Goal: Transaction & Acquisition: Purchase product/service

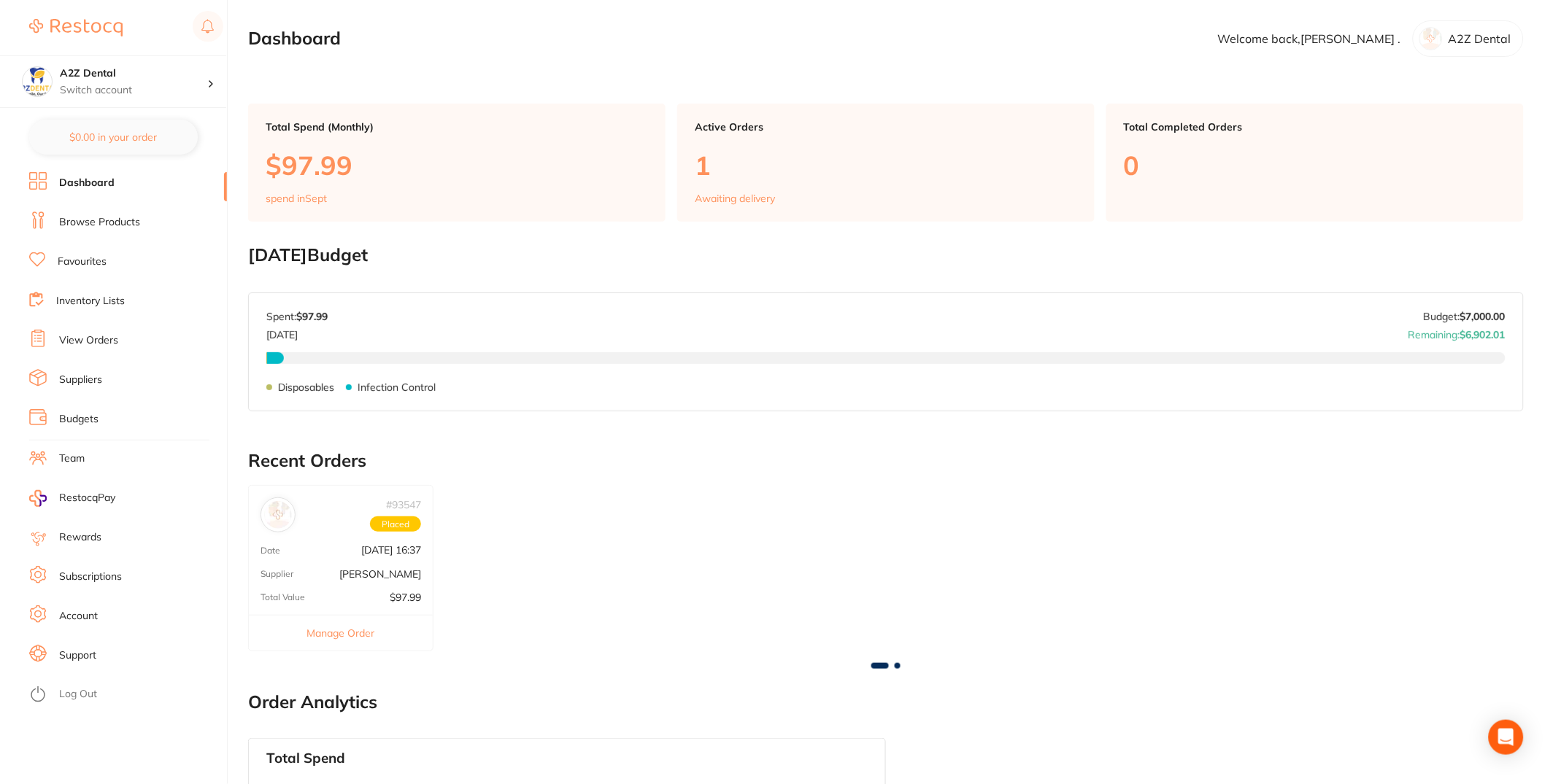
click at [113, 305] on link "Inventory Lists" at bounding box center [90, 301] width 69 height 15
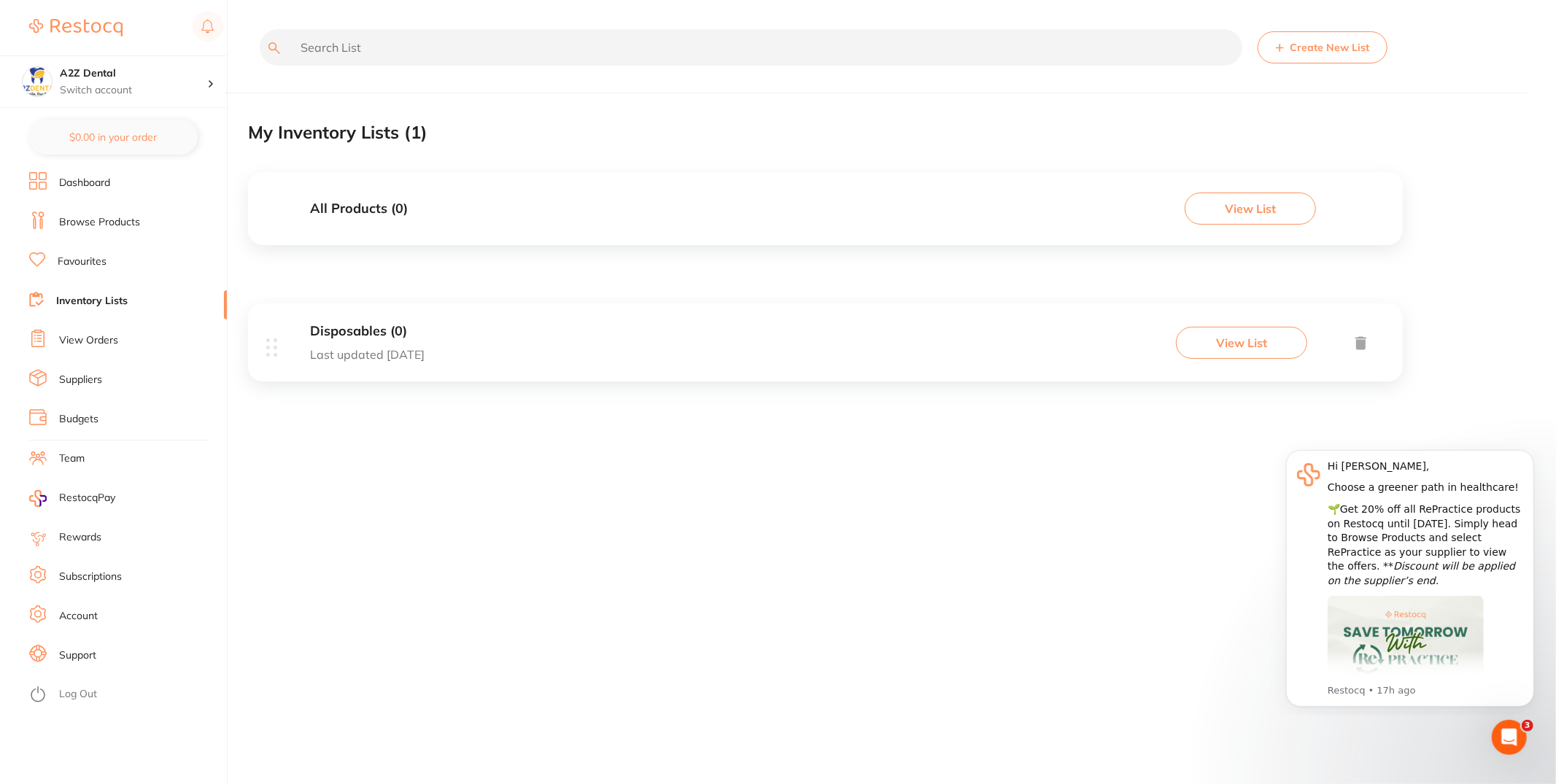
click at [763, 689] on div "Create New List My Inventory Lists ( 1 ) All Products ( 0 ) View List Disposabl…" at bounding box center [902, 392] width 1308 height 784
click at [96, 656] on link "Support" at bounding box center [77, 656] width 37 height 15
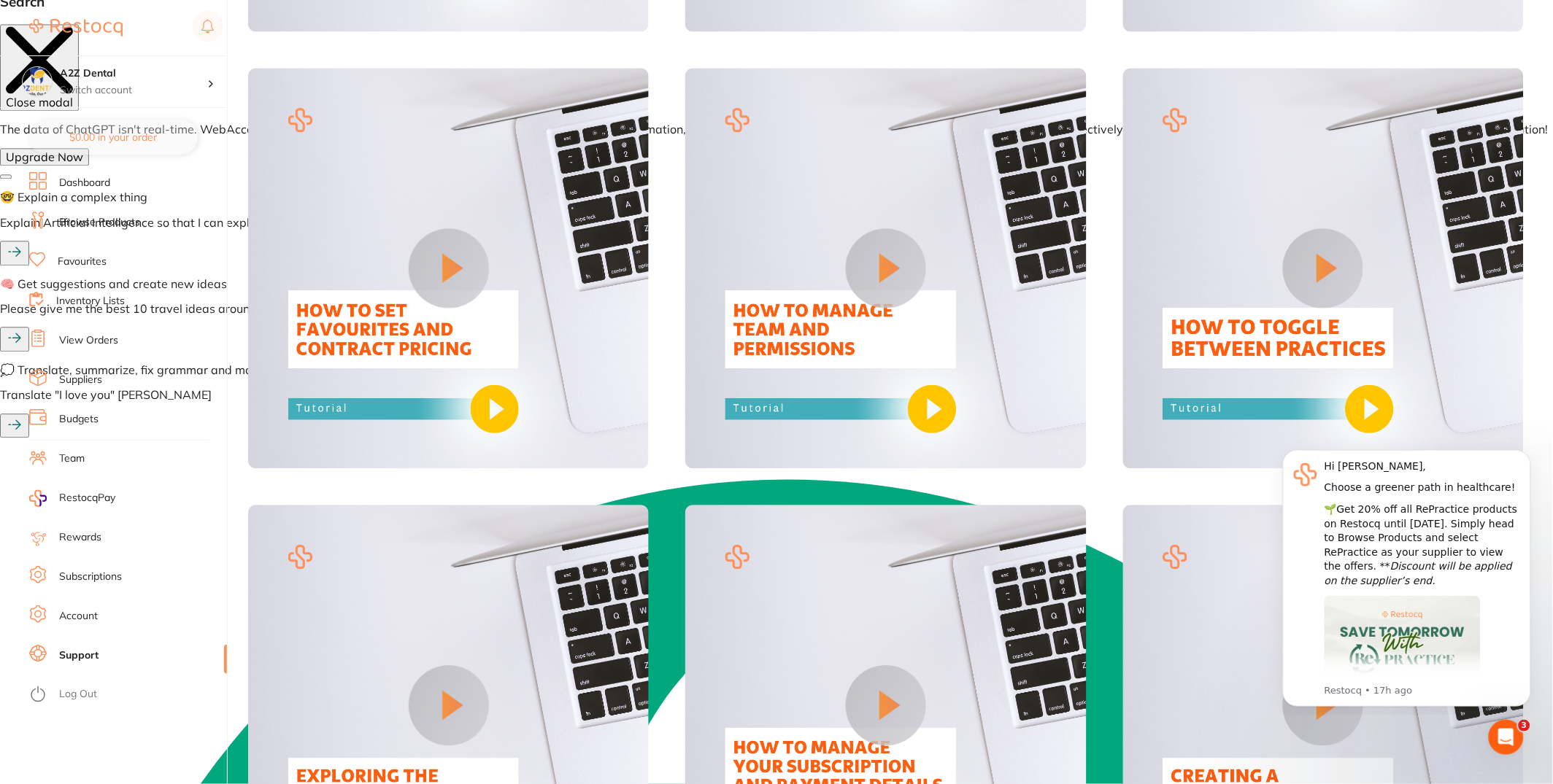
scroll to position [1282, 0]
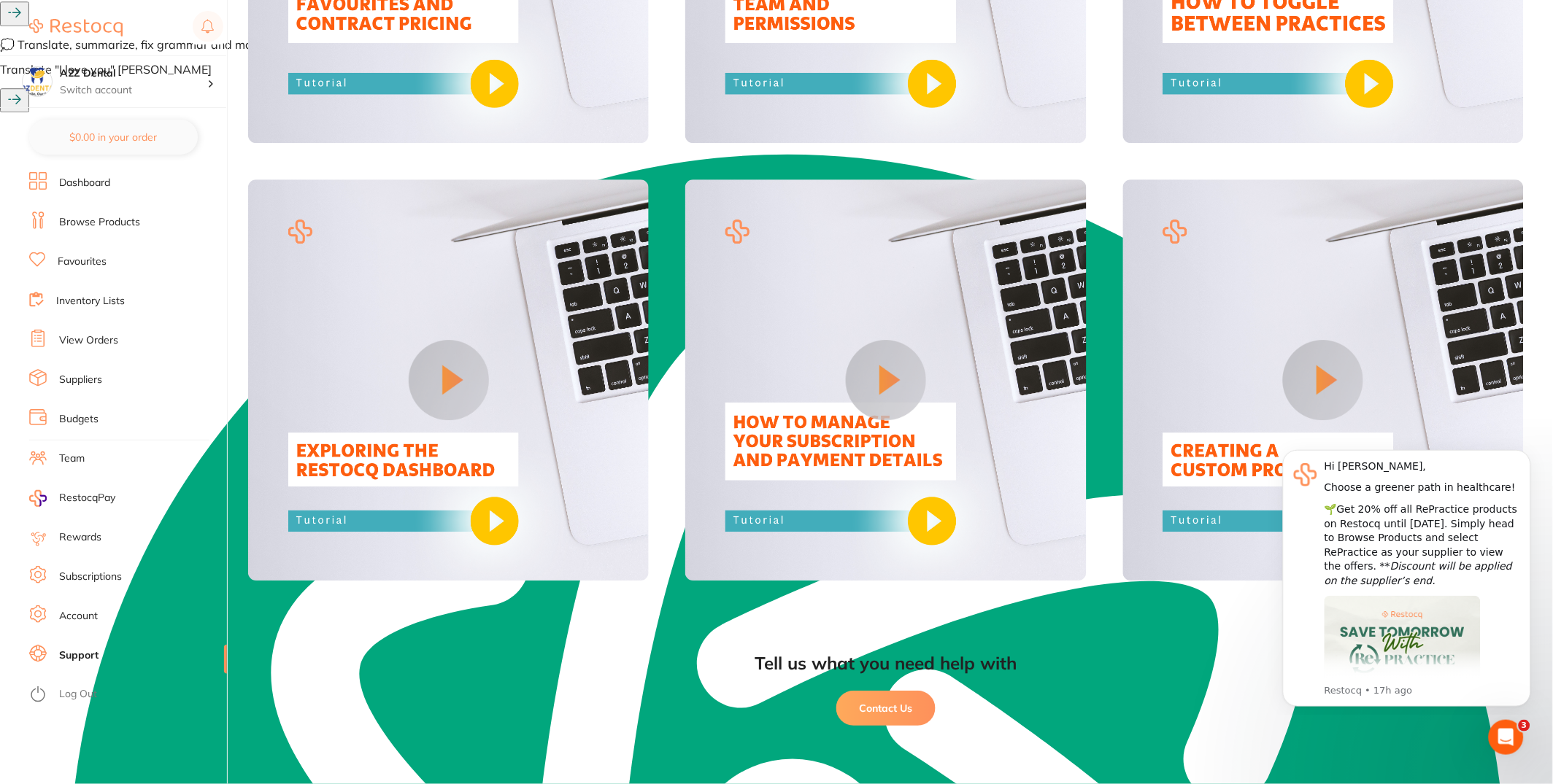
click at [871, 704] on button "Contact Us" at bounding box center [885, 708] width 99 height 35
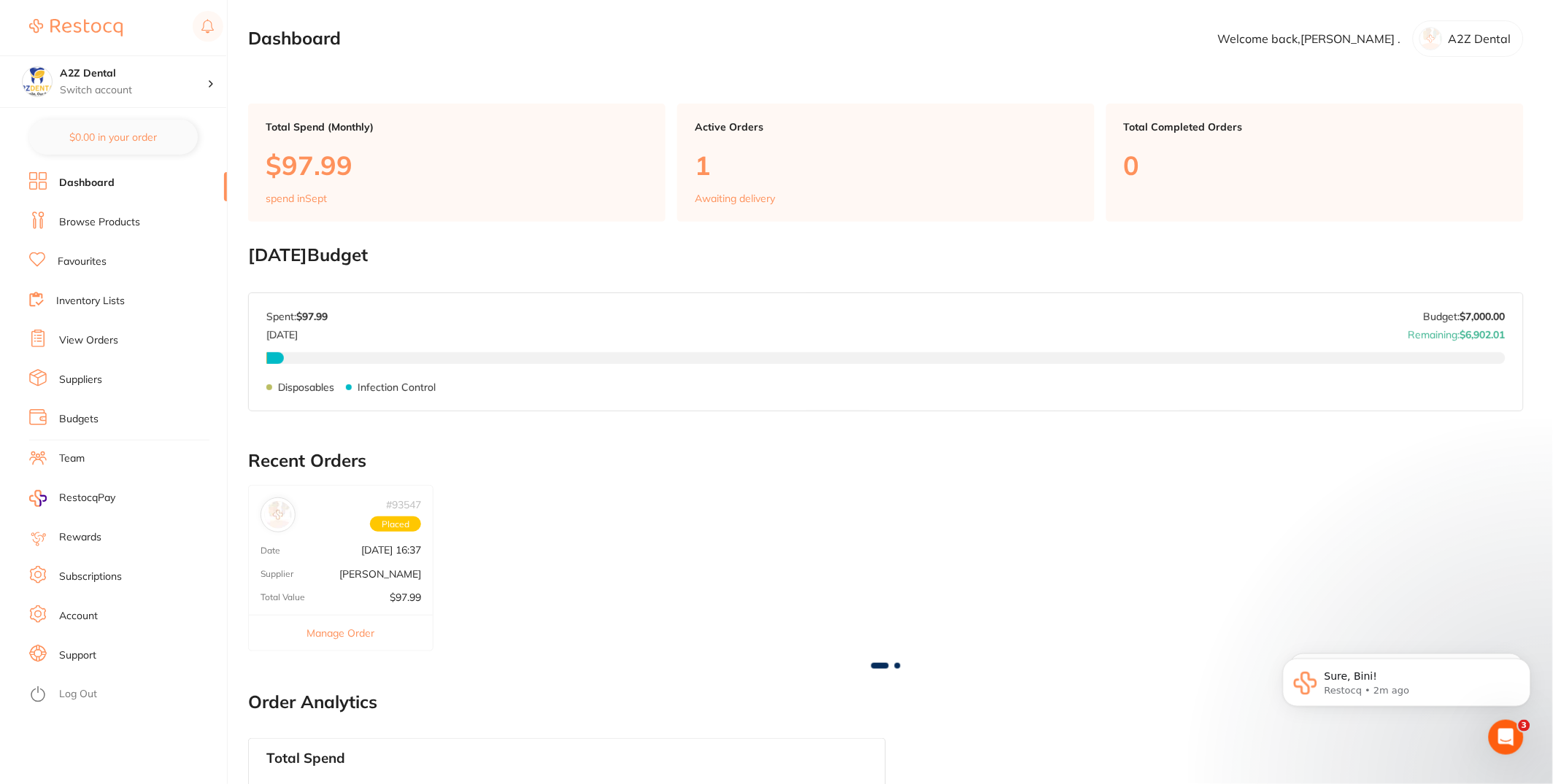
click at [122, 297] on link "Inventory Lists" at bounding box center [90, 301] width 69 height 15
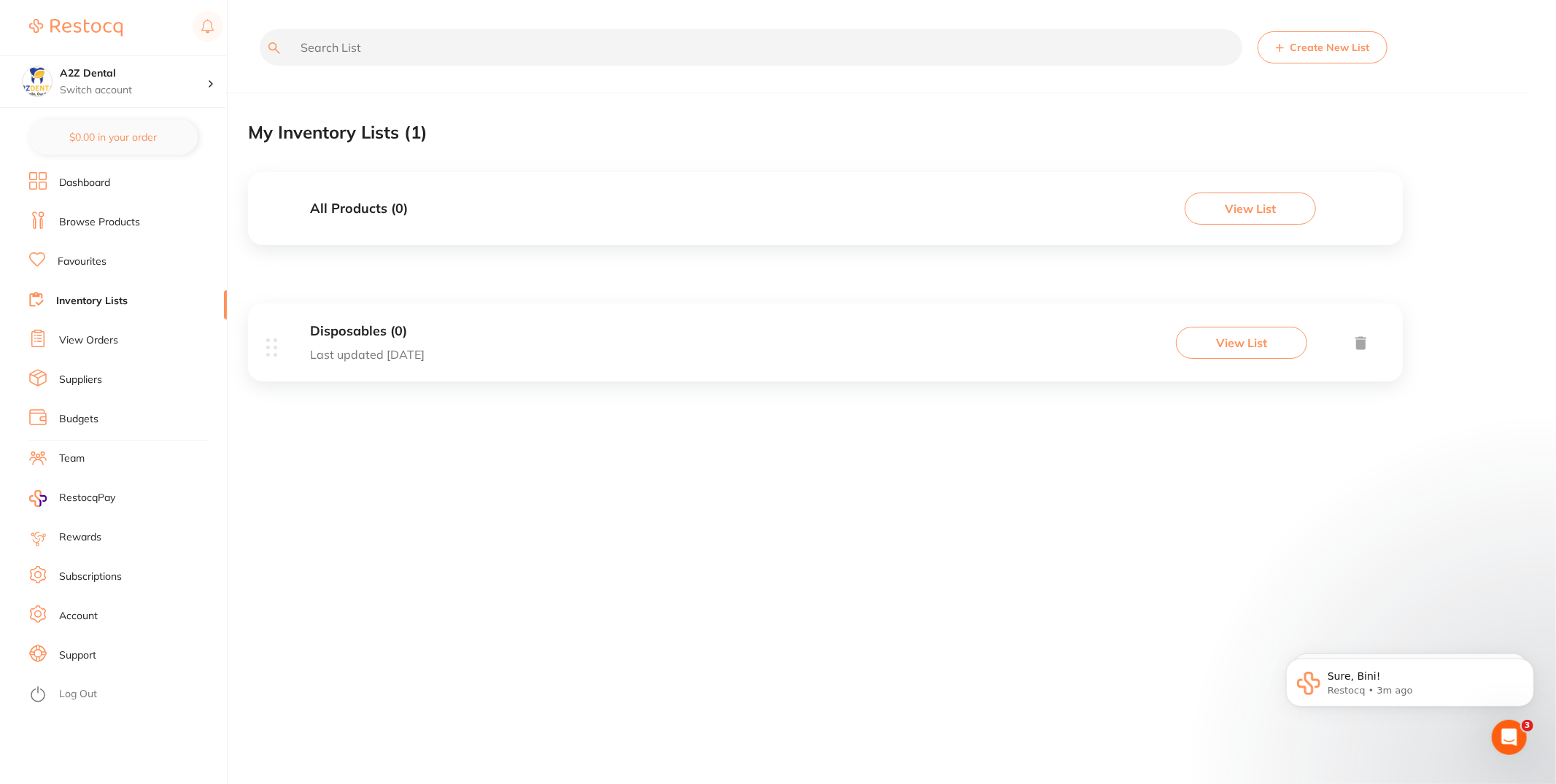
click at [141, 255] on li "Favourites" at bounding box center [128, 262] width 198 height 22
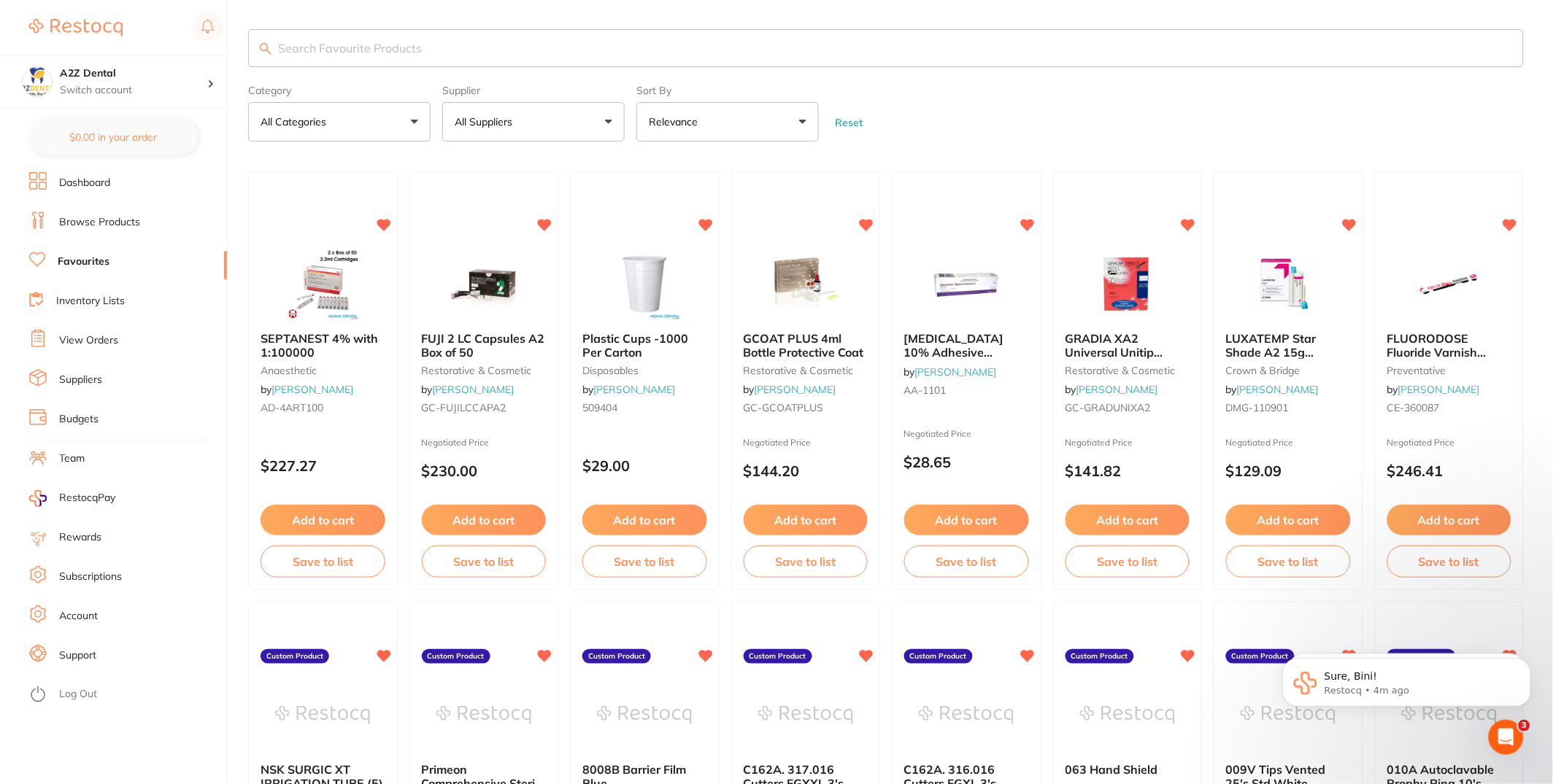
click at [504, 109] on button "All Suppliers" at bounding box center [533, 121] width 182 height 39
type input "denta"
click at [547, 285] on p "Dentavision" at bounding box center [526, 291] width 65 height 13
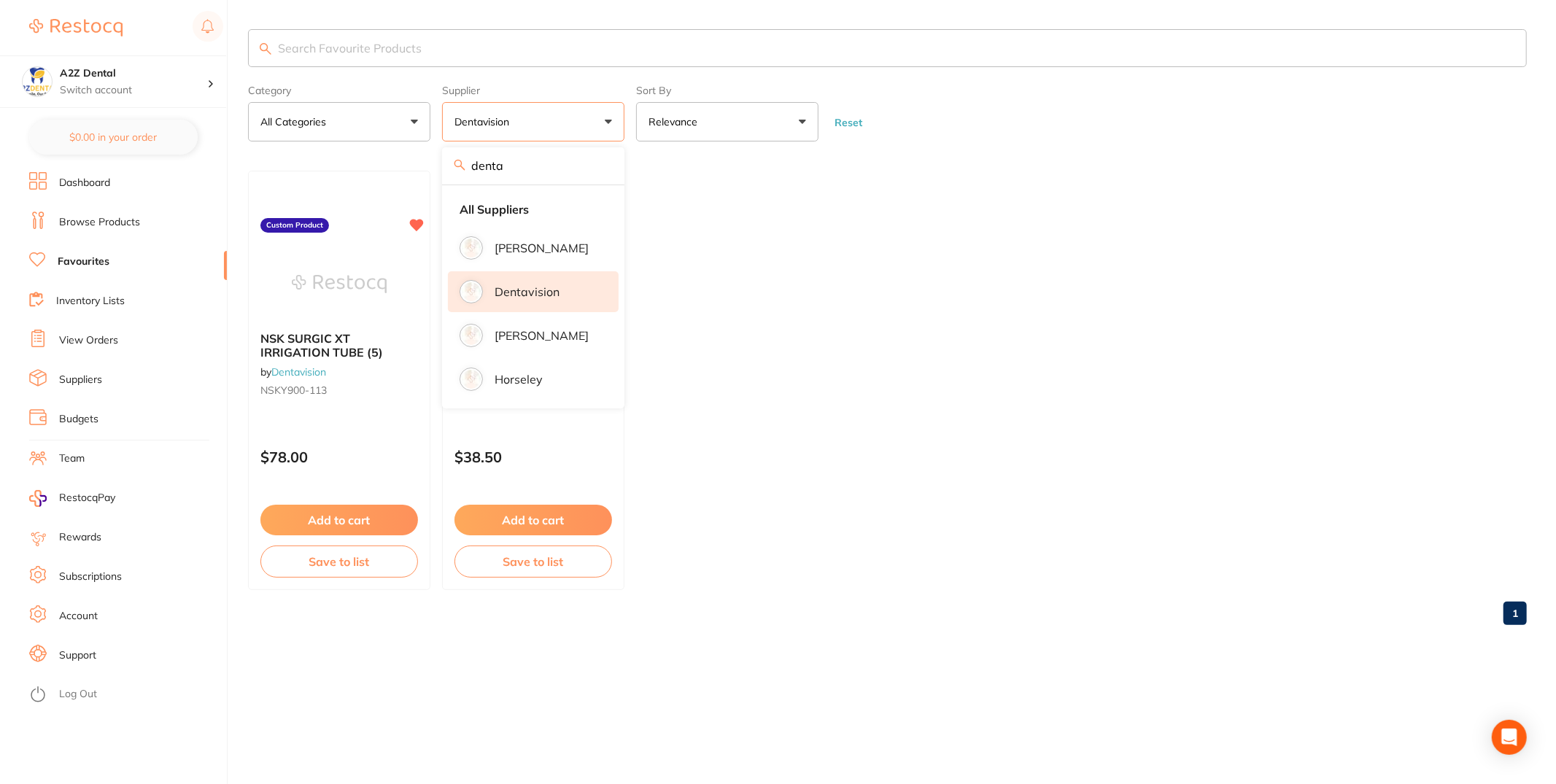
click at [998, 472] on ul "NSK SURGIC XT IRRIGATION TUBE (5) by Dentavision NSKY900-113 Custom Product $78…" at bounding box center [888, 380] width 1279 height 420
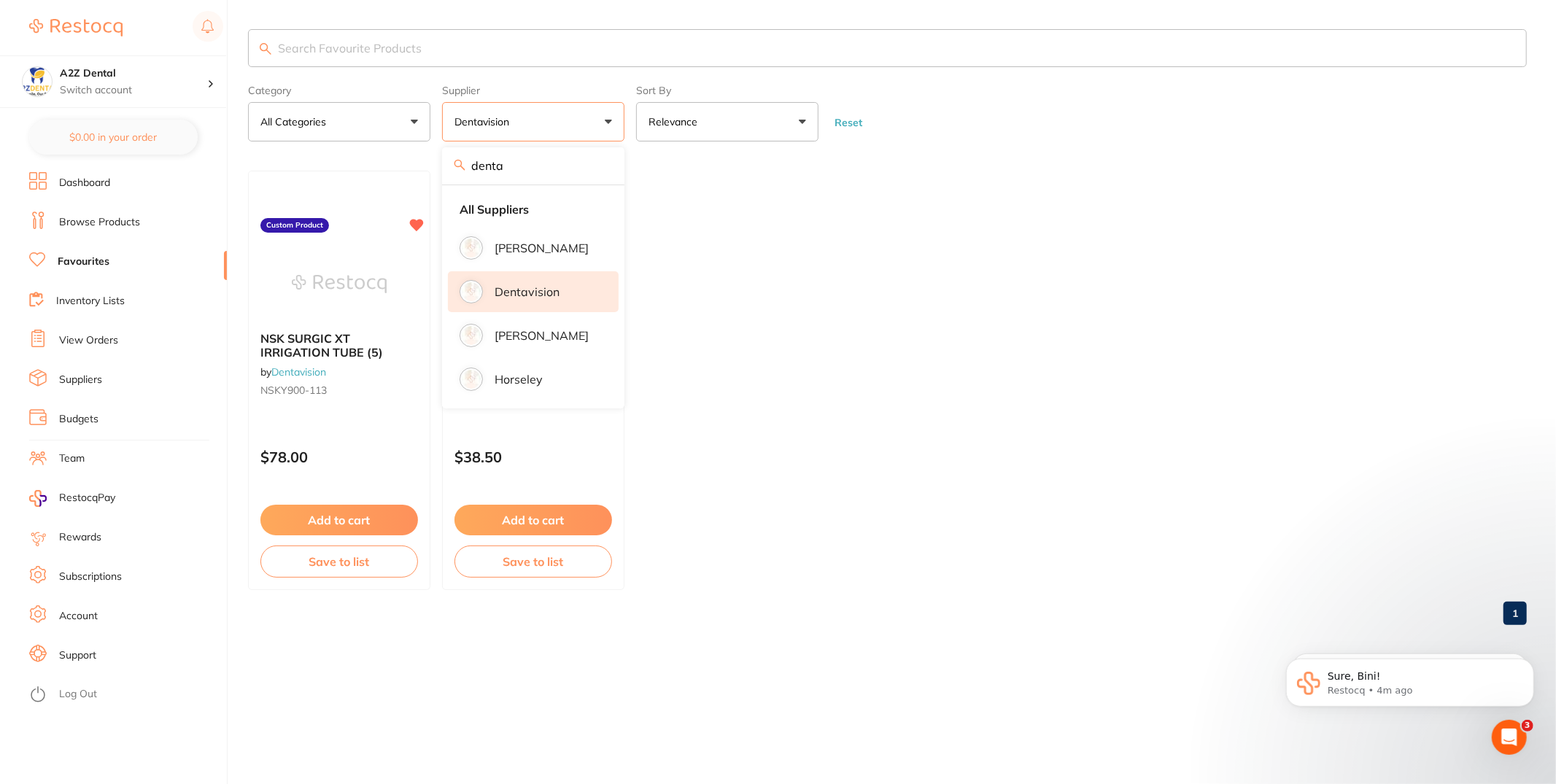
click at [1011, 420] on ul "NSK SURGIC XT IRRIGATION TUBE (5) by Dentavision NSKY900-113 Custom Product $78…" at bounding box center [888, 380] width 1279 height 420
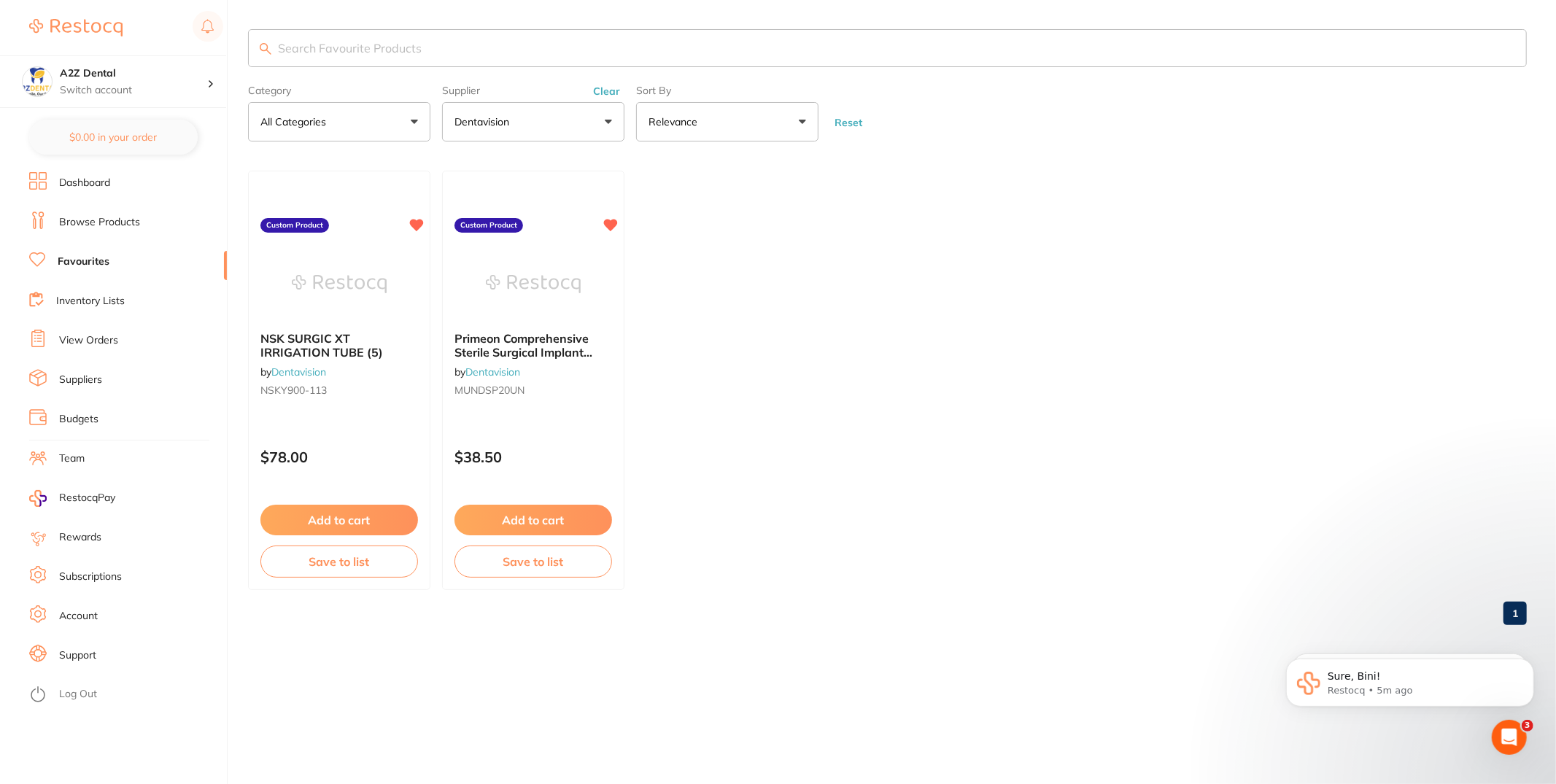
click at [152, 295] on li "Inventory Lists" at bounding box center [128, 301] width 198 height 22
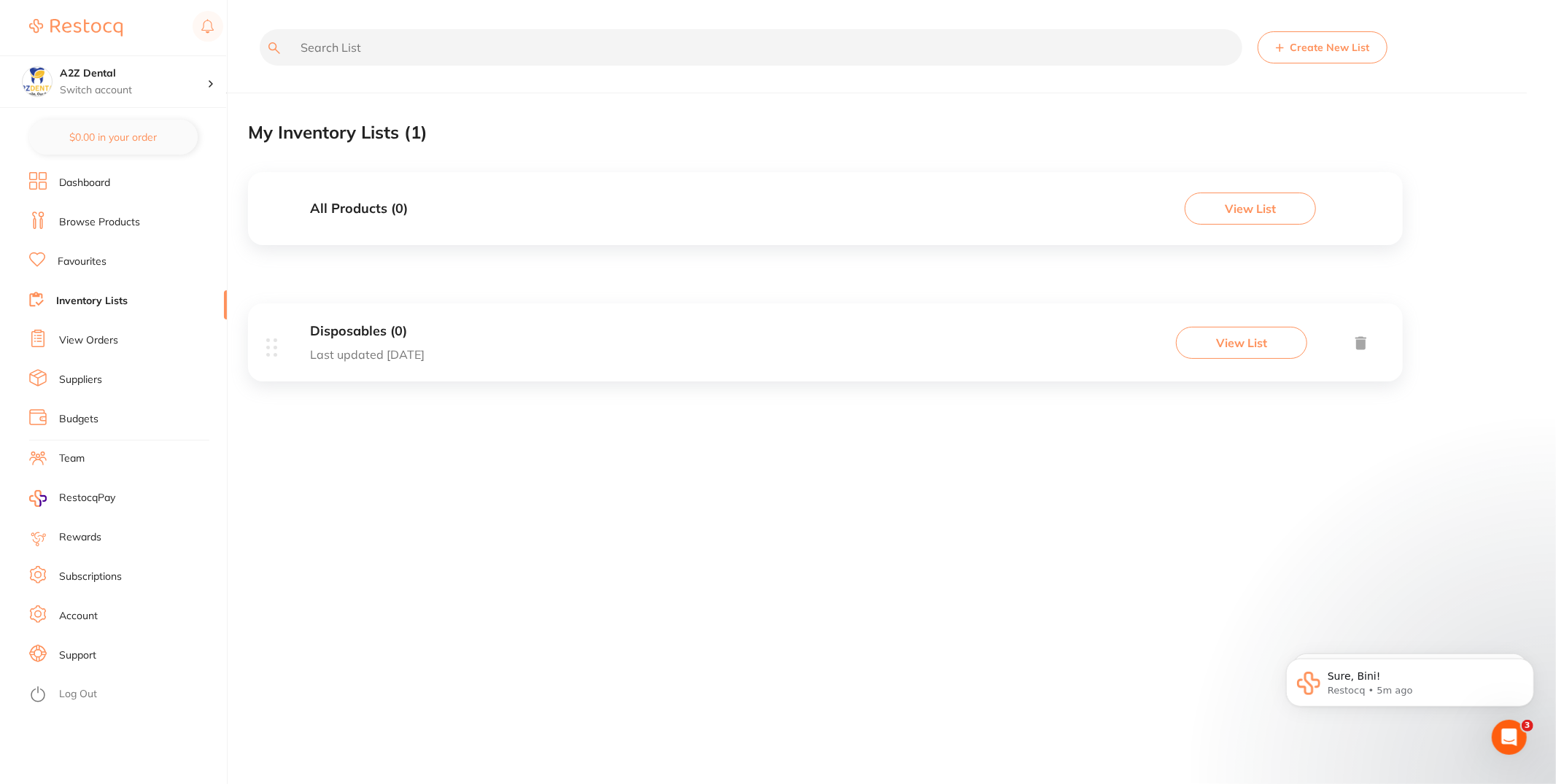
click at [154, 261] on li "Favourites" at bounding box center [128, 262] width 198 height 22
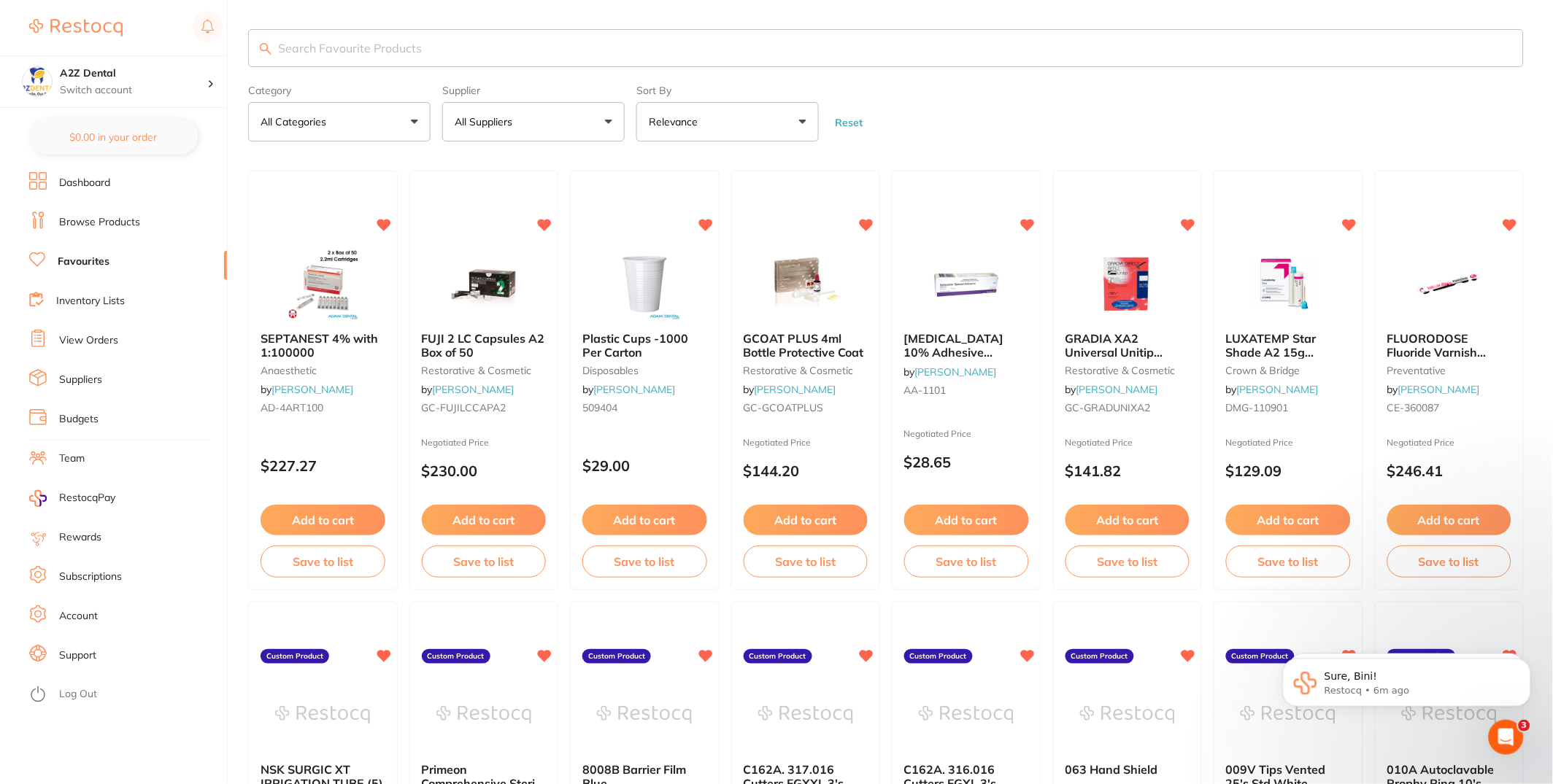
click at [138, 216] on link "Browse Products" at bounding box center [99, 222] width 81 height 15
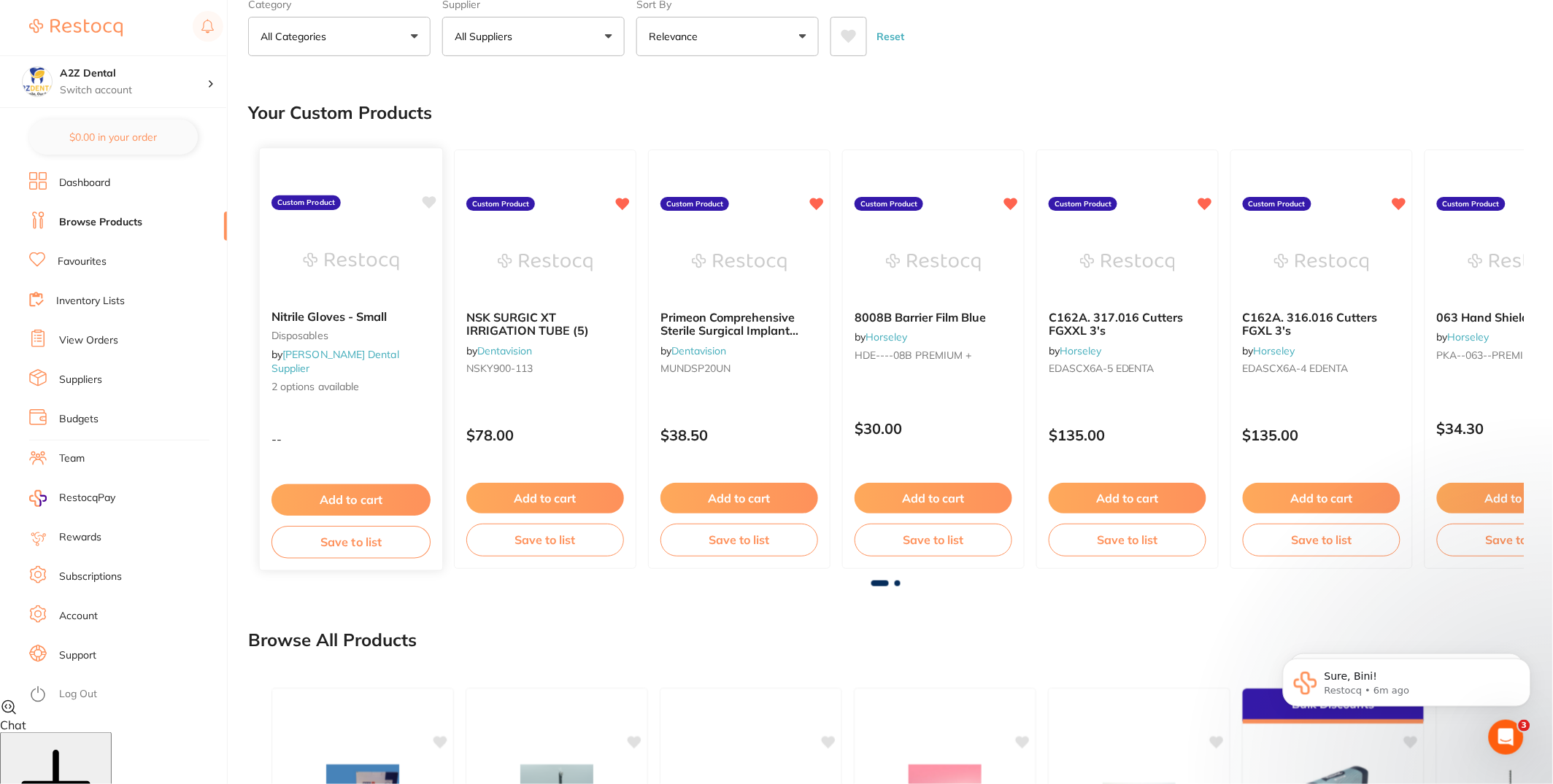
click at [384, 414] on div "Nitrile Gloves - Small disposables by Adams Dental Supplier 2 options available…" at bounding box center [351, 359] width 185 height 424
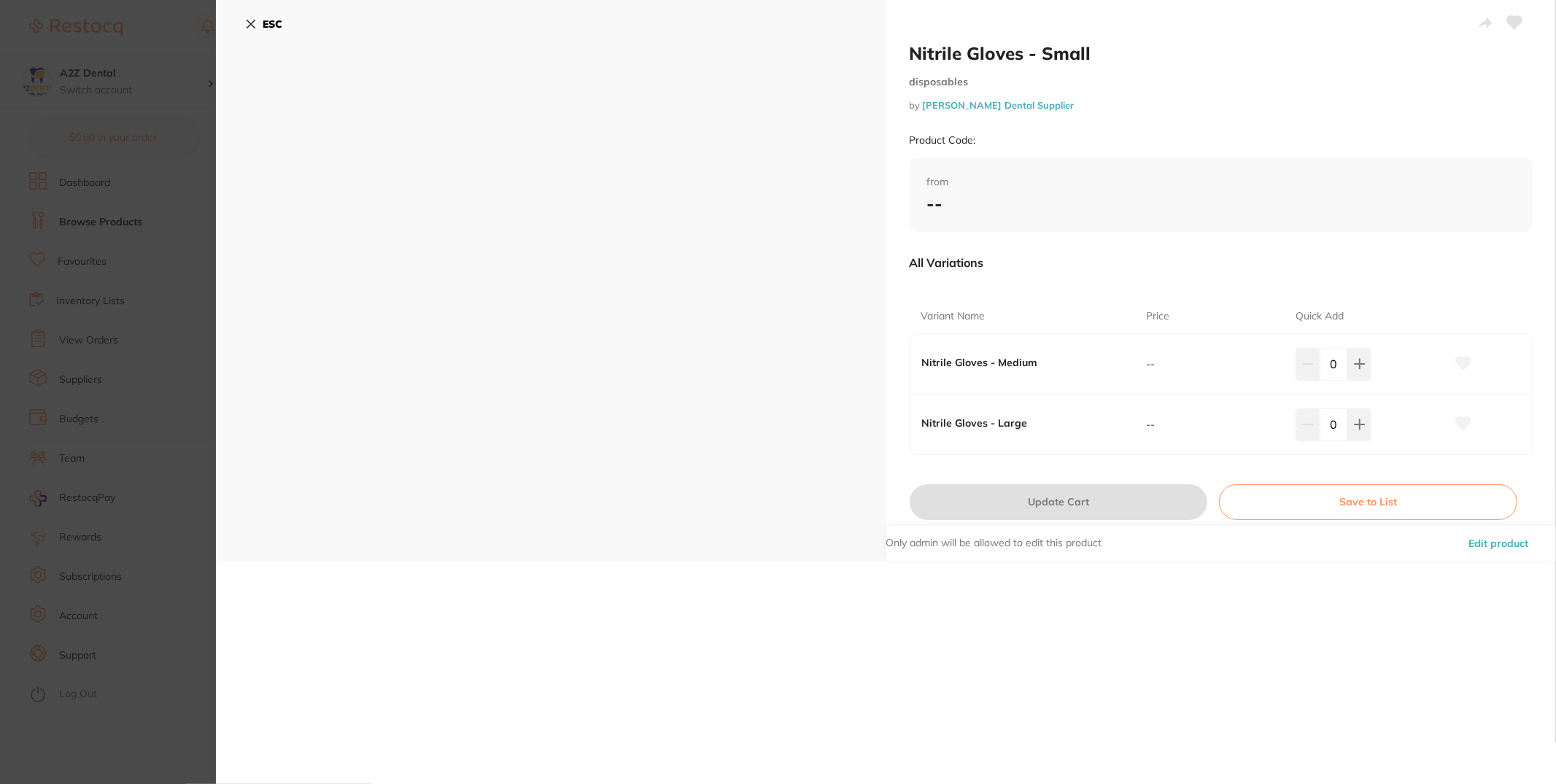
click at [259, 17] on button "ESC" at bounding box center [264, 24] width 37 height 25
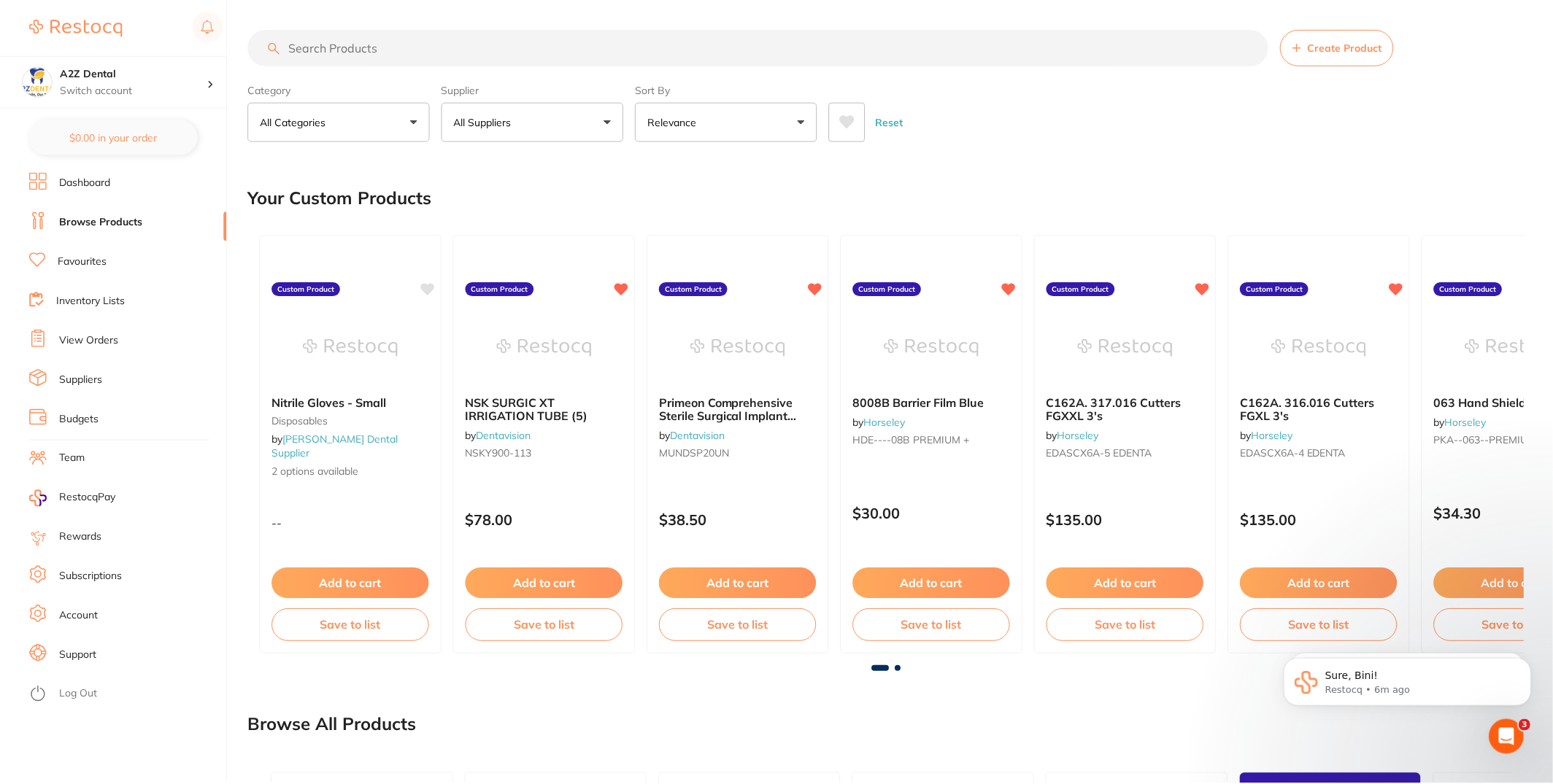
scroll to position [85, 0]
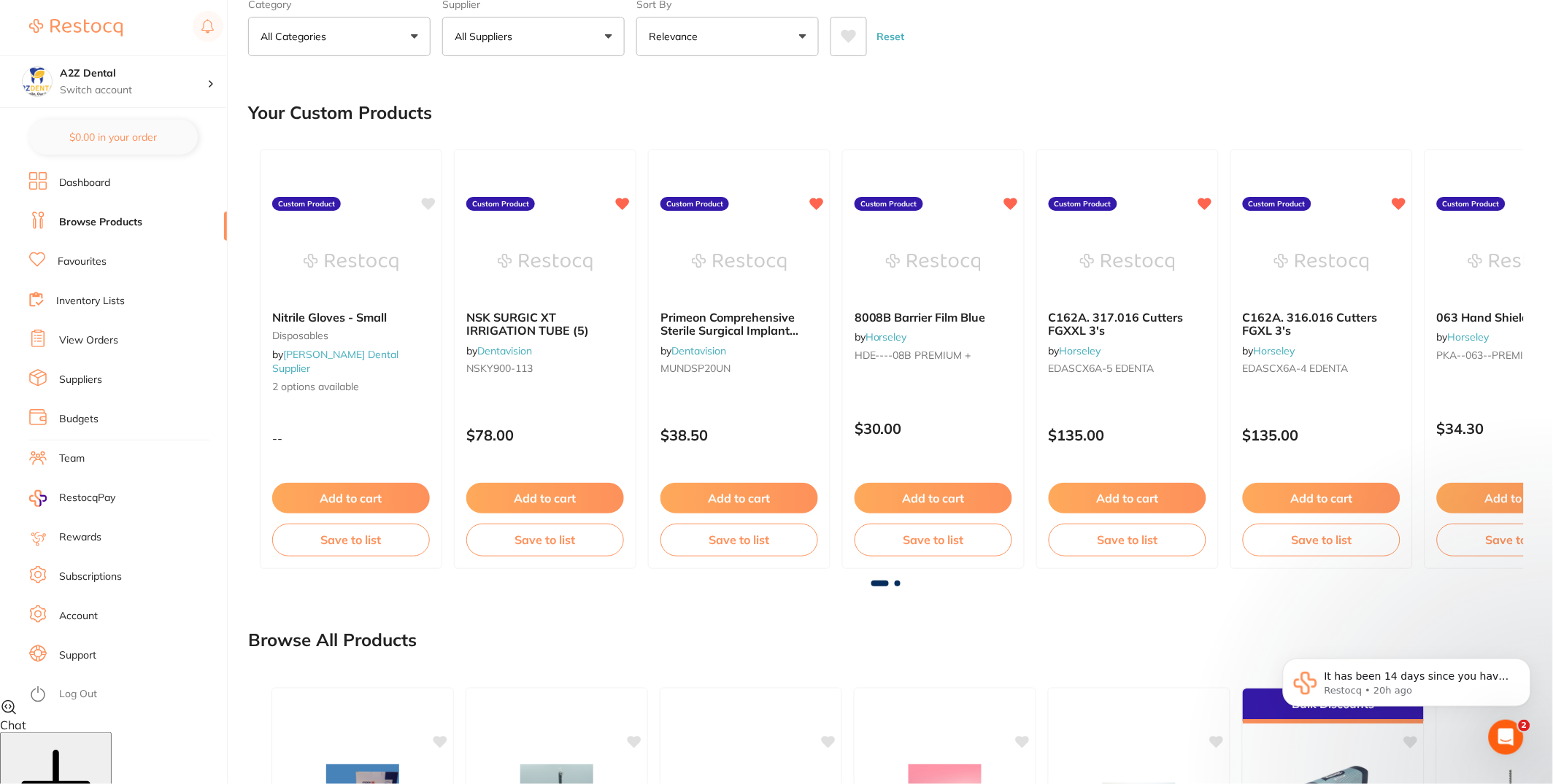
click at [82, 649] on link "Support" at bounding box center [77, 656] width 37 height 15
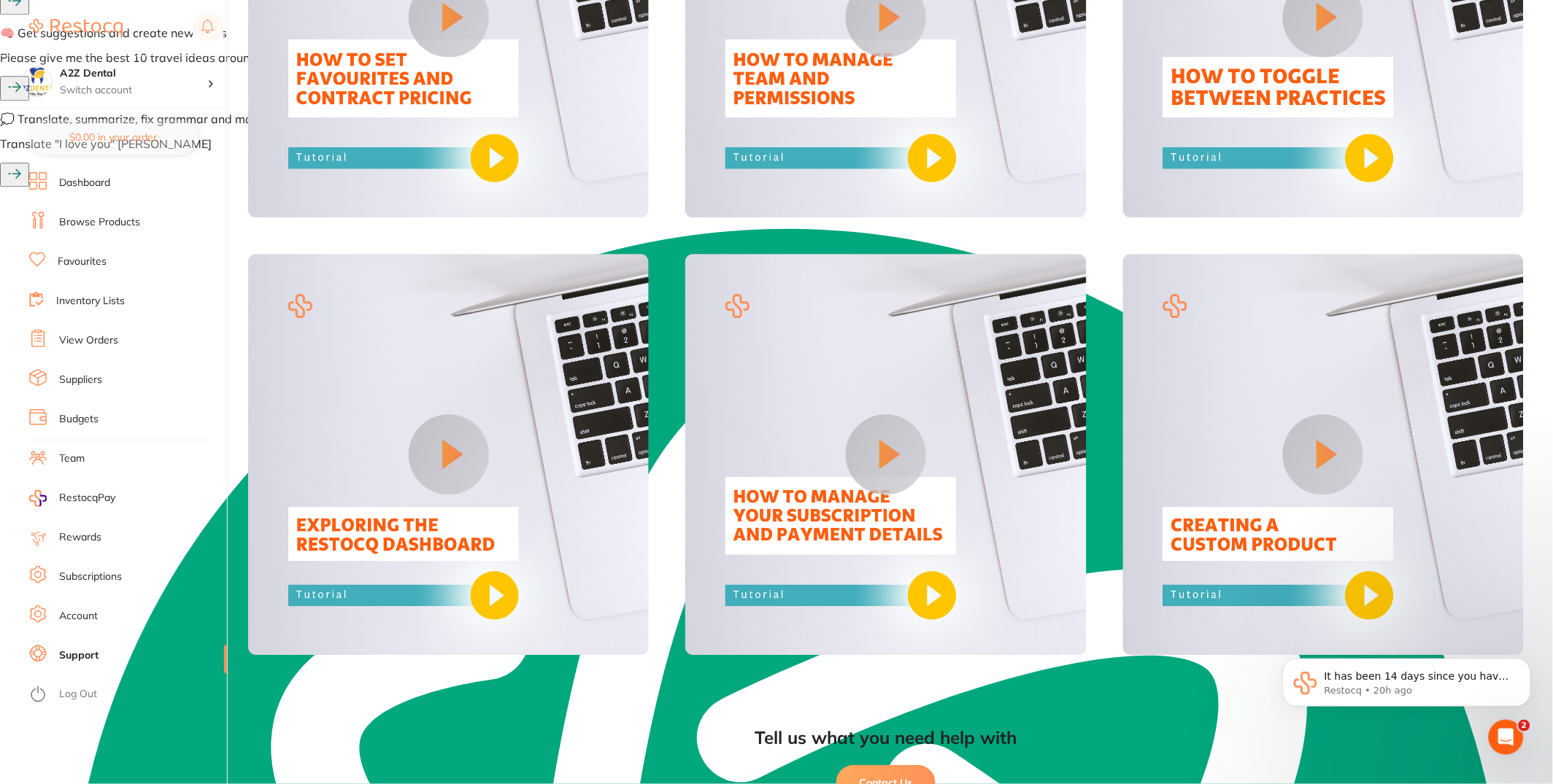
scroll to position [1282, 0]
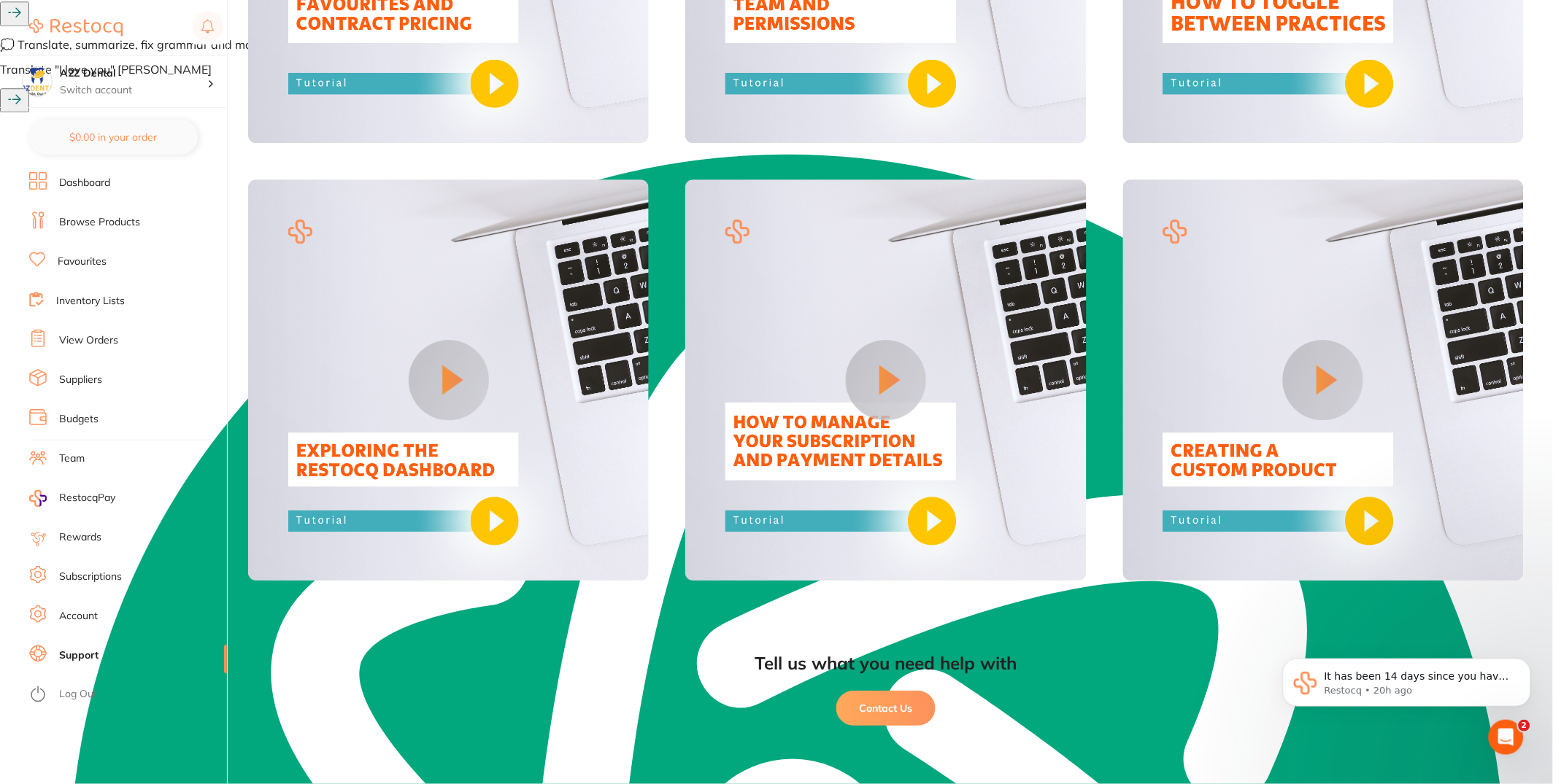
click at [897, 710] on button "Contact Us" at bounding box center [885, 708] width 99 height 35
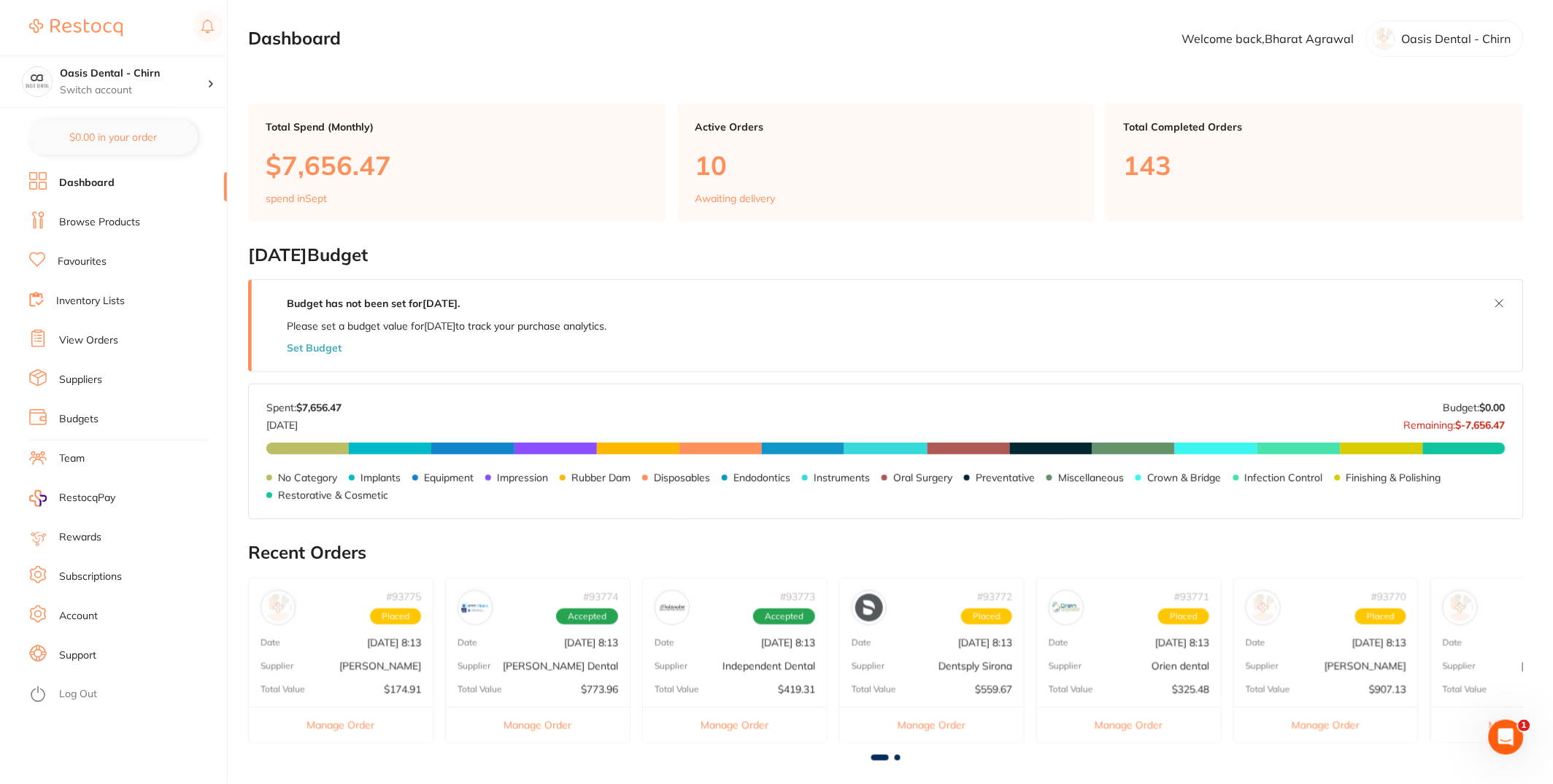
click at [121, 349] on li "View Orders" at bounding box center [128, 341] width 198 height 22
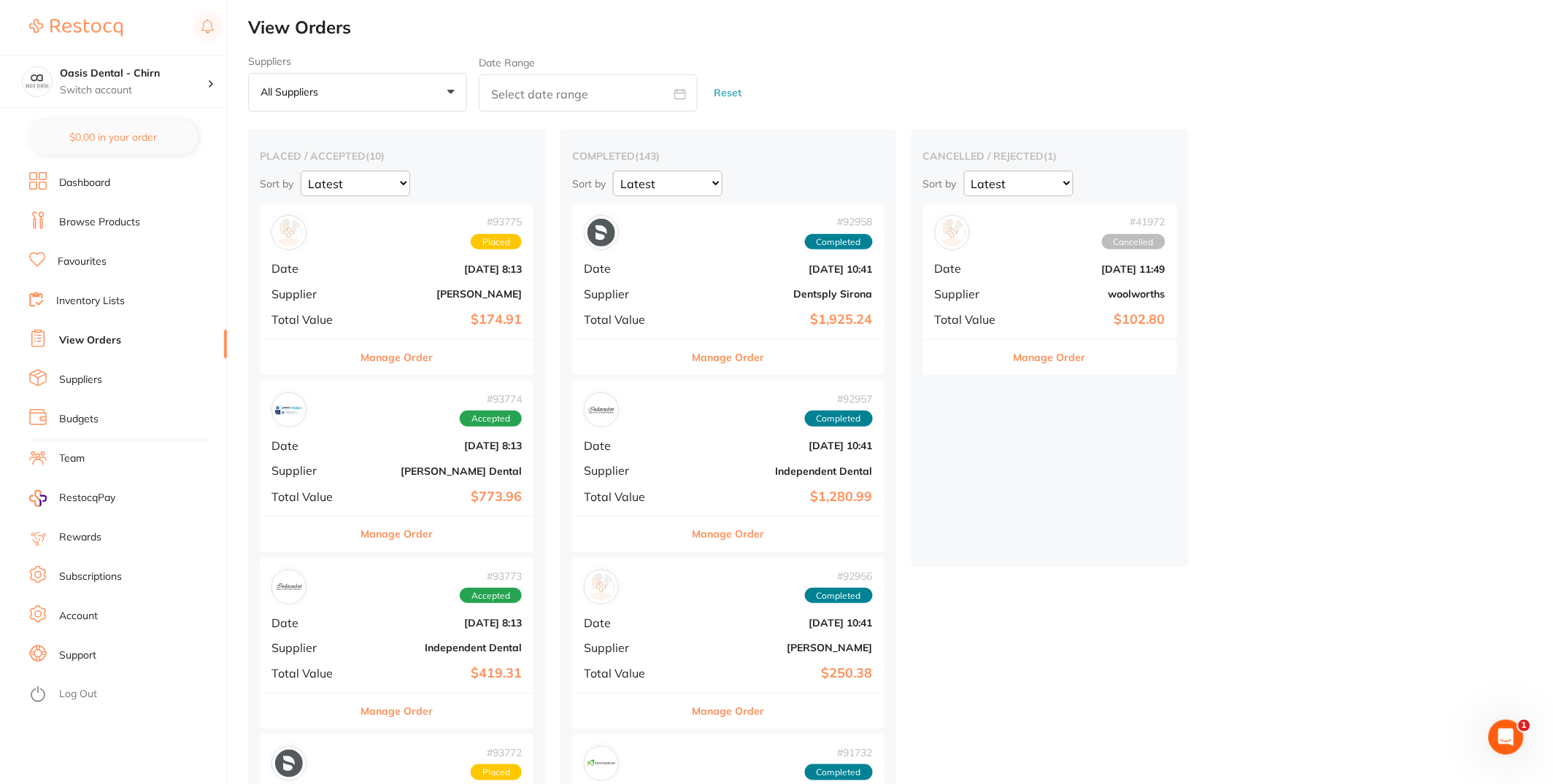
scroll to position [715, 0]
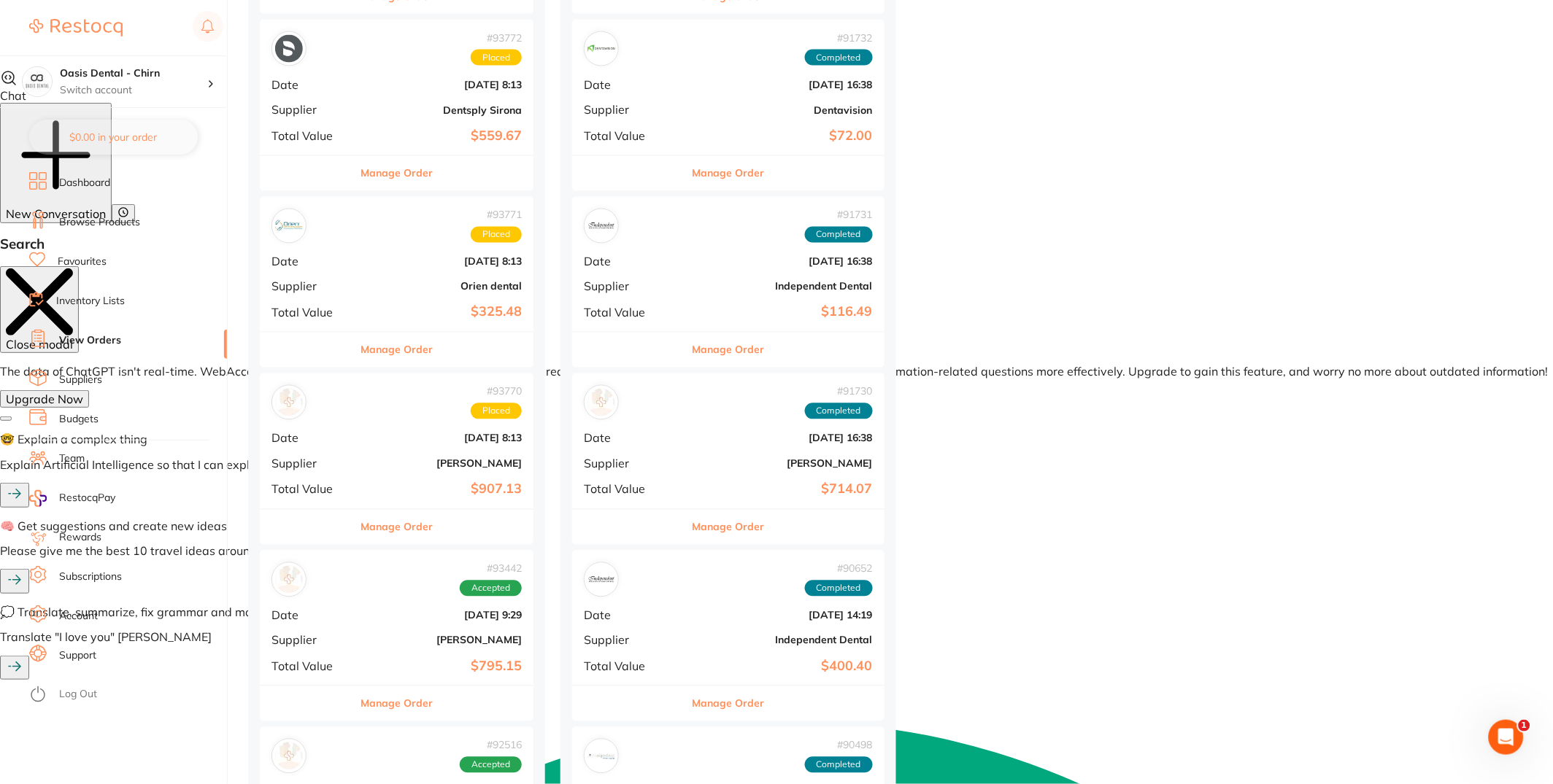
click at [390, 428] on div "# 93770 Placed Date Sept 16 2025, 8:13 Supplier Henry Schein Halas Total Value …" at bounding box center [396, 441] width 273 height 135
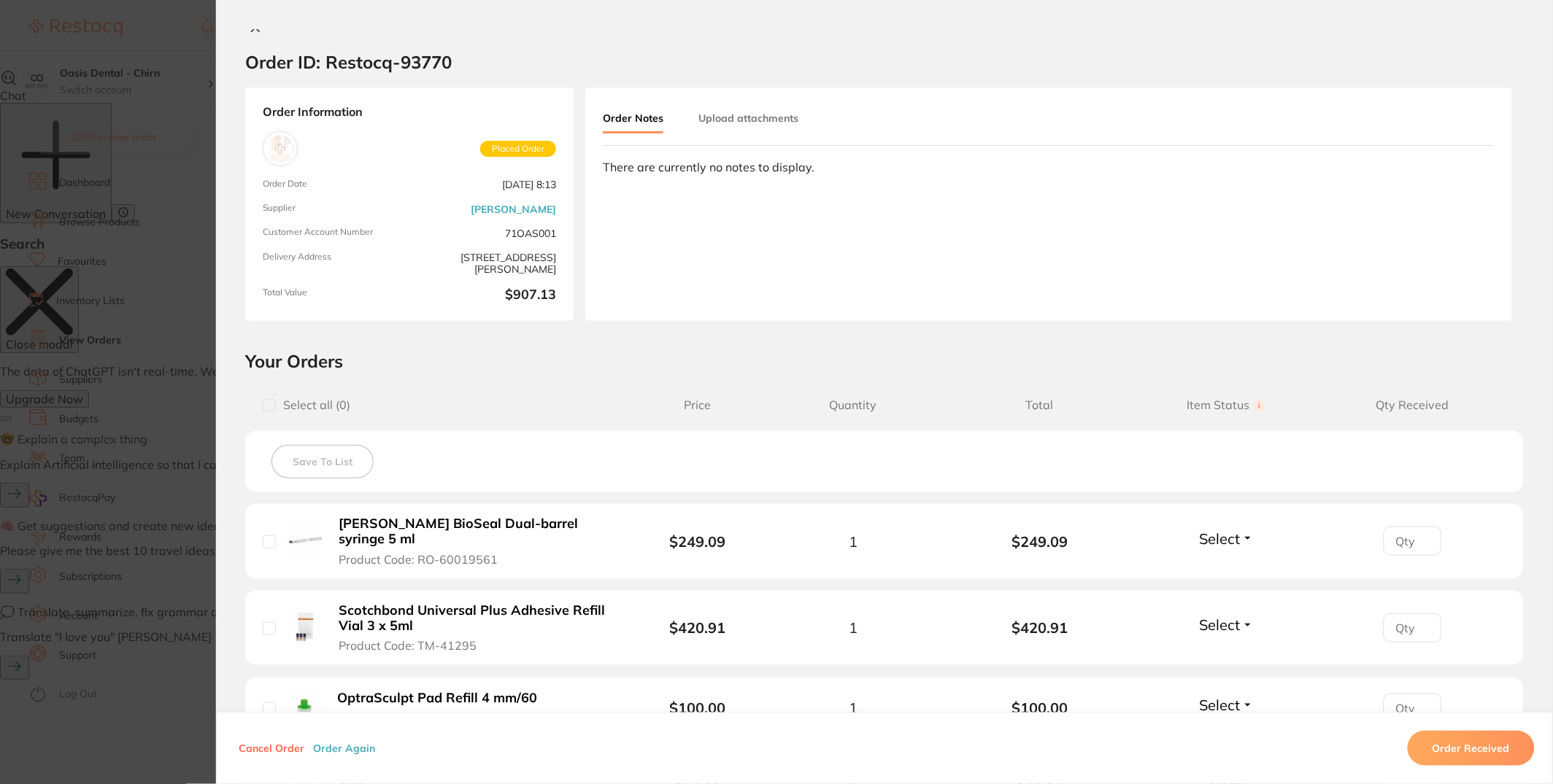
scroll to position [435, 0]
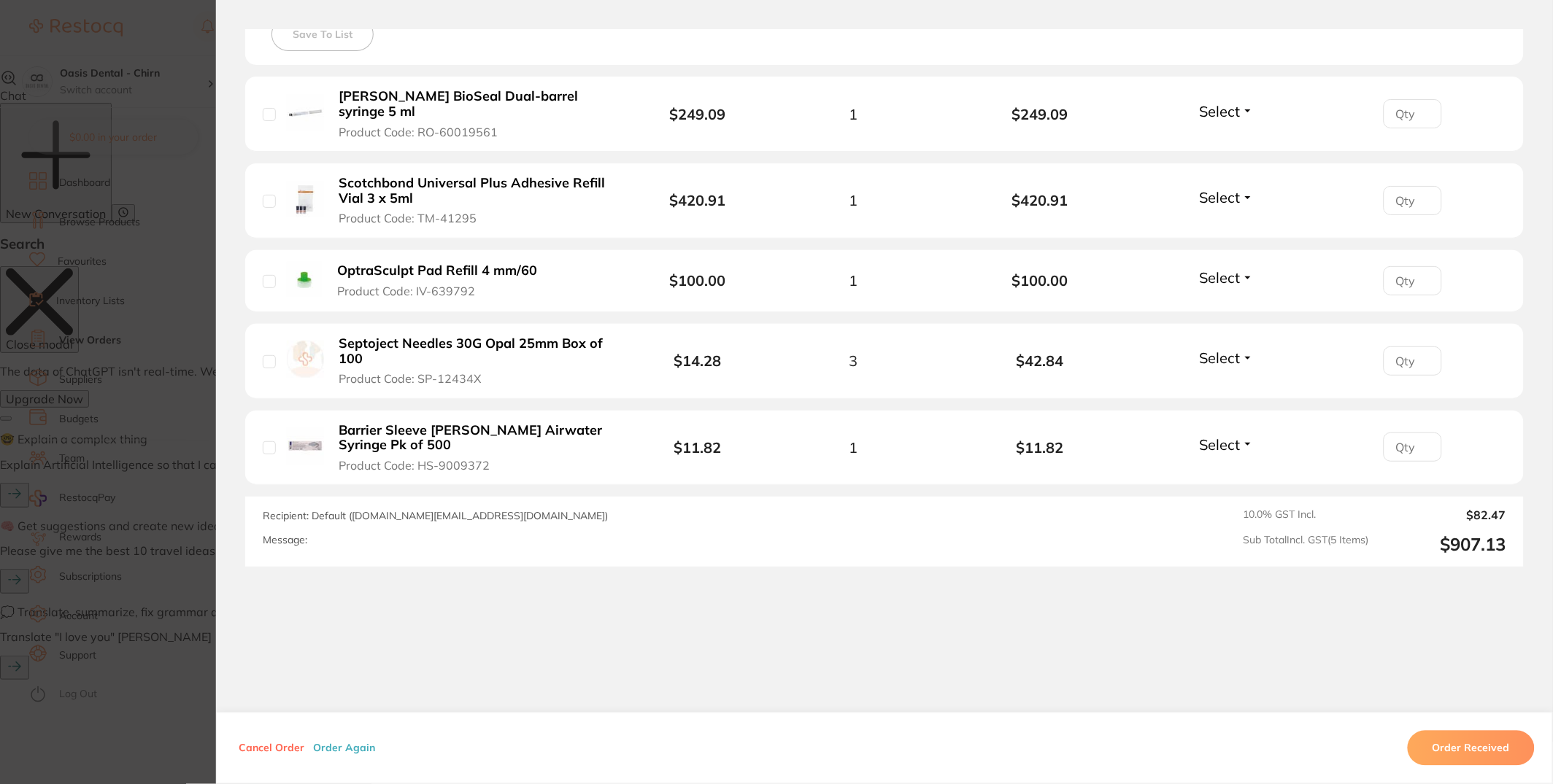
click at [342, 743] on button "Order Again" at bounding box center [344, 749] width 71 height 13
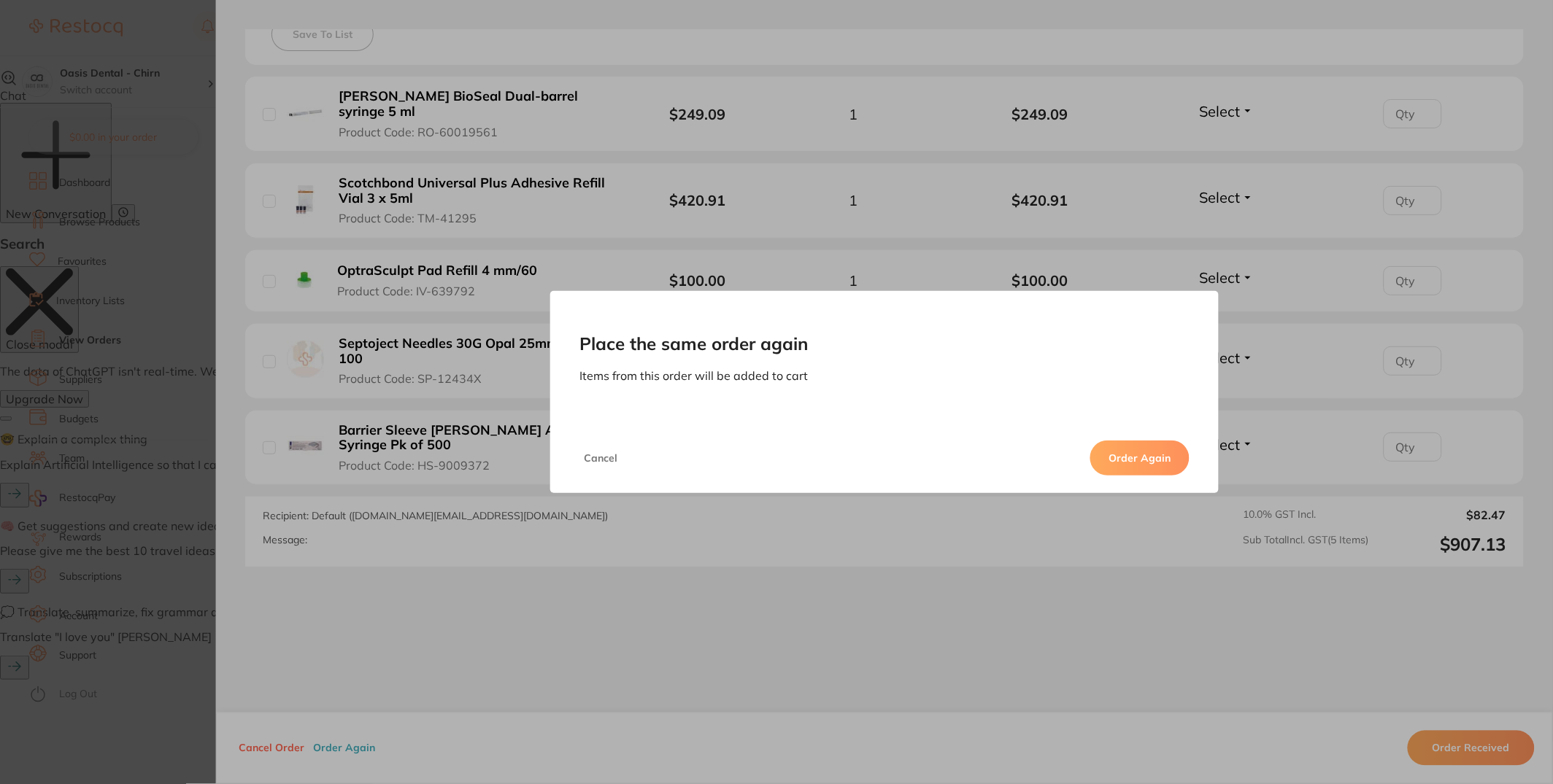
click at [1160, 461] on button "Order Again" at bounding box center [1140, 458] width 99 height 35
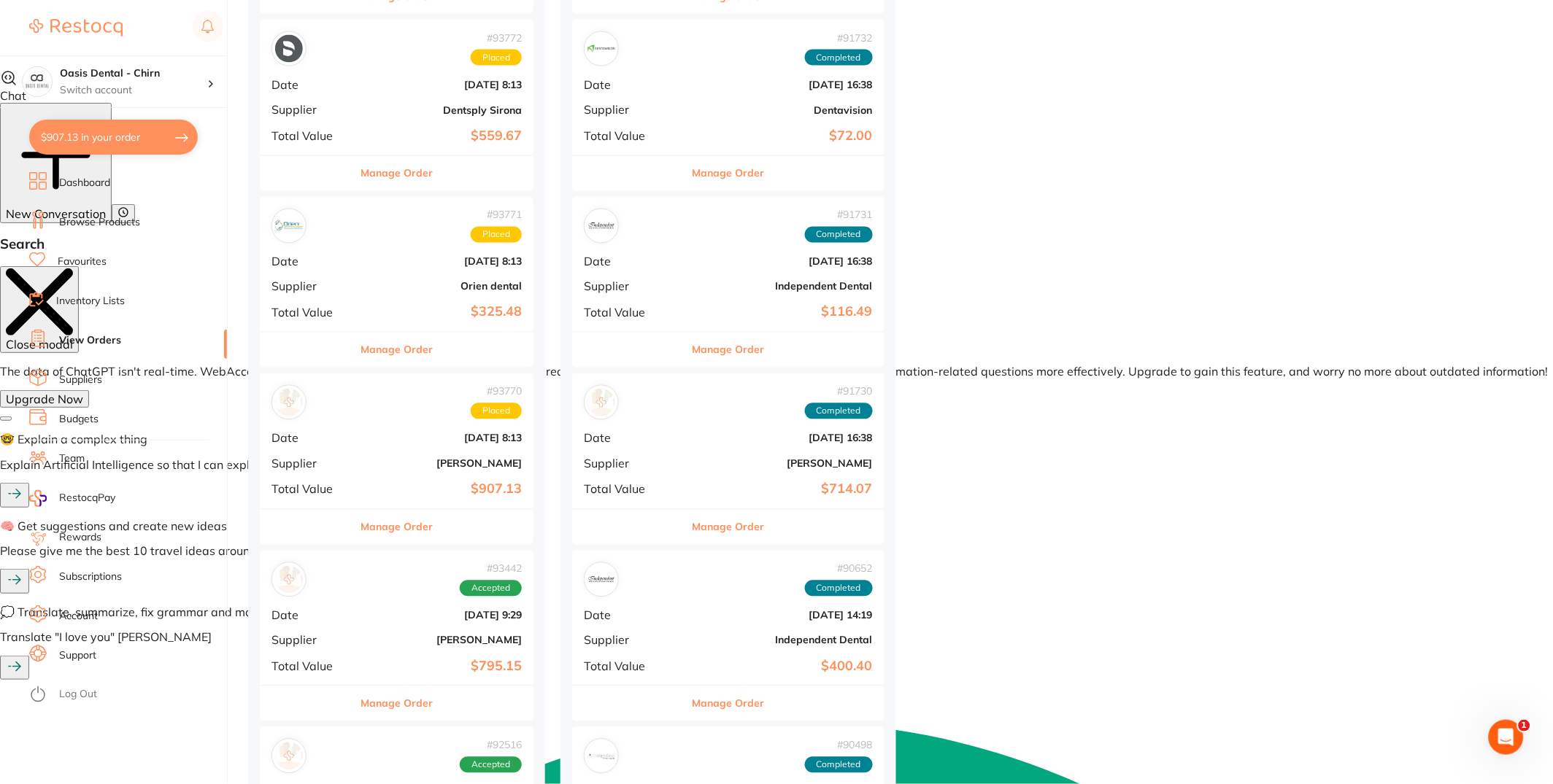
click at [83, 144] on button "$907.13 in your order" at bounding box center [113, 137] width 168 height 35
checkbox input "true"
click at [117, 137] on button "$747.91 in your order" at bounding box center [113, 137] width 168 height 35
checkbox input "true"
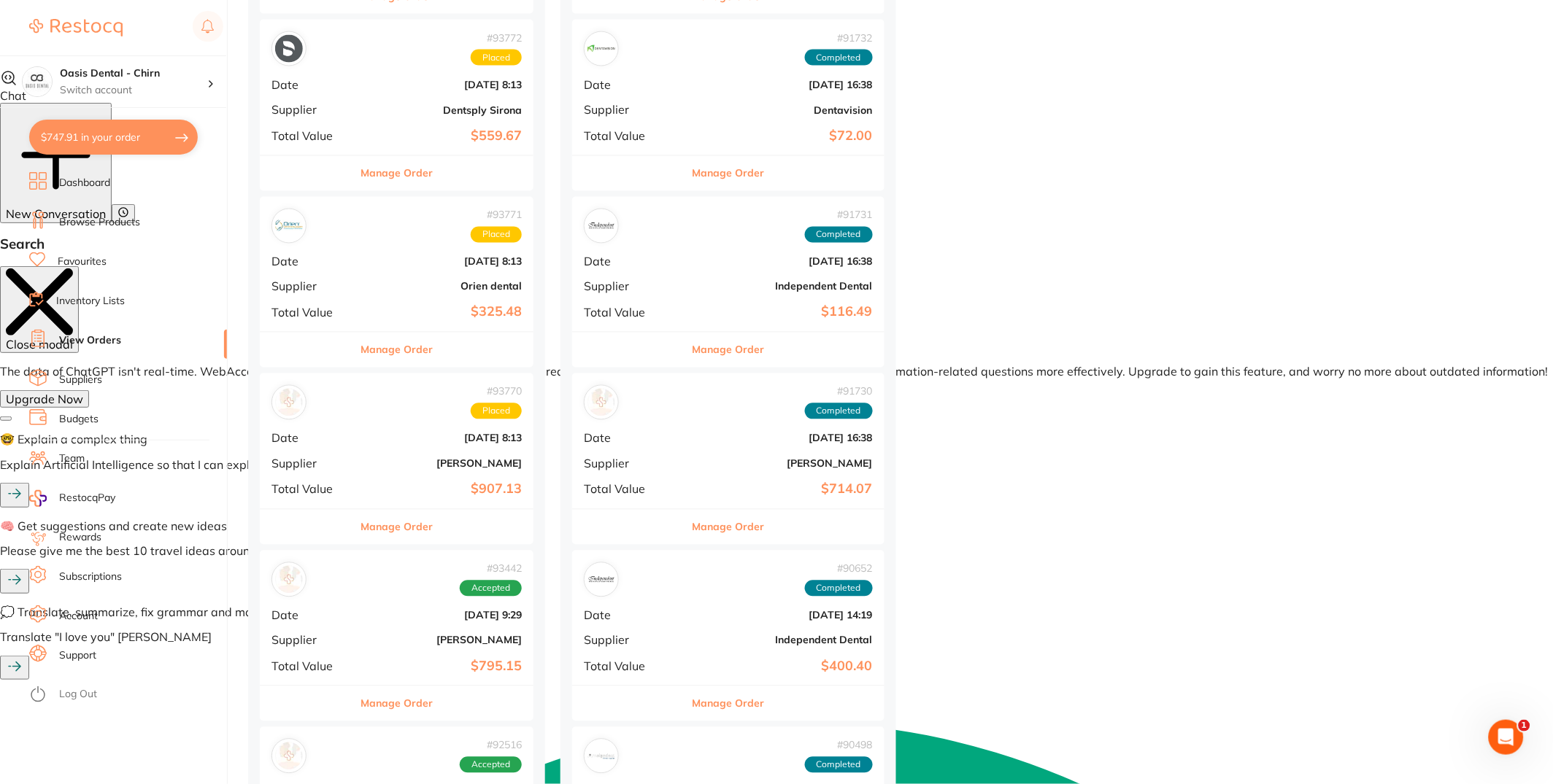
checkbox input "true"
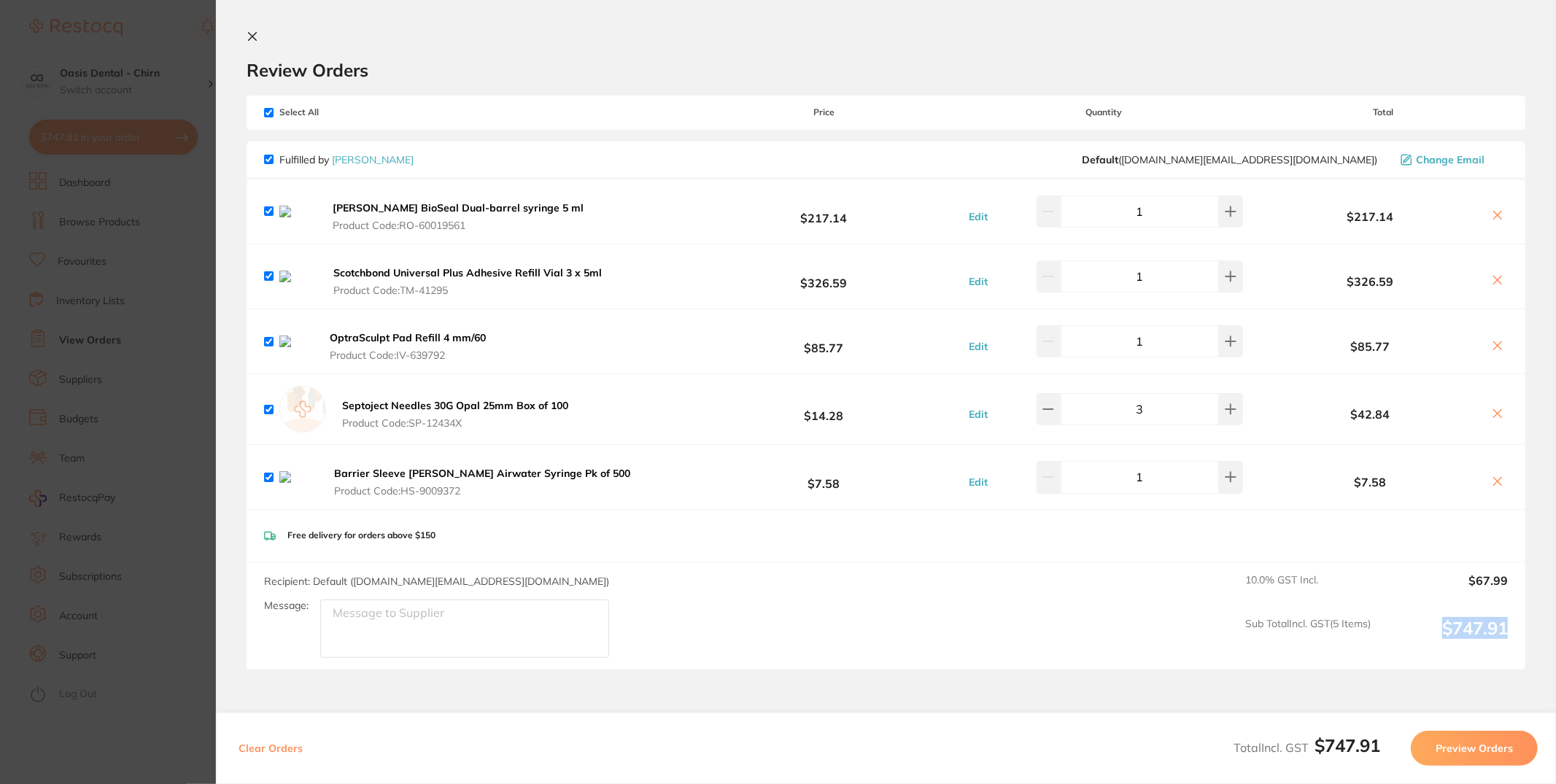
drag, startPoint x: 1440, startPoint y: 648, endPoint x: 1512, endPoint y: 649, distance: 72.0
type textarea "$747.91"
click at [1514, 649] on div "Recipient: Default ( customer.care@henryschein.com.au ) Message: 10.0 % GST Inc…" at bounding box center [886, 616] width 1279 height 108
copy output "$747.91"
click at [1494, 213] on icon at bounding box center [1498, 215] width 11 height 11
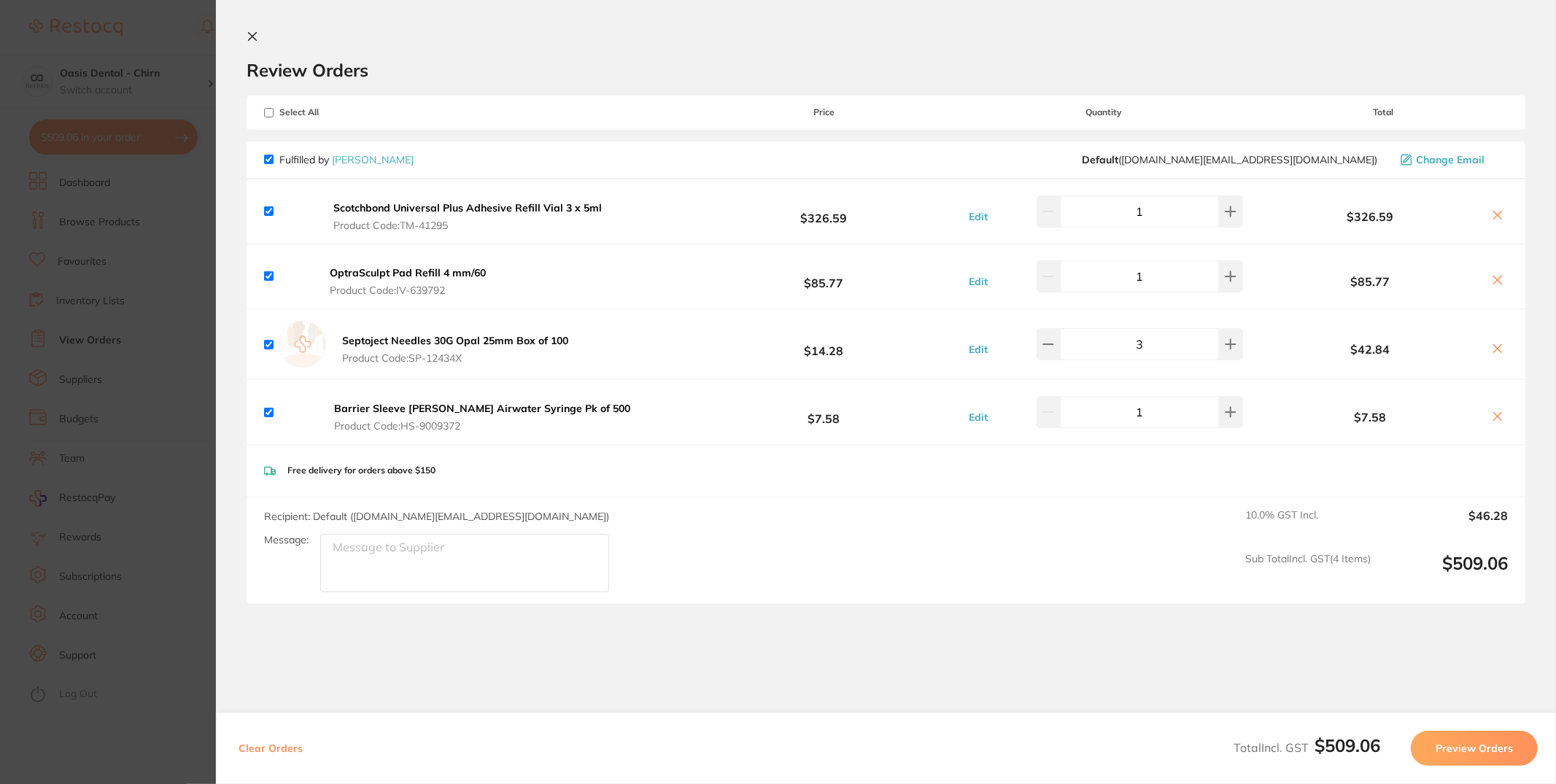
click at [1493, 213] on icon at bounding box center [1498, 215] width 11 height 11
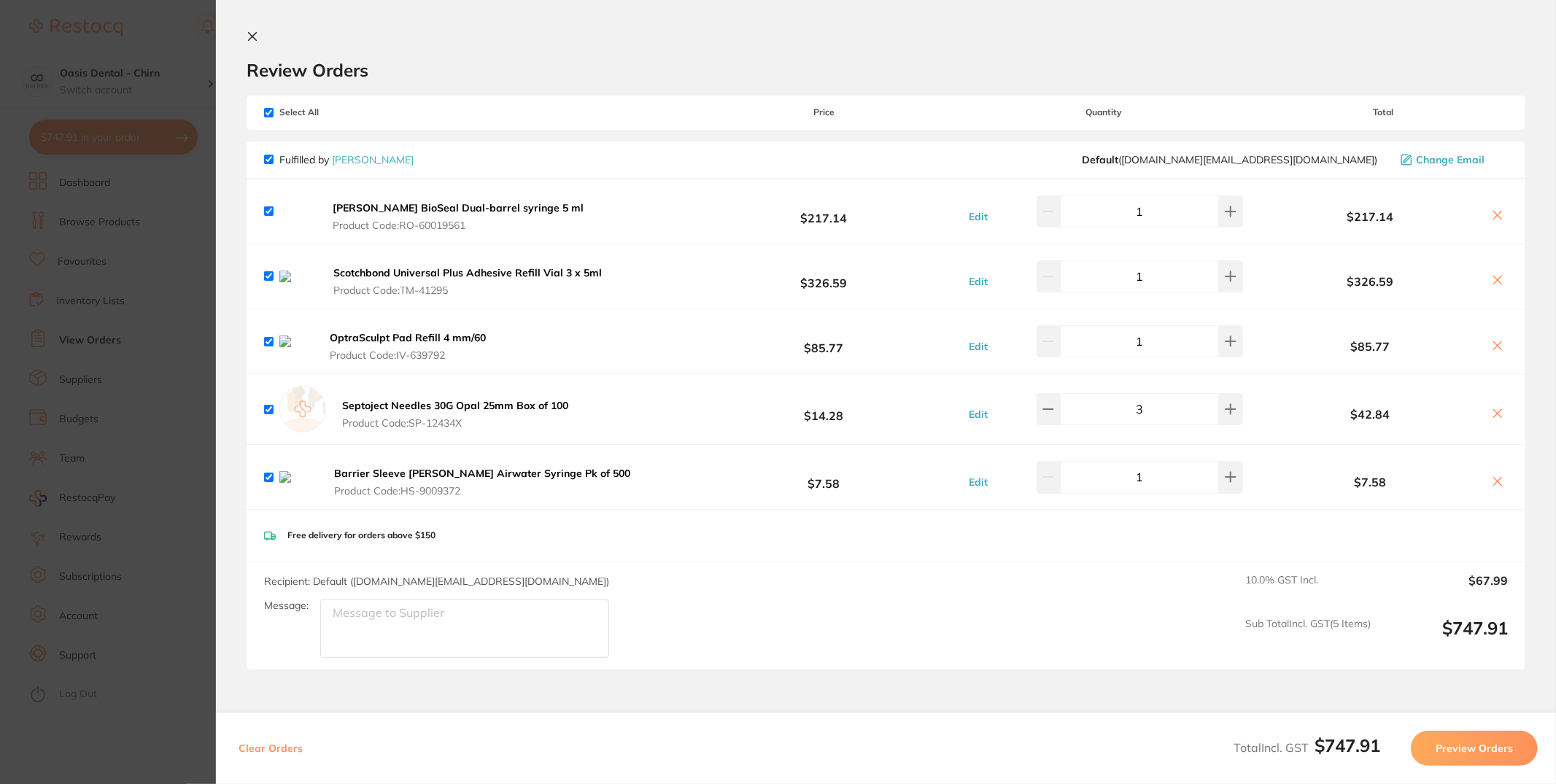
click at [1497, 216] on icon at bounding box center [1498, 215] width 11 height 11
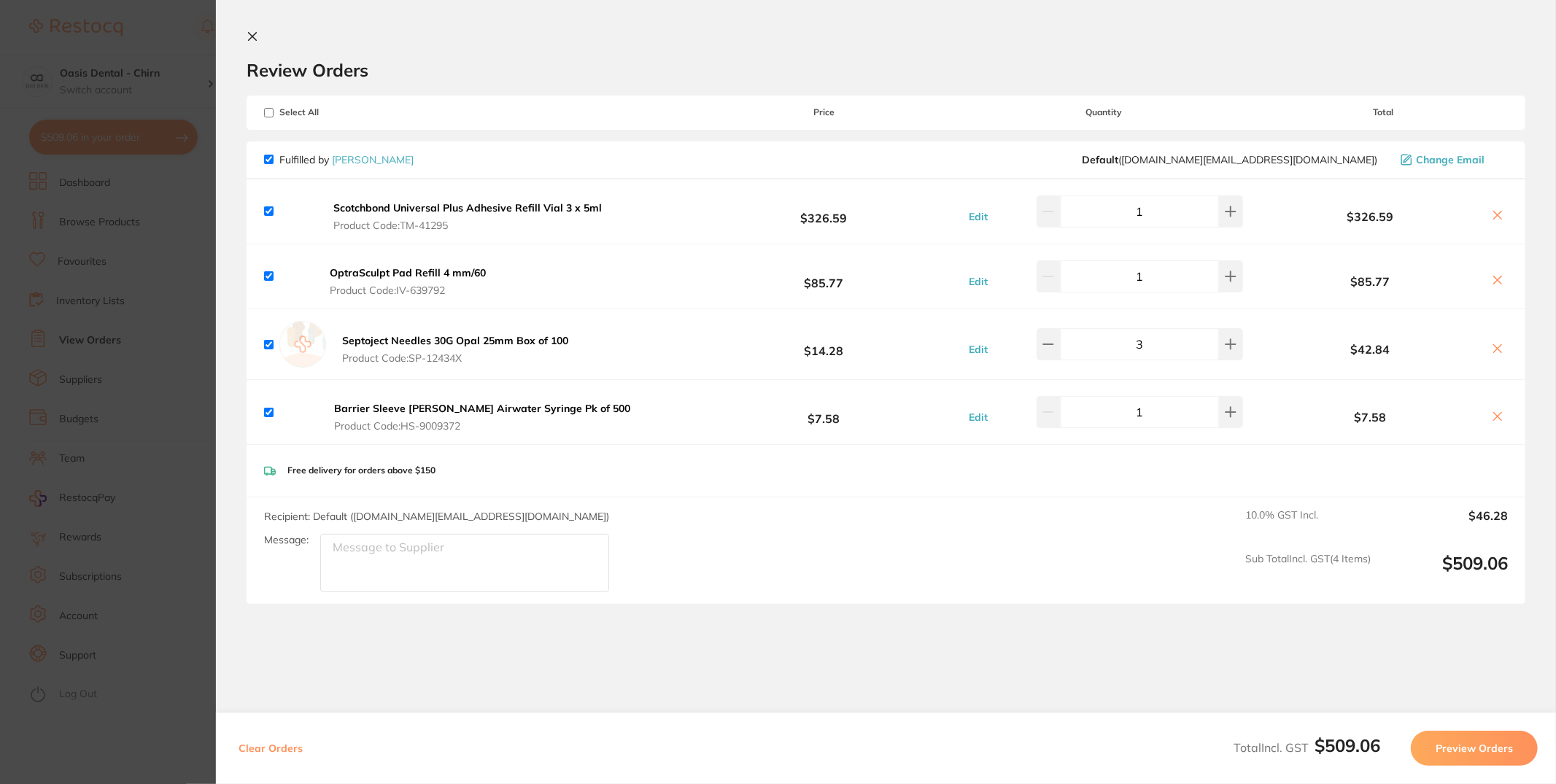
click at [1497, 216] on icon at bounding box center [1499, 216] width 8 height 8
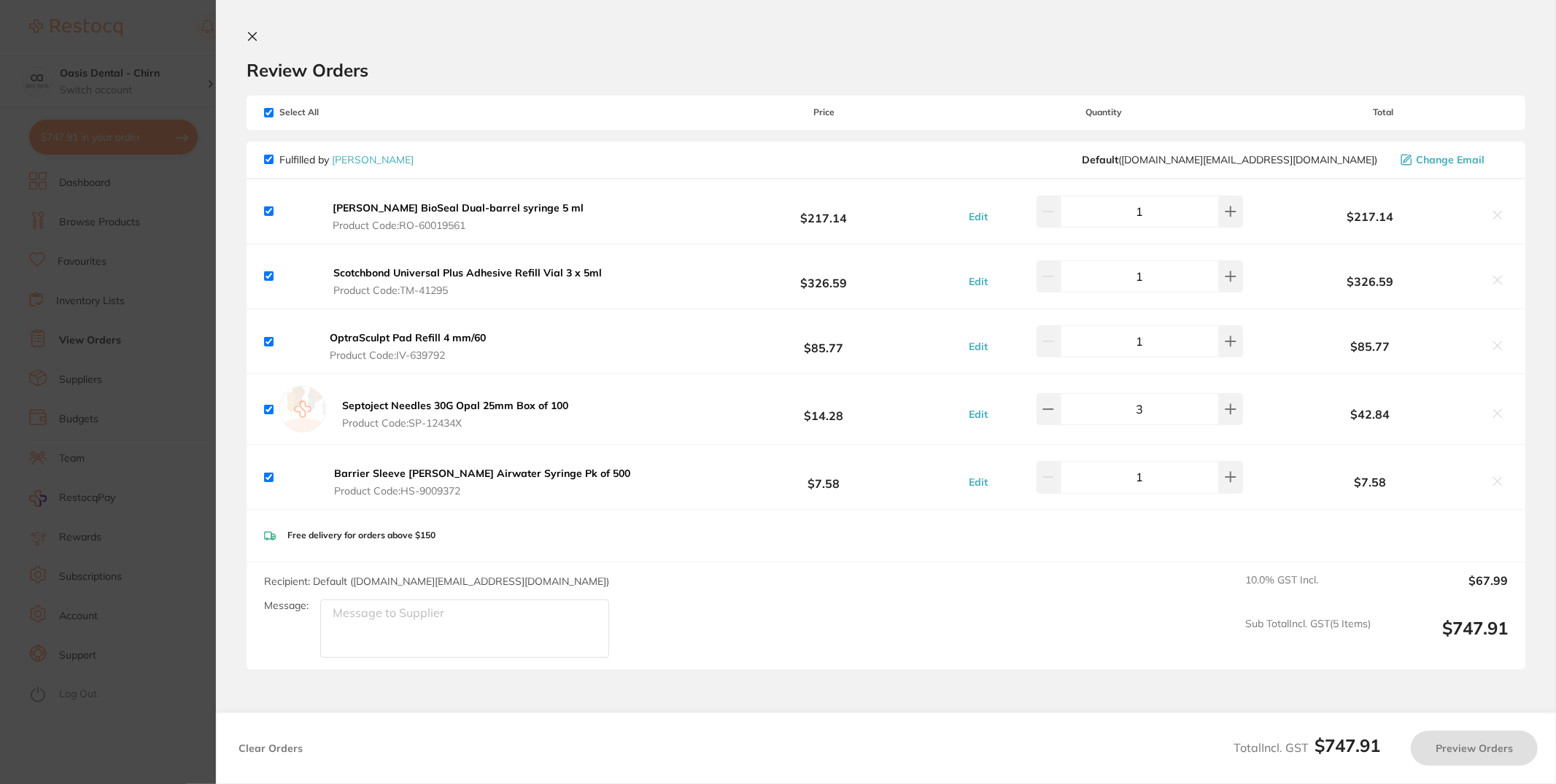
click at [1497, 216] on icon at bounding box center [1499, 216] width 8 height 8
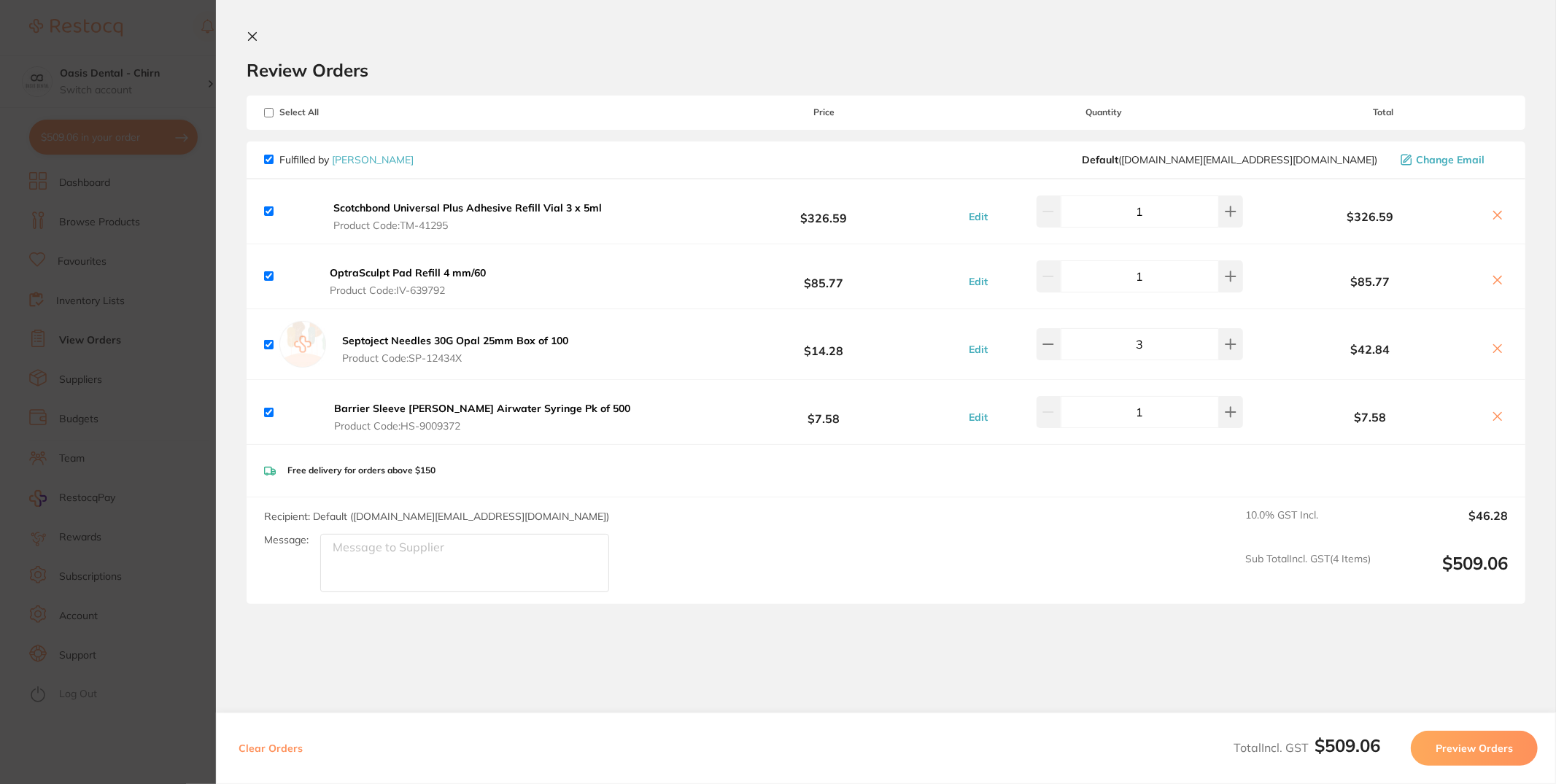
click at [1497, 216] on icon at bounding box center [1499, 216] width 8 height 8
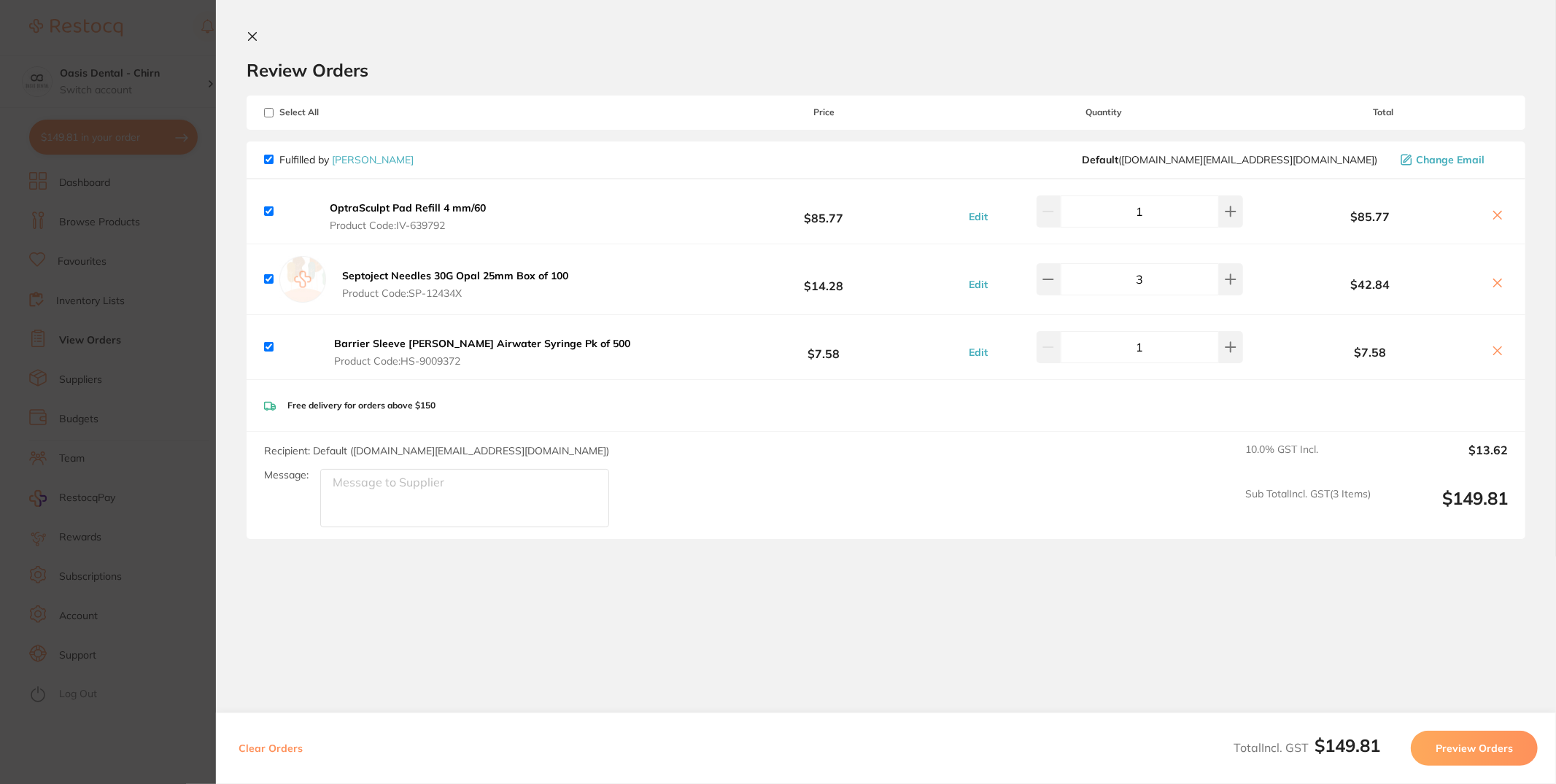
click at [1497, 216] on icon at bounding box center [1499, 216] width 8 height 8
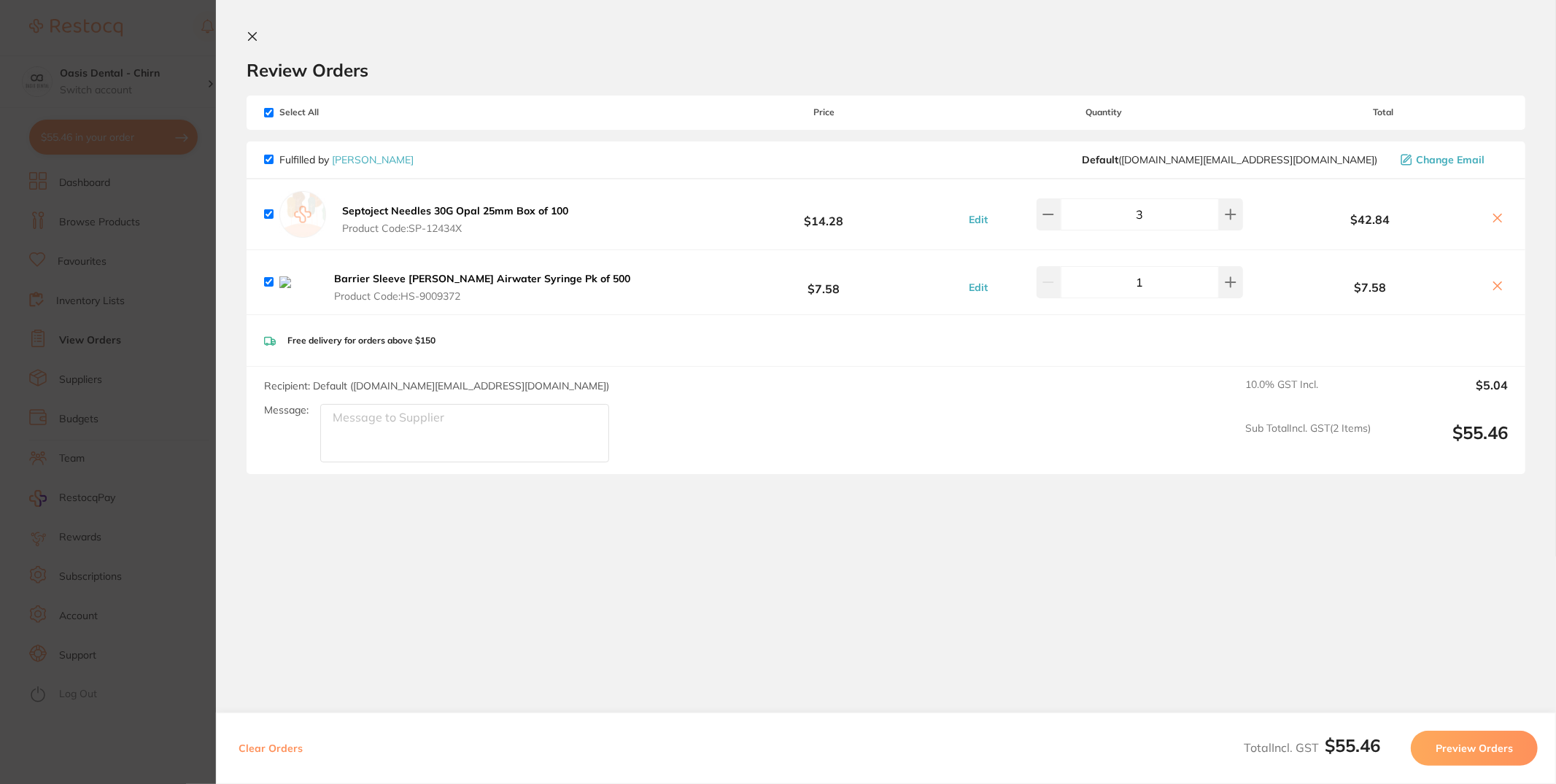
click at [1497, 216] on icon at bounding box center [1499, 218] width 8 height 8
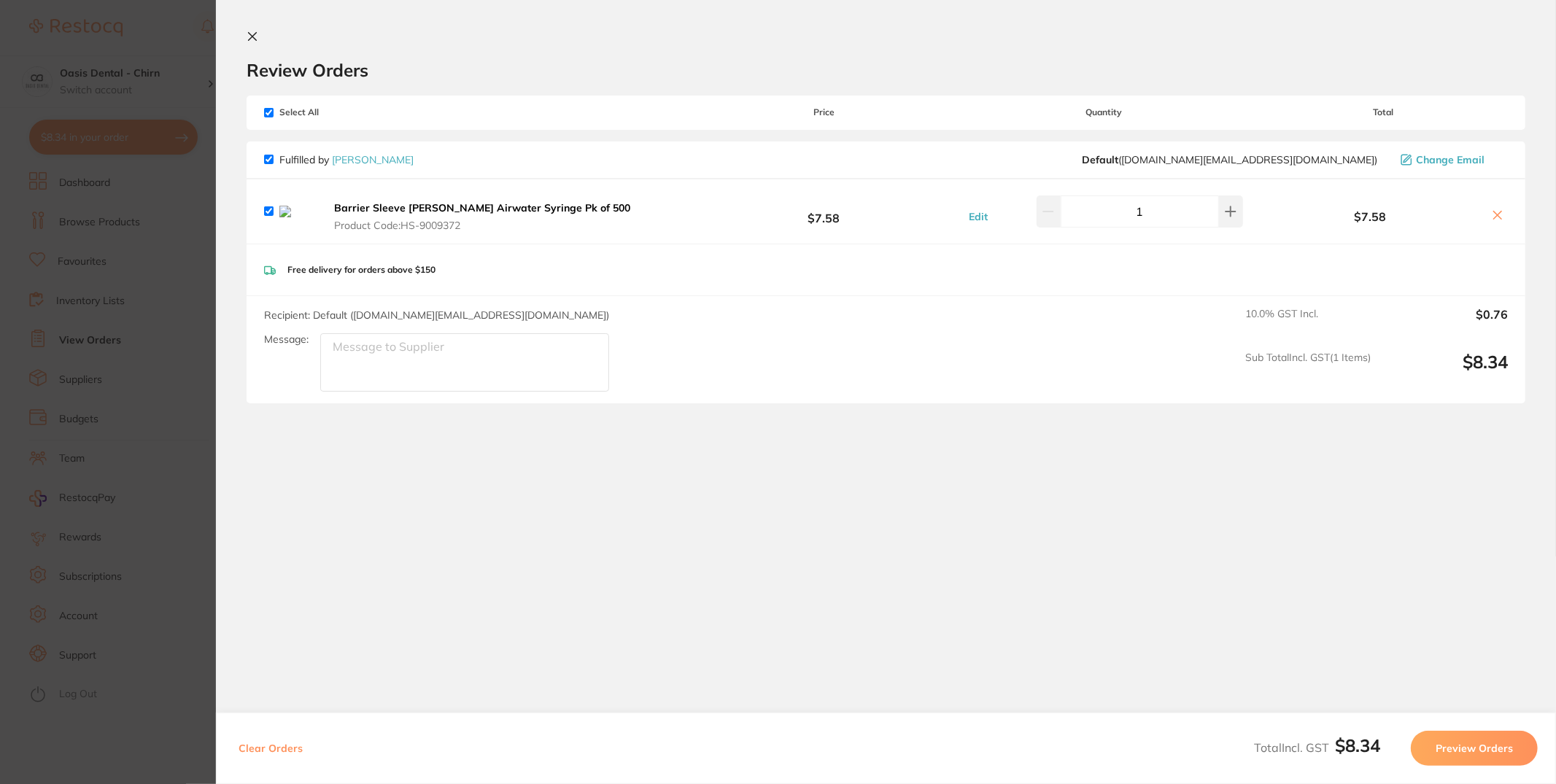
click at [1497, 217] on icon at bounding box center [1498, 215] width 11 height 11
checkbox input "false"
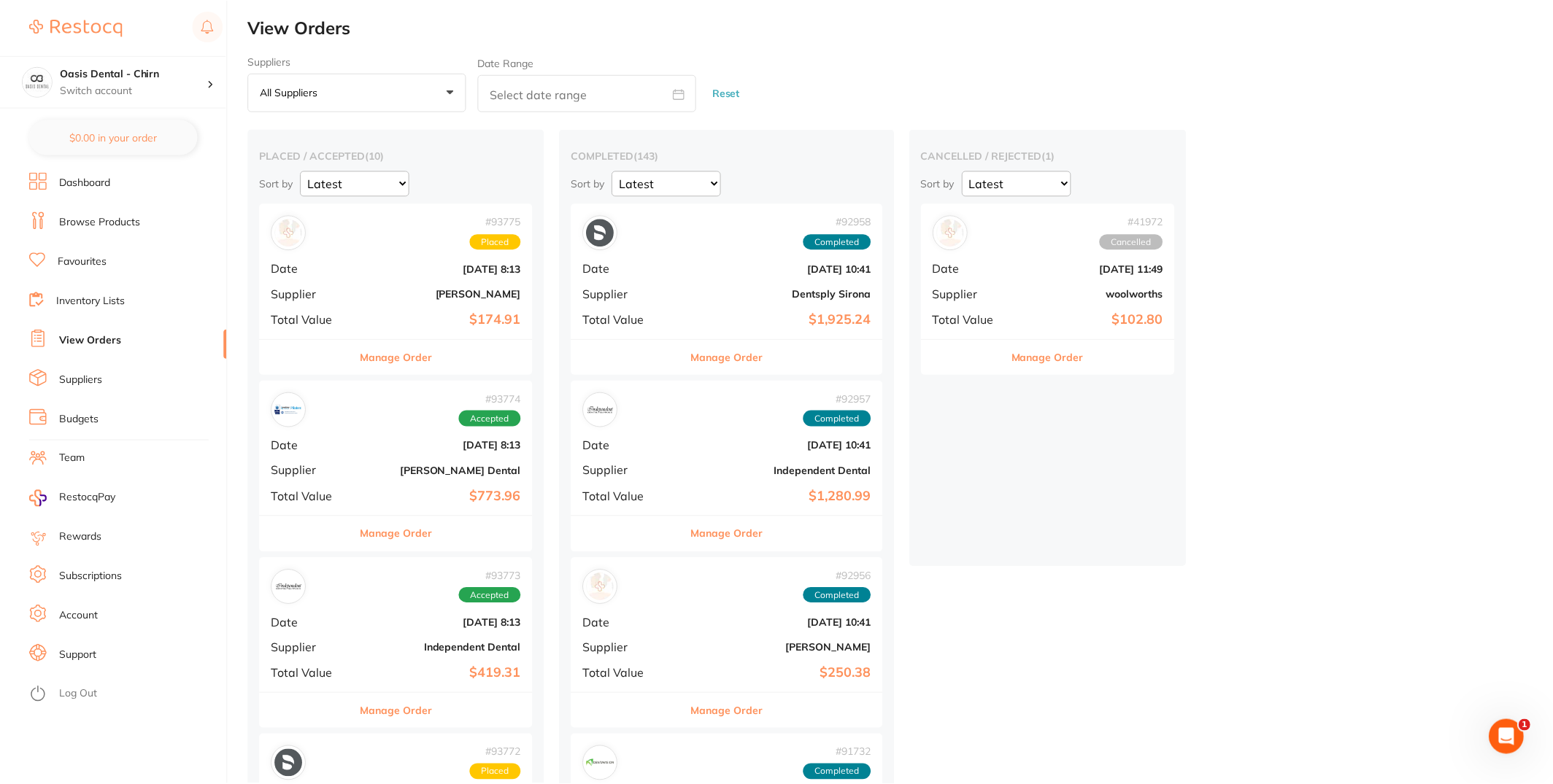
scroll to position [715, 0]
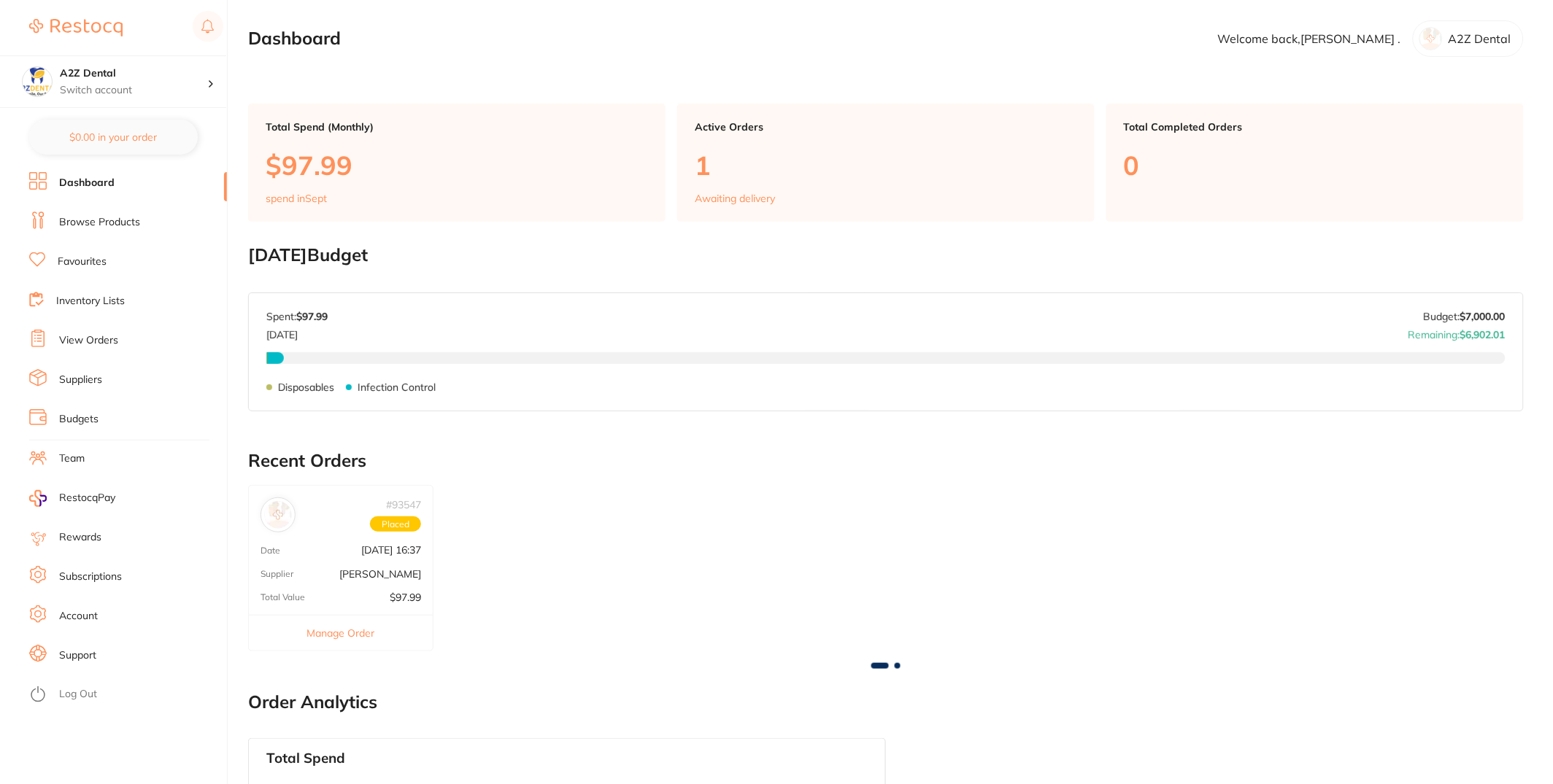
click at [114, 311] on li "Inventory Lists" at bounding box center [128, 301] width 198 height 22
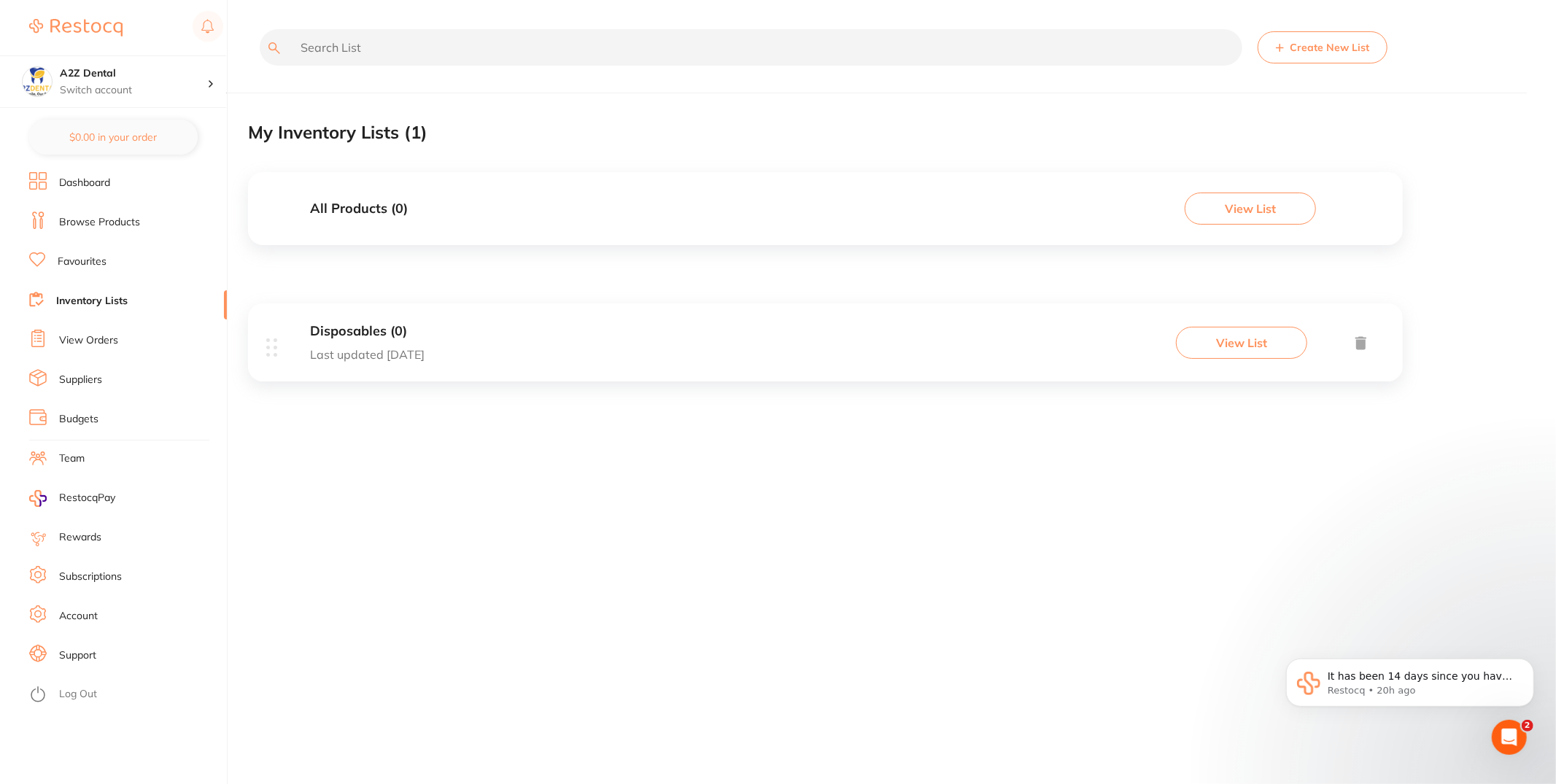
click at [96, 263] on link "Favourites" at bounding box center [82, 262] width 49 height 15
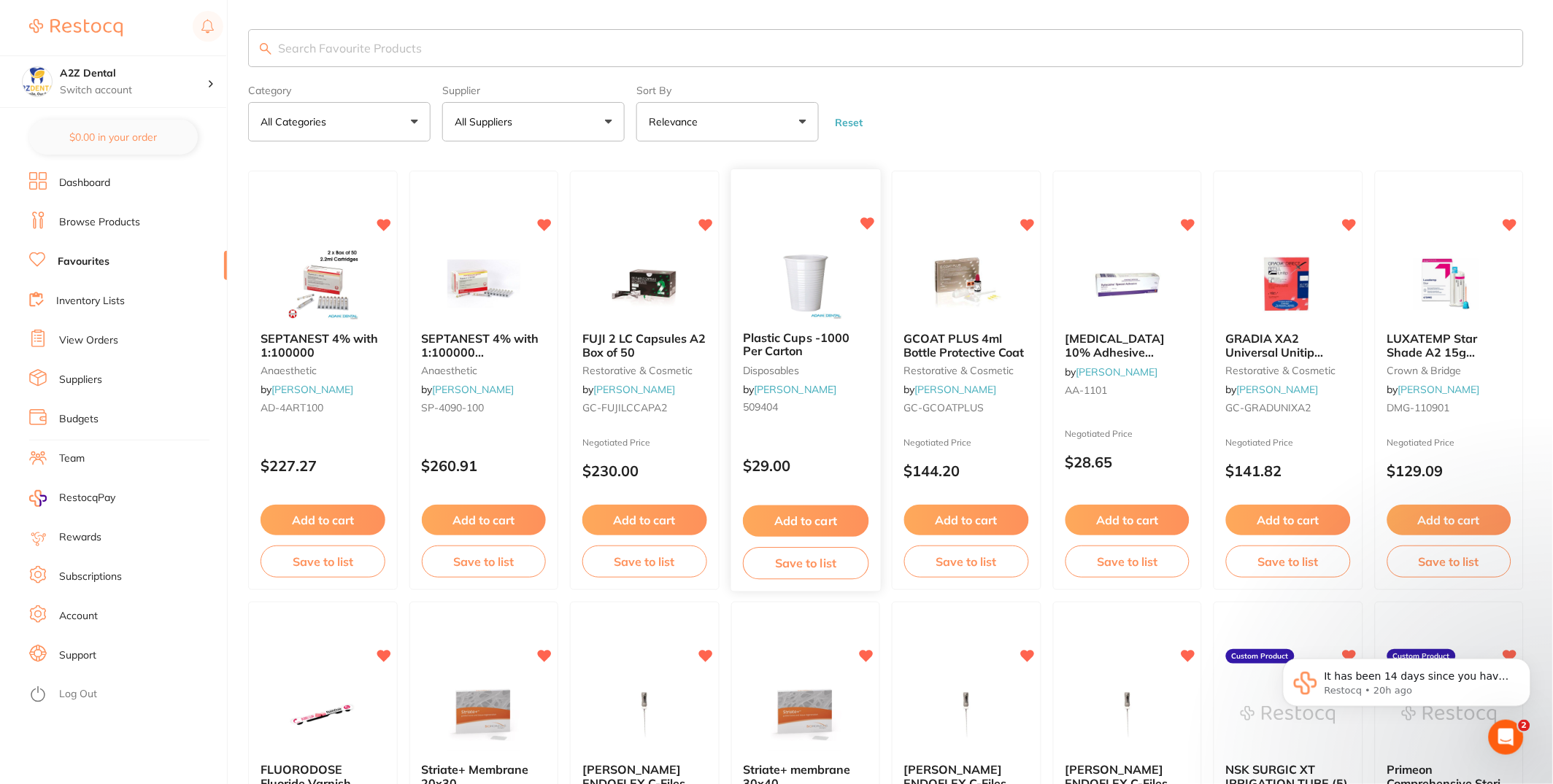
click at [814, 570] on button "Save to list" at bounding box center [806, 563] width 126 height 33
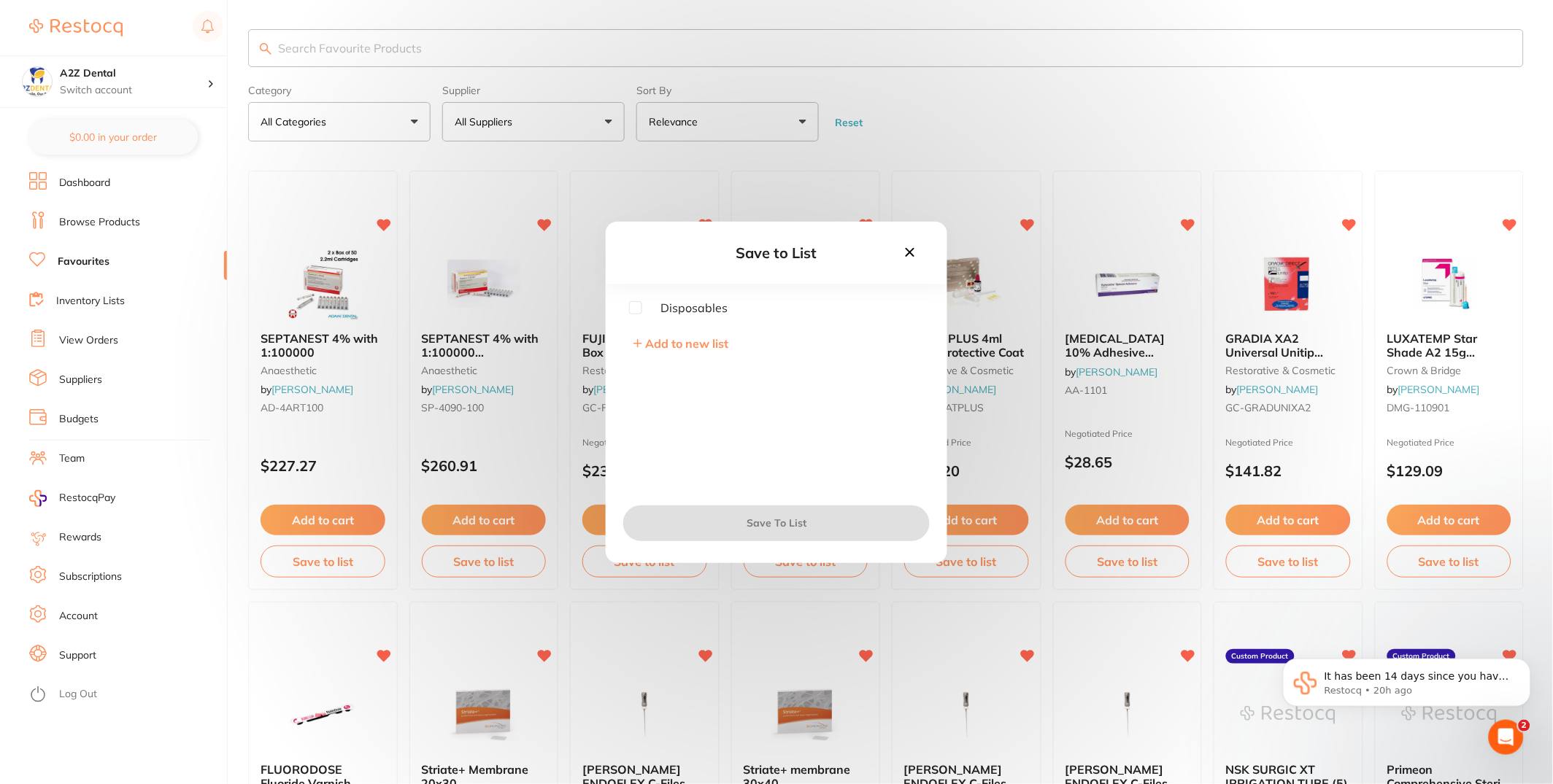
drag, startPoint x: 635, startPoint y: 309, endPoint x: 888, endPoint y: 308, distance: 253.0
click at [635, 309] on input "checkbox" at bounding box center [636, 308] width 13 height 13
checkbox input "true"
click at [914, 252] on icon at bounding box center [910, 253] width 16 height 16
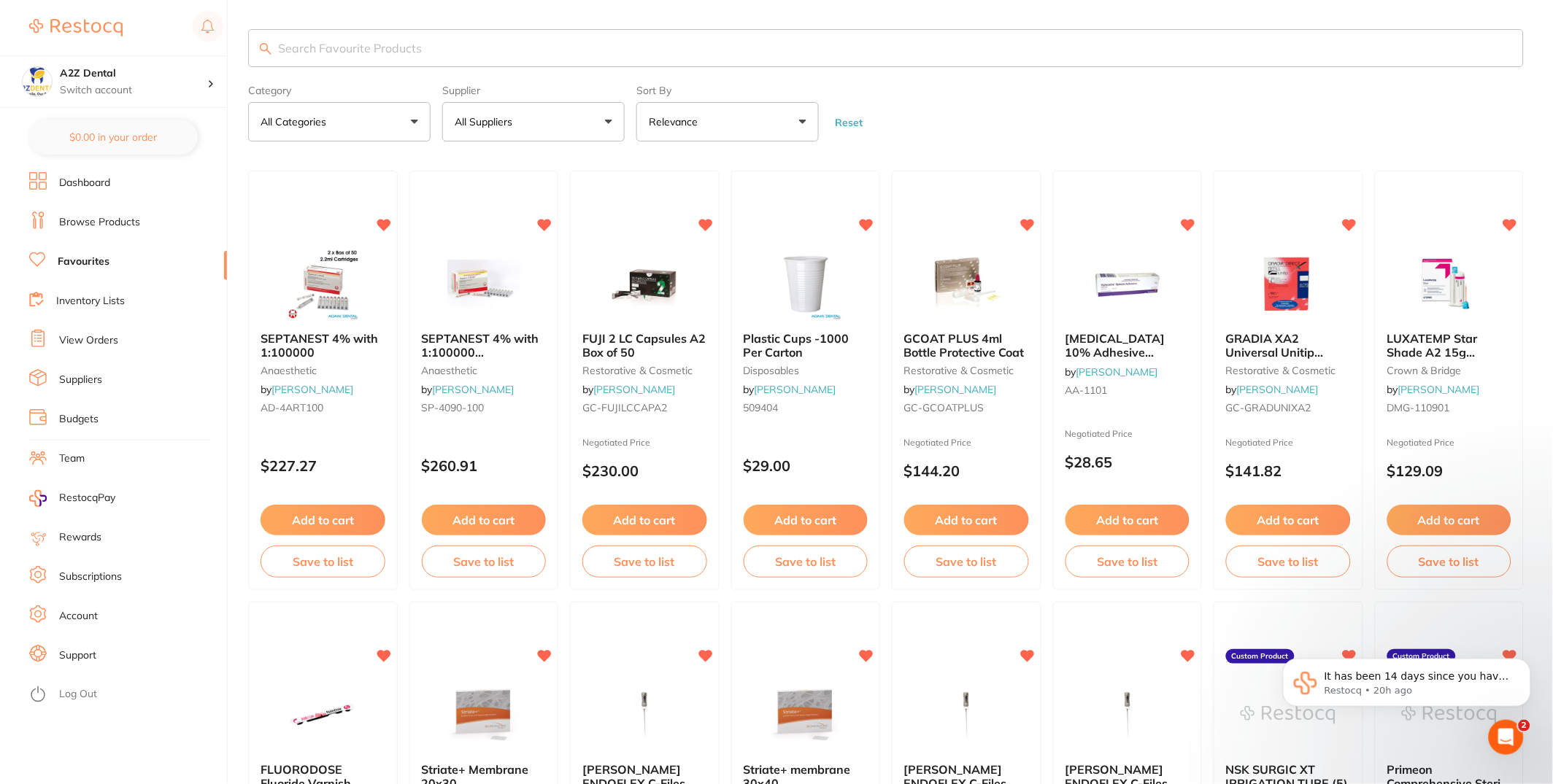
click at [112, 301] on link "Inventory Lists" at bounding box center [90, 301] width 69 height 15
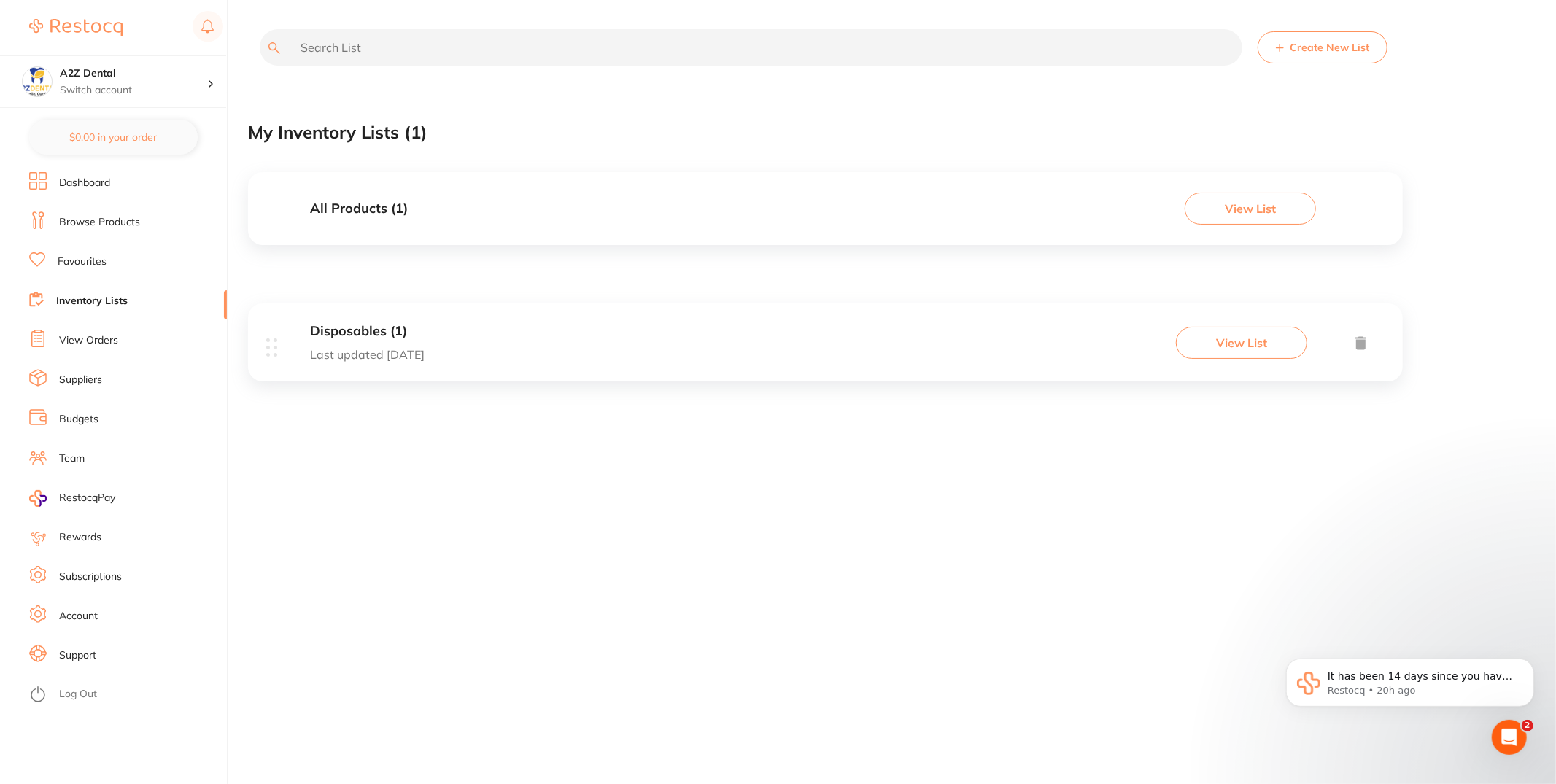
click at [593, 355] on div "Disposables (1) Last updated today View List" at bounding box center [825, 342] width 1155 height 78
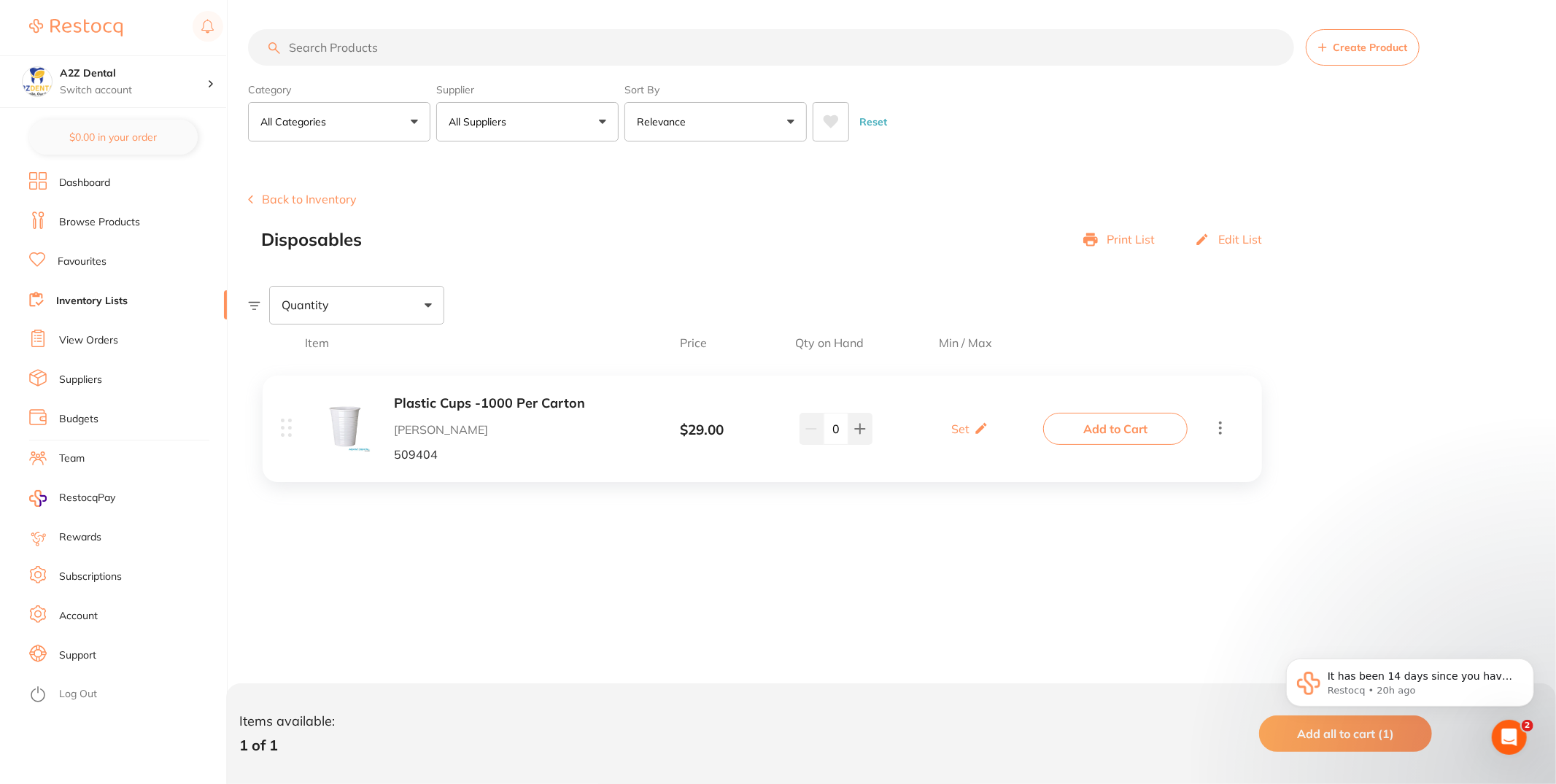
click at [259, 206] on button "Back to Inventory" at bounding box center [302, 199] width 108 height 13
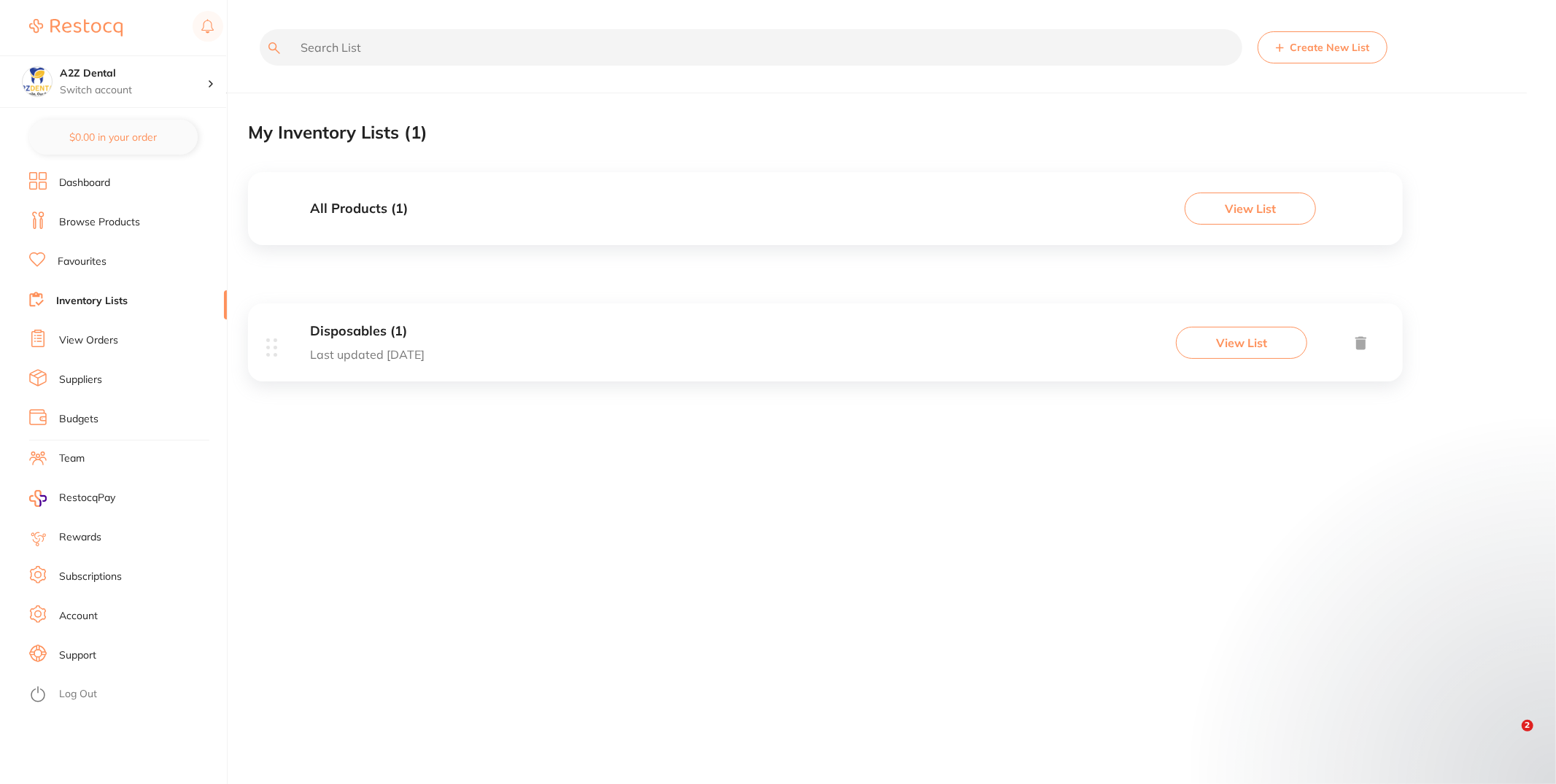
click at [544, 352] on div "Disposables (1) Last updated today View List" at bounding box center [825, 342] width 1155 height 78
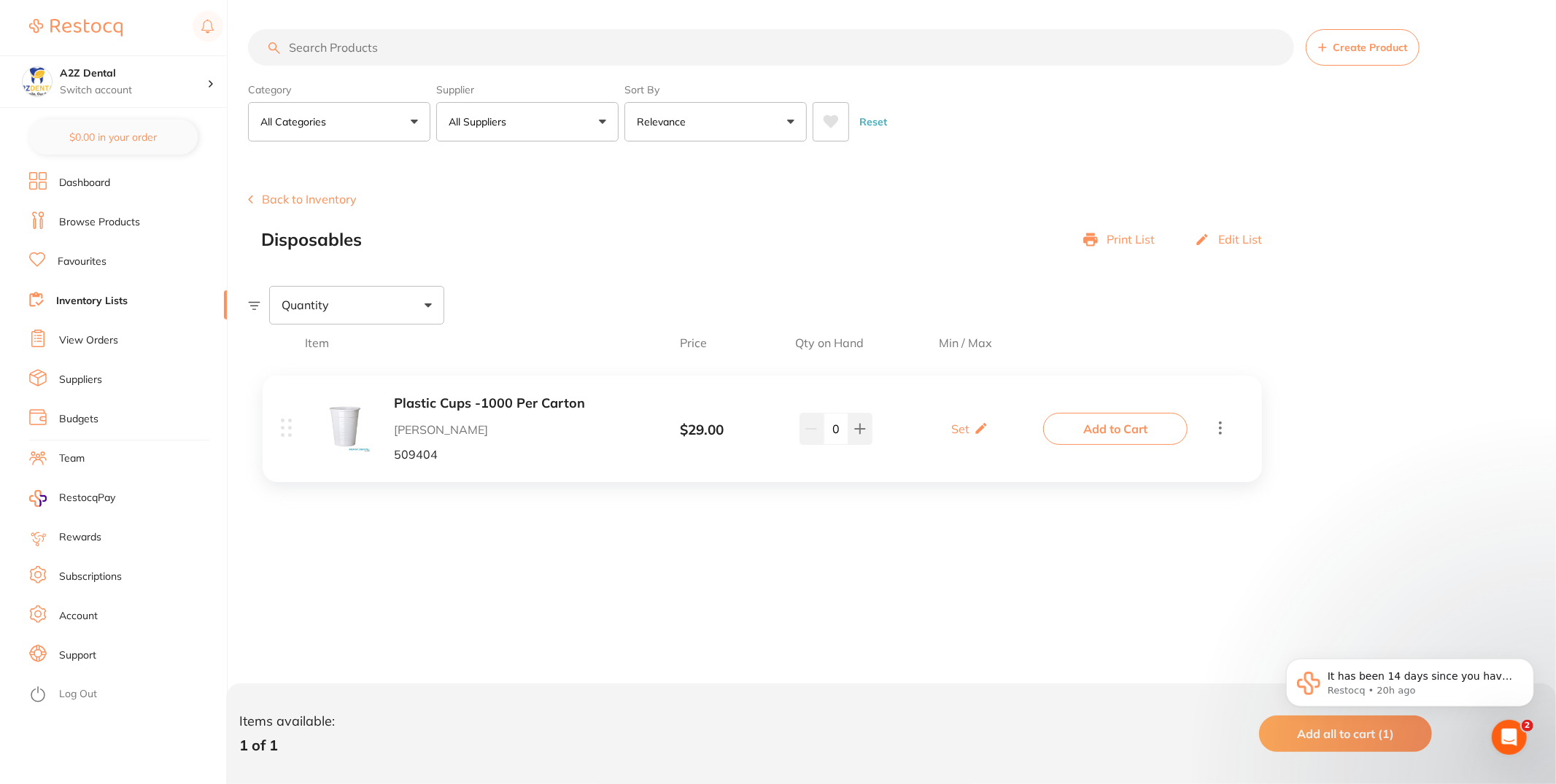
click at [577, 57] on input "search" at bounding box center [771, 48] width 1046 height 36
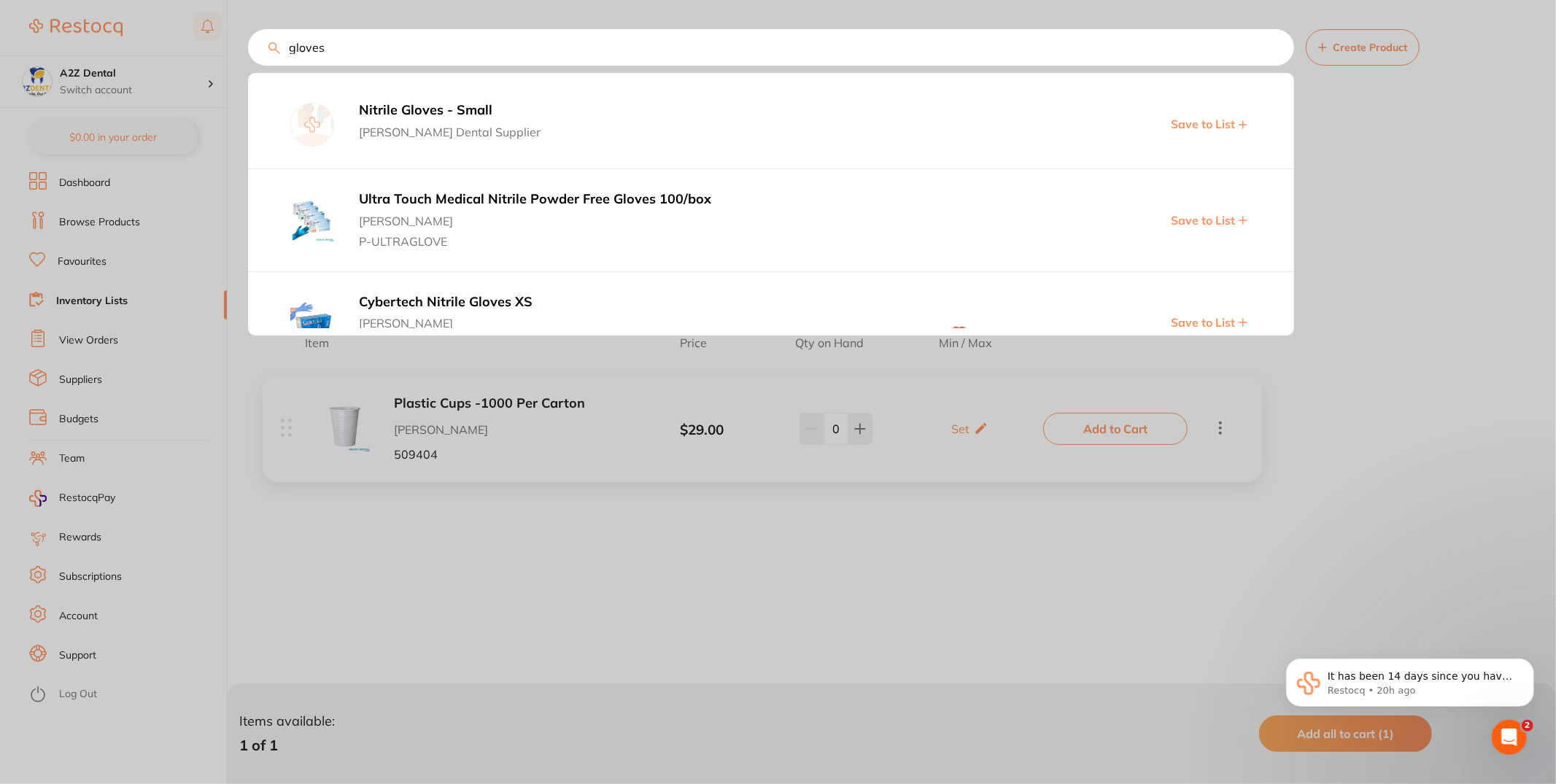
type input "gloves"
click at [1388, 176] on div at bounding box center [778, 392] width 1556 height 784
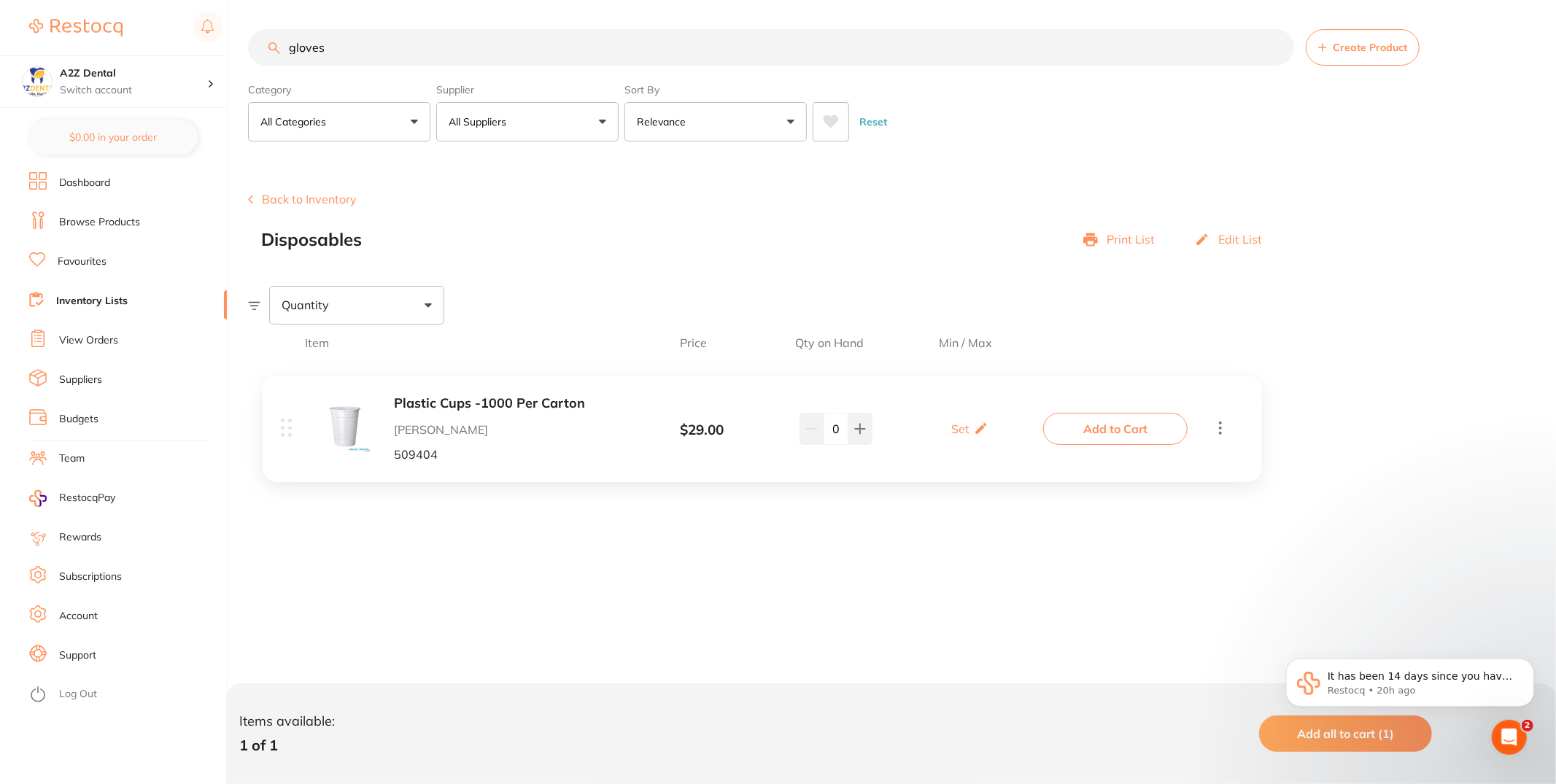
click at [272, 198] on button "Back to Inventory" at bounding box center [302, 199] width 108 height 13
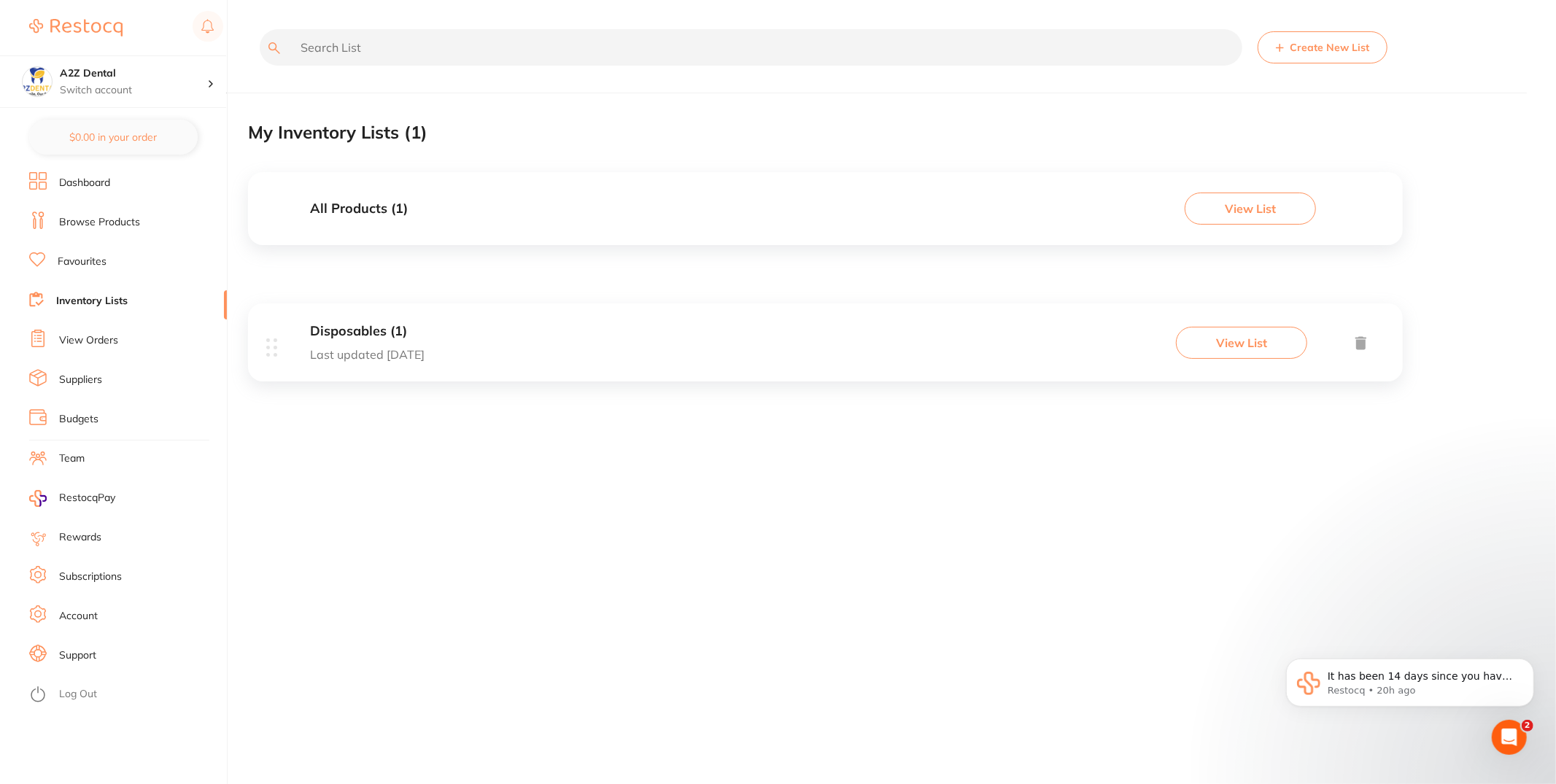
click at [149, 269] on li "Favourites" at bounding box center [128, 262] width 198 height 22
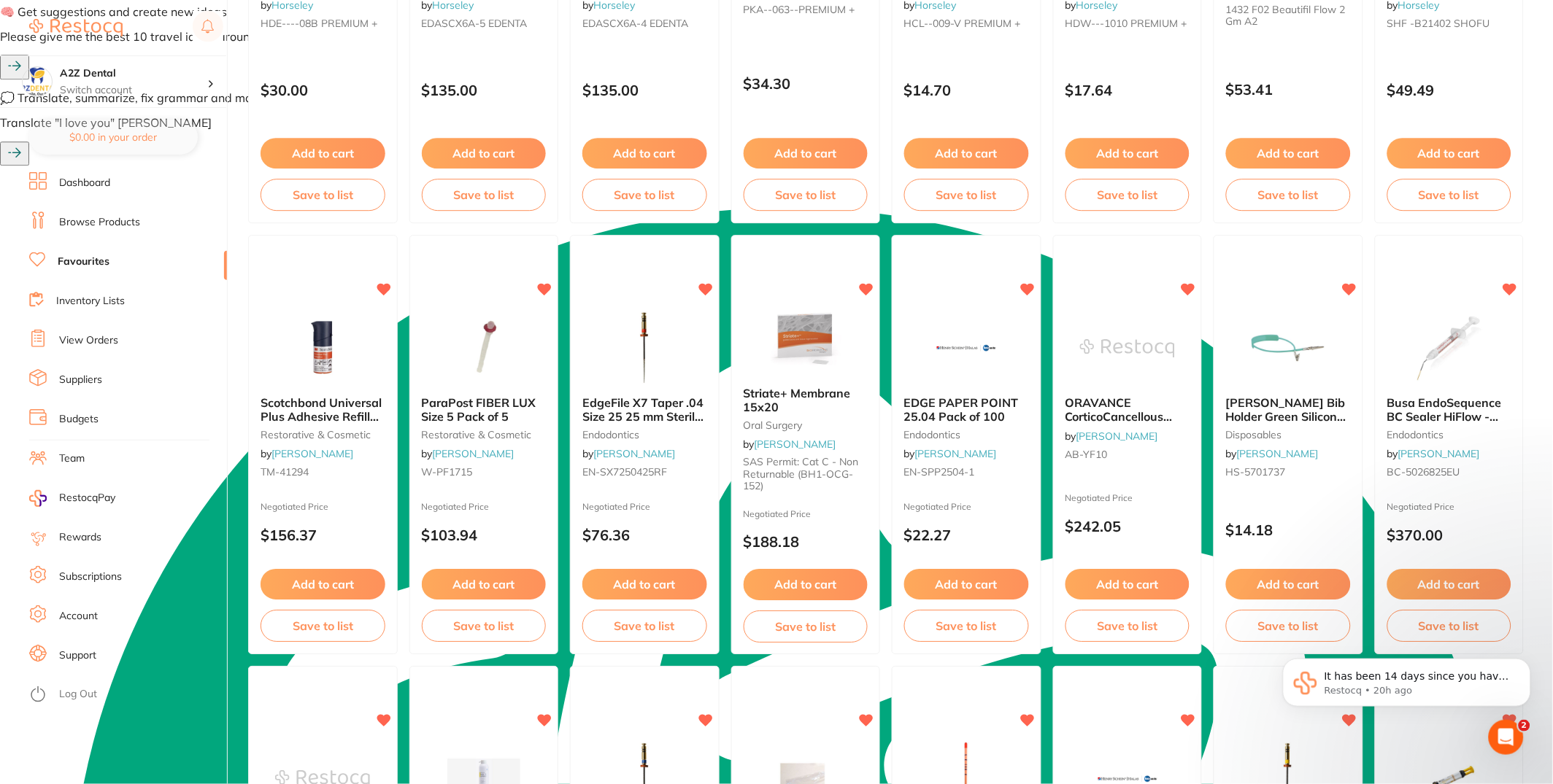
scroll to position [2469, 0]
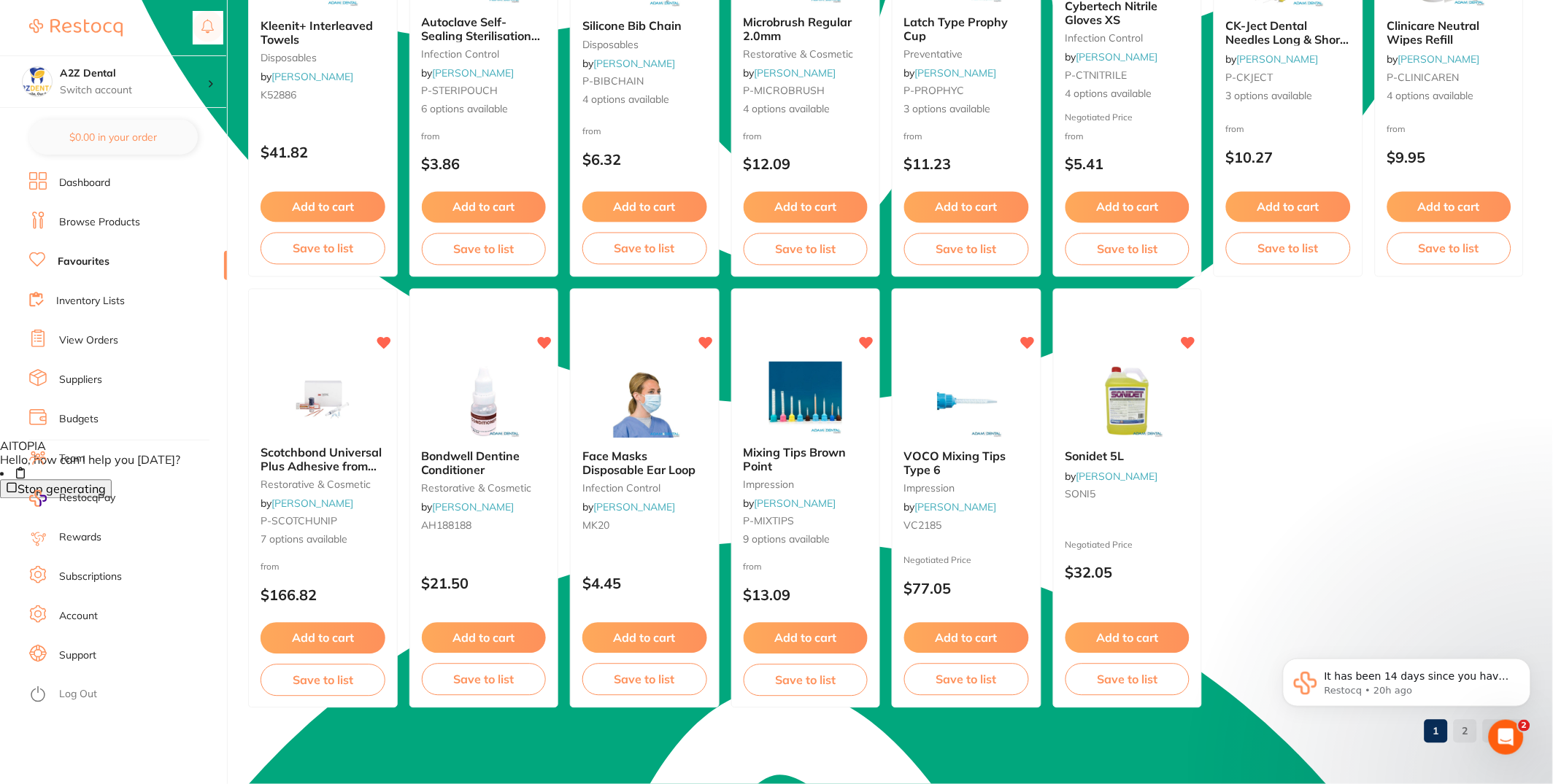
click at [121, 217] on link "Browse Products" at bounding box center [99, 222] width 81 height 15
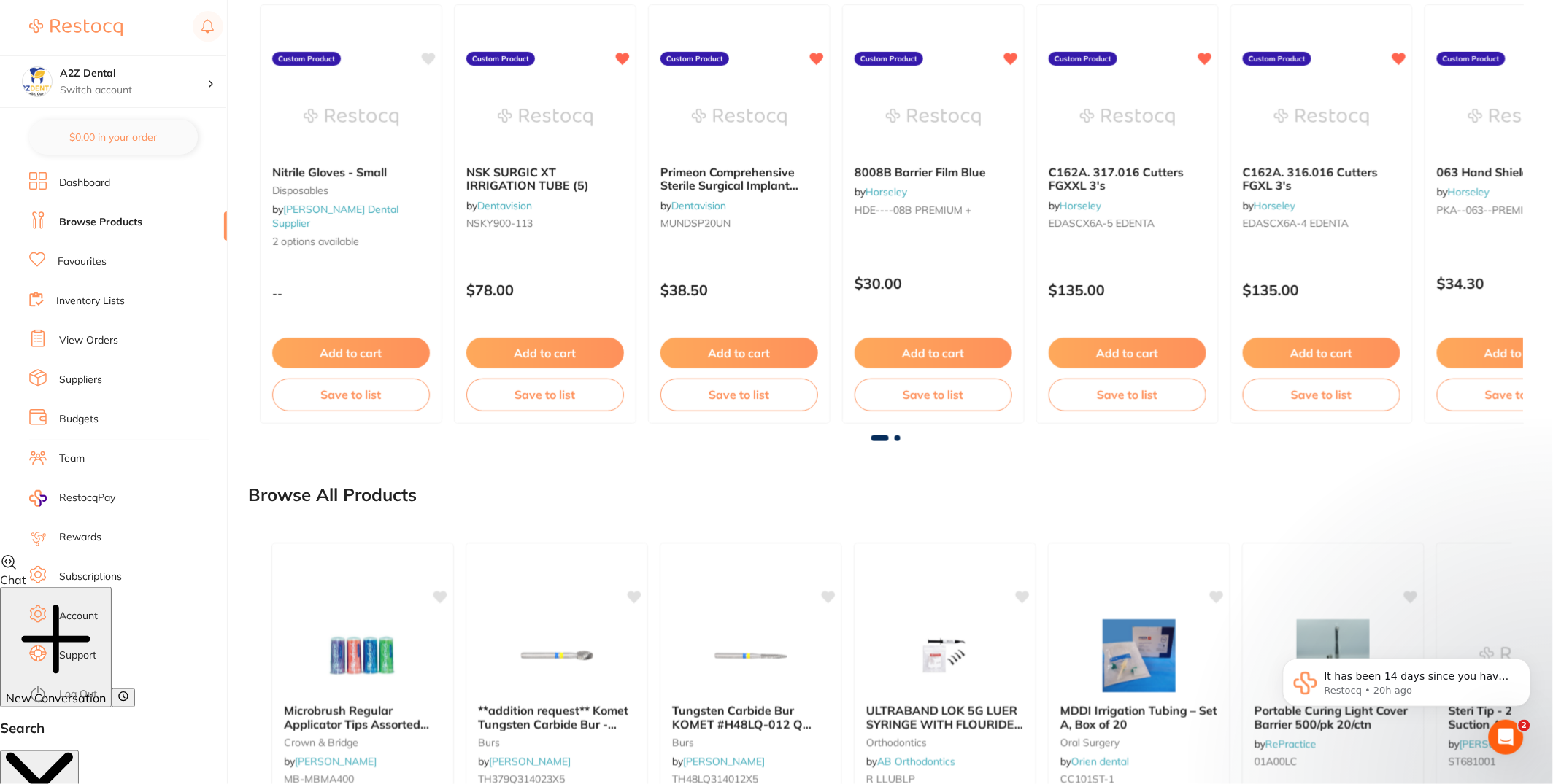
scroll to position [261, 0]
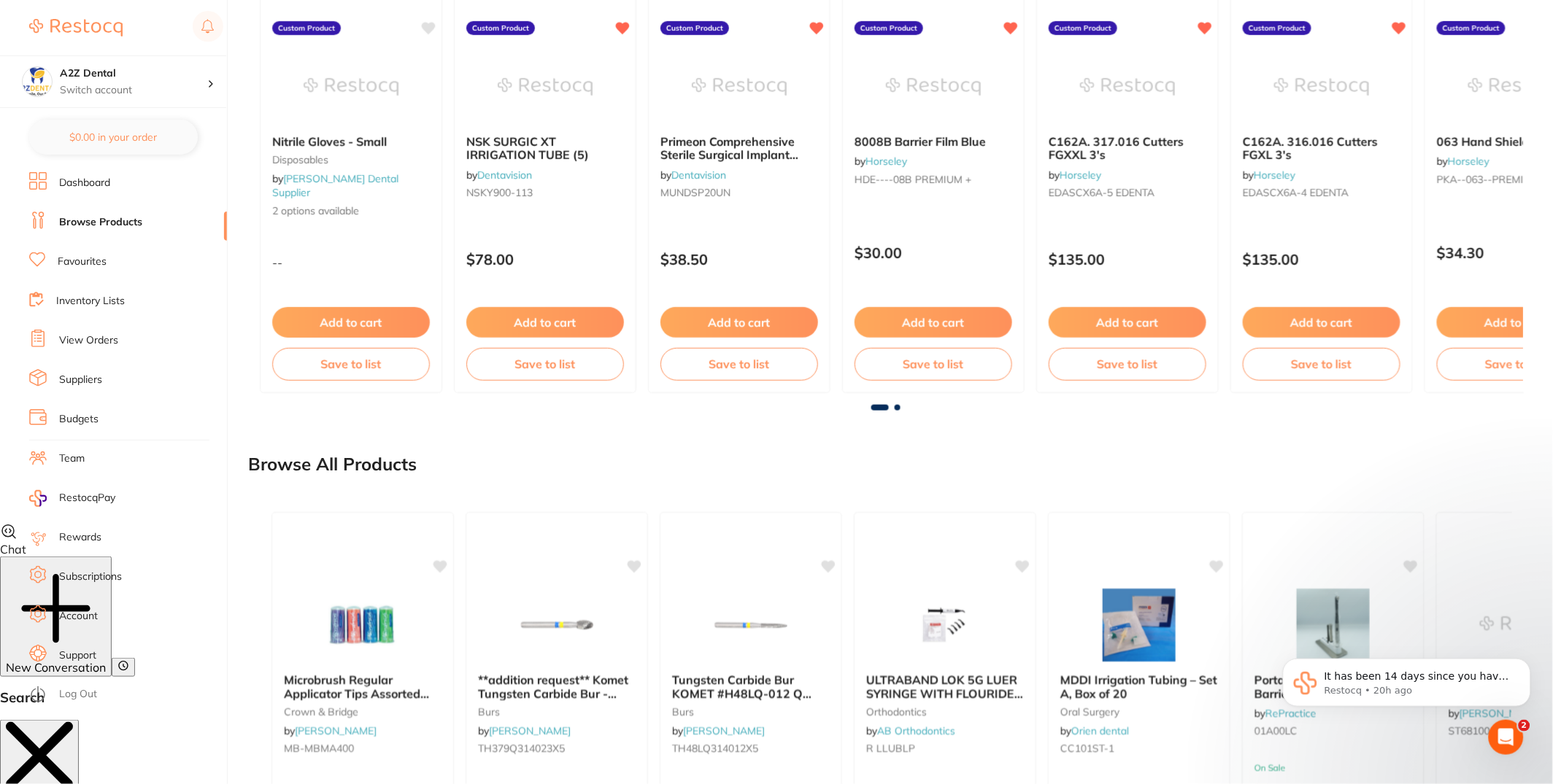
click at [107, 308] on link "Inventory Lists" at bounding box center [90, 301] width 69 height 15
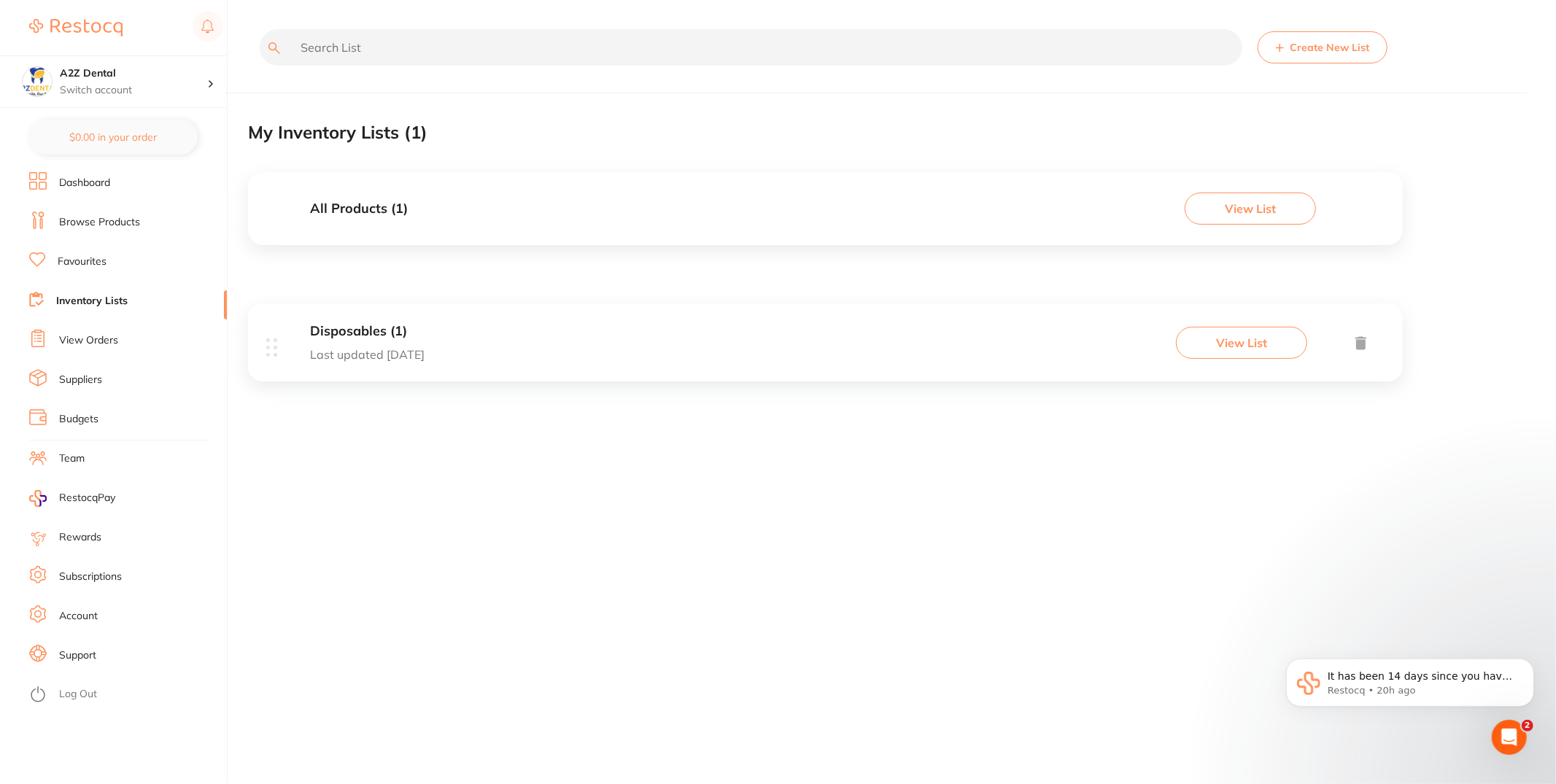
click at [1215, 333] on button "View List" at bounding box center [1242, 342] width 131 height 32
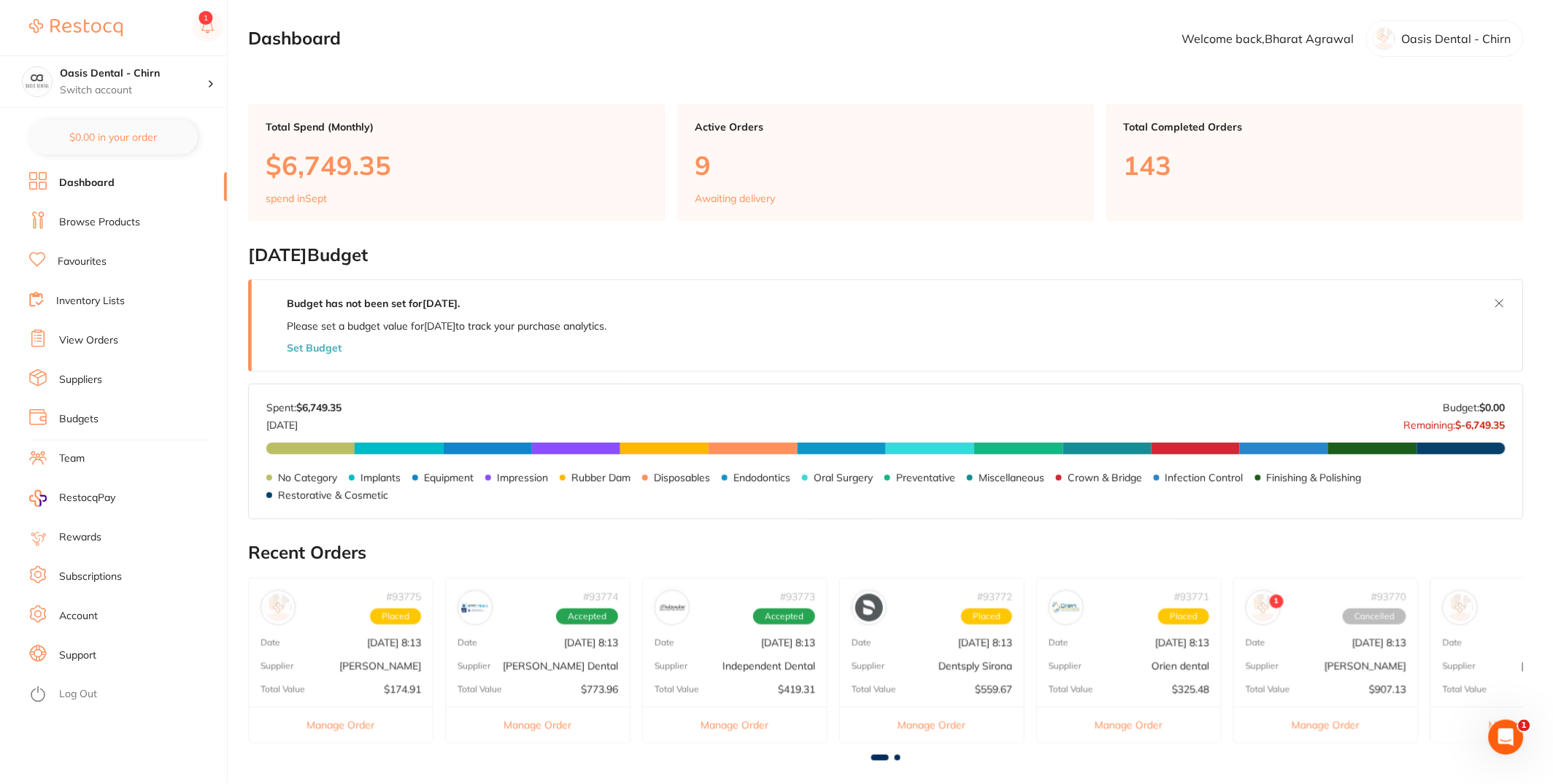
click at [100, 337] on link "View Orders" at bounding box center [89, 341] width 59 height 15
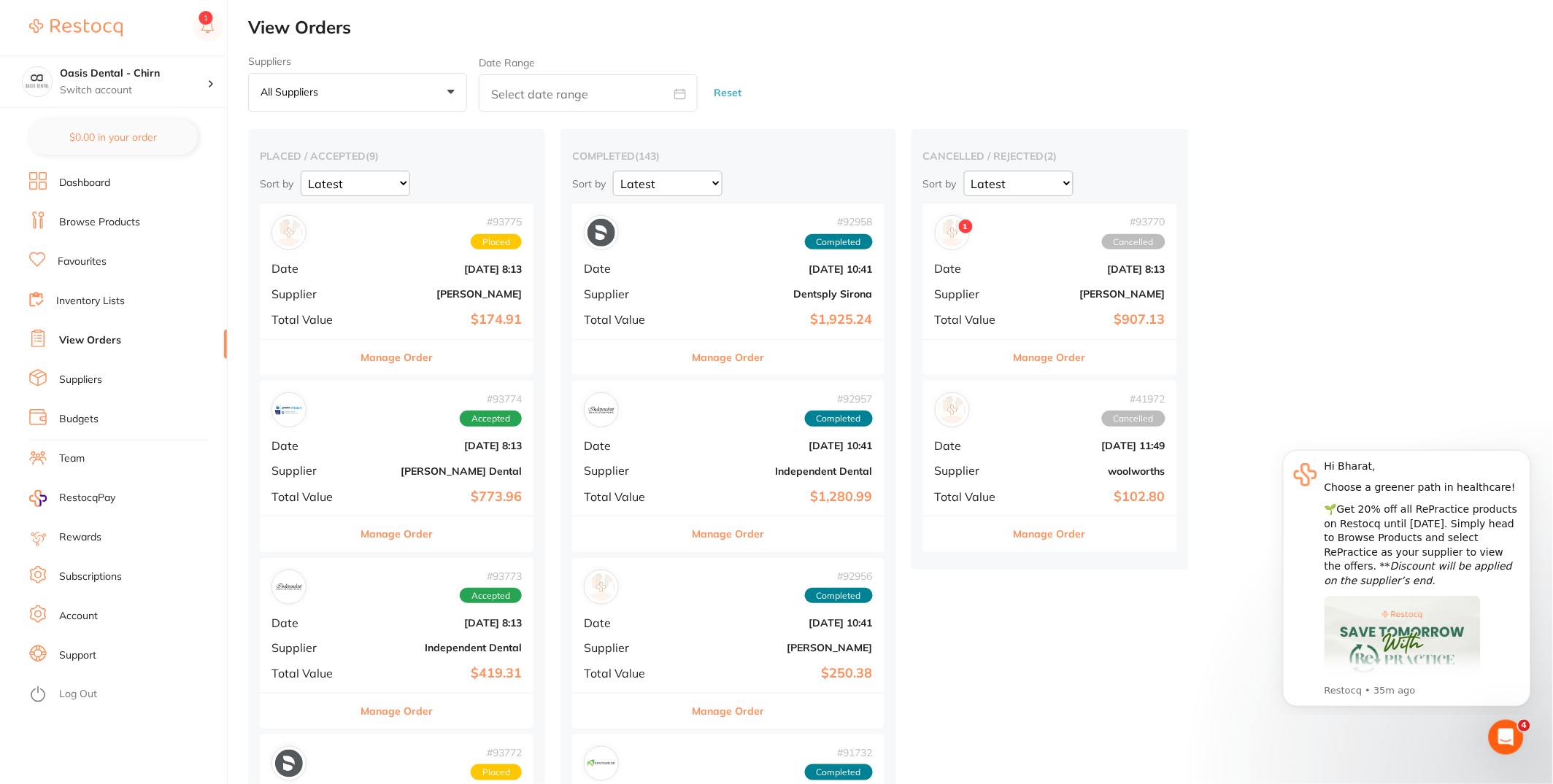
click at [1013, 354] on button "Manage Order" at bounding box center [1050, 357] width 72 height 35
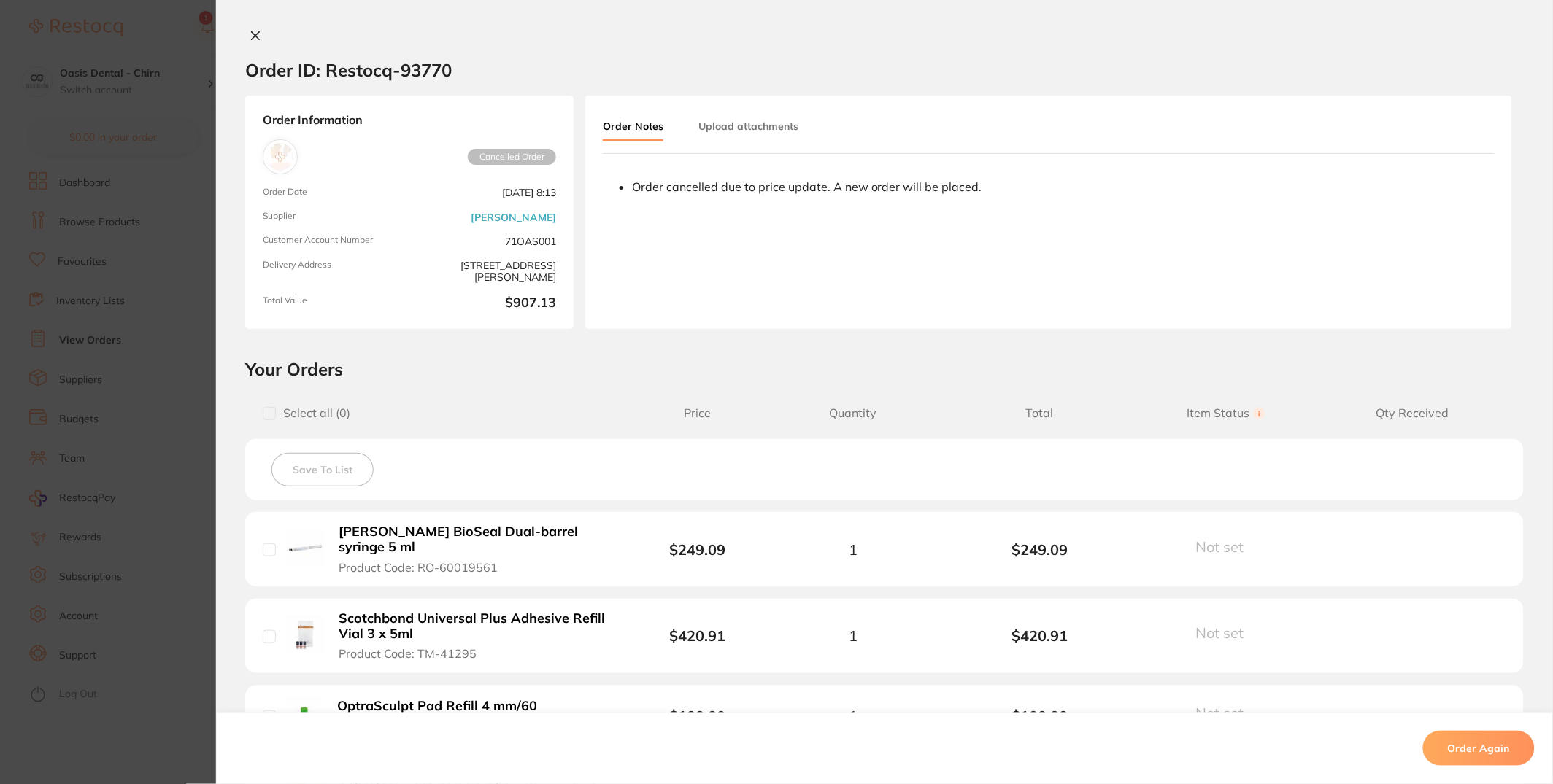
click at [1440, 750] on button "Order Again" at bounding box center [1479, 748] width 112 height 35
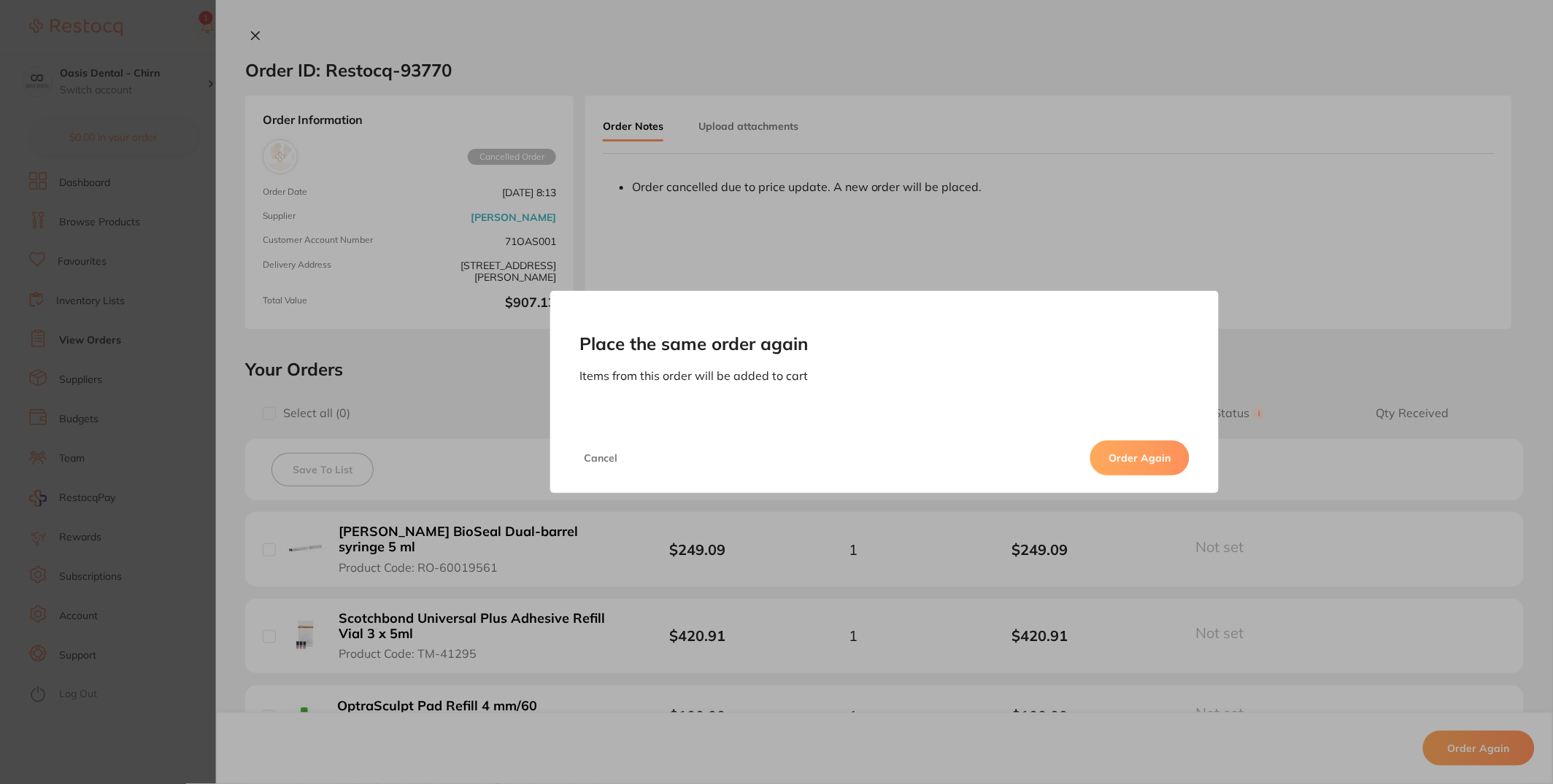
click at [1128, 458] on button "Order Again" at bounding box center [1140, 458] width 99 height 35
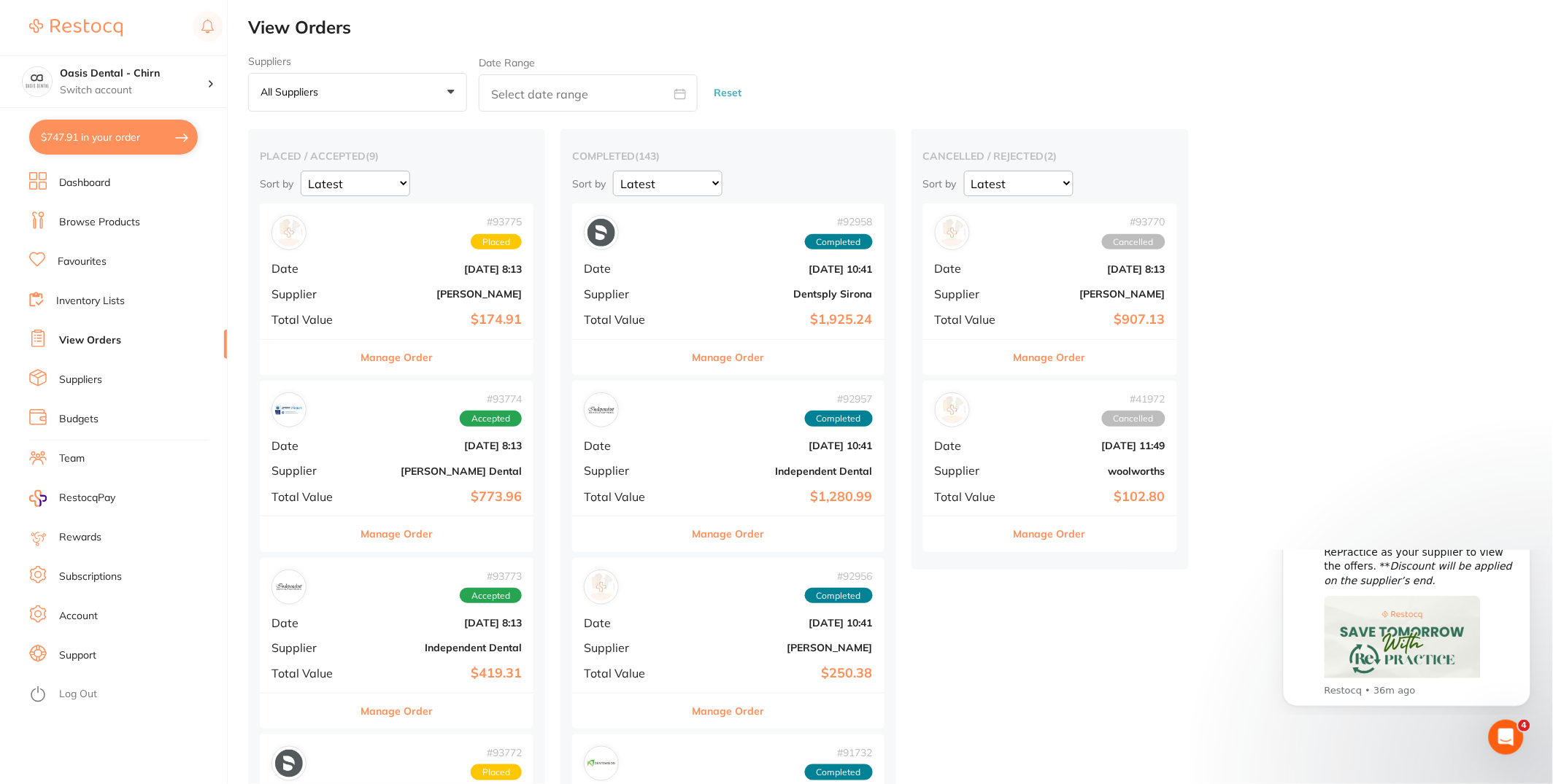
click at [99, 130] on button "$747.91 in your order" at bounding box center [113, 137] width 168 height 35
checkbox input "true"
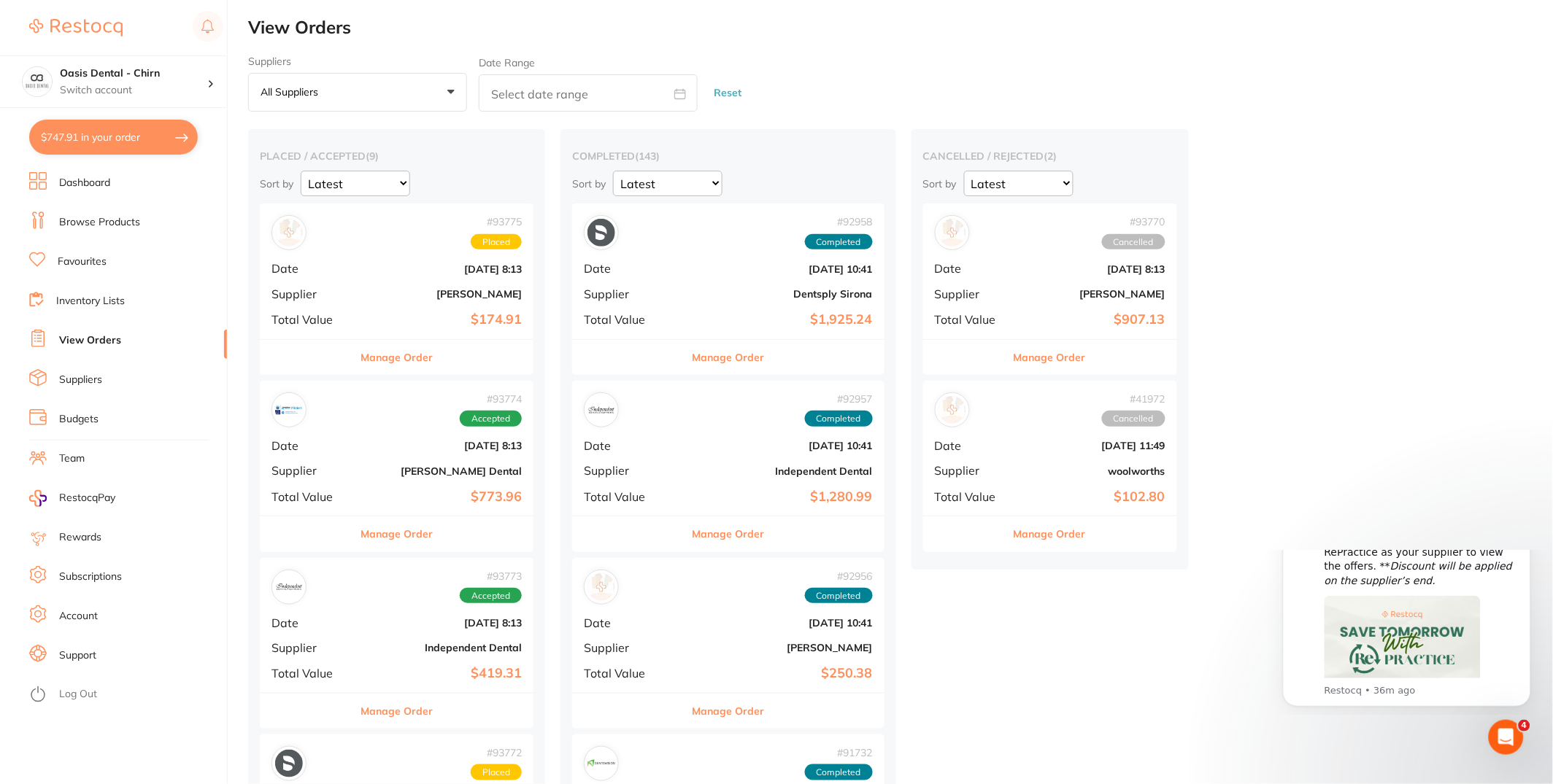
checkbox input "true"
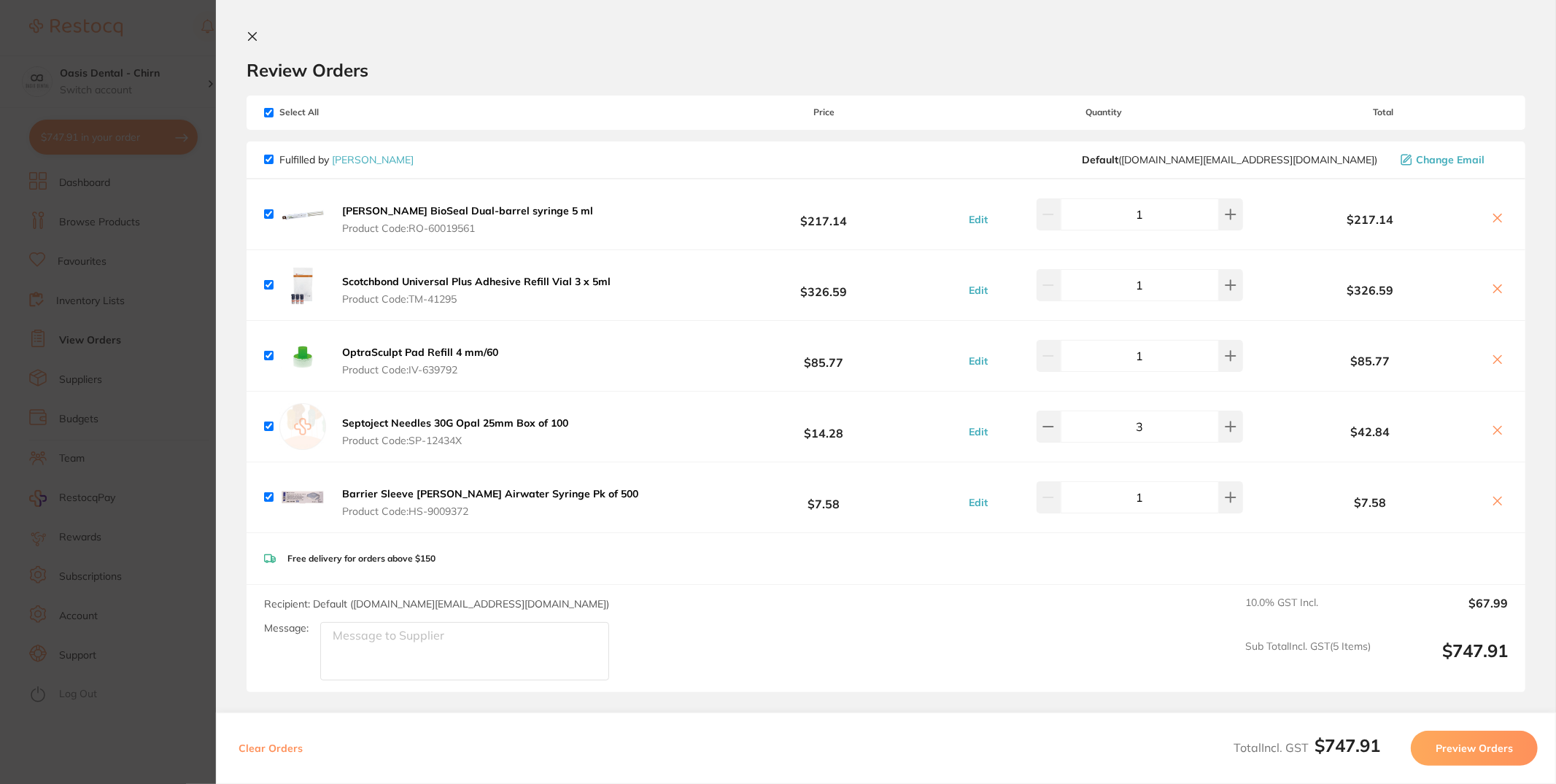
click at [1483, 754] on button "Preview Orders" at bounding box center [1475, 748] width 127 height 35
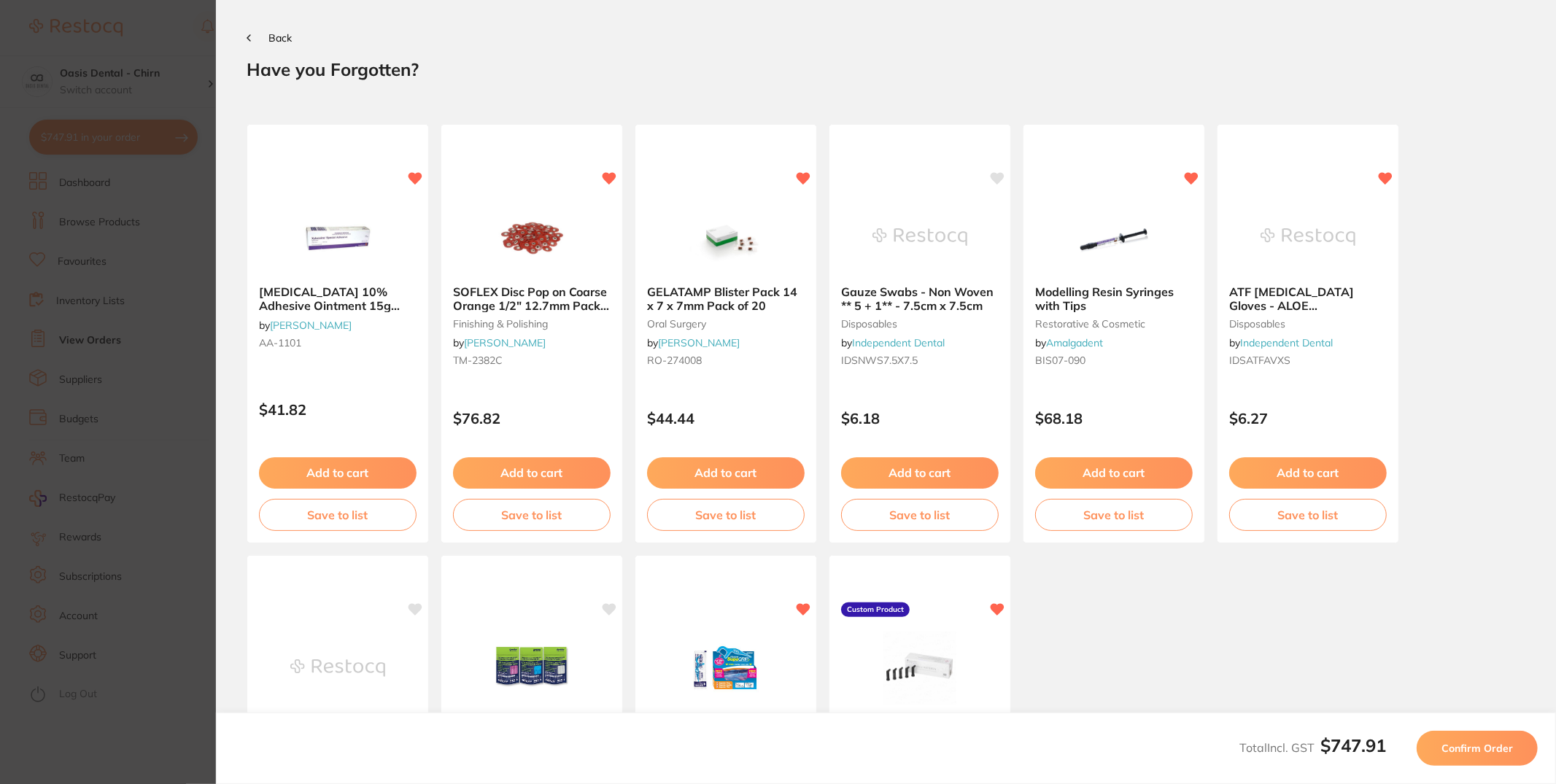
click at [1477, 743] on span "Confirm Order" at bounding box center [1477, 749] width 71 height 13
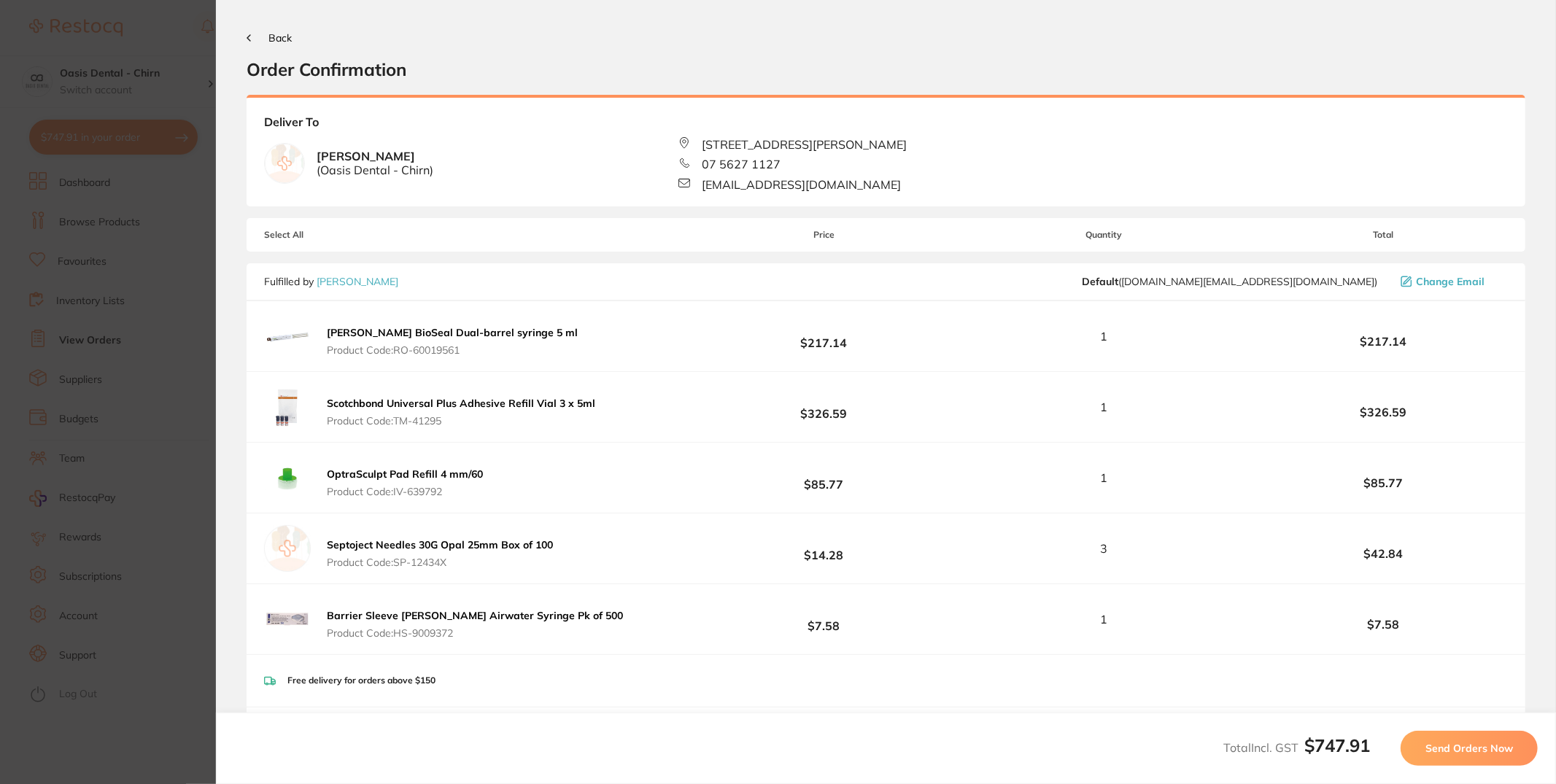
click at [1466, 745] on span "Send Orders Now" at bounding box center [1469, 749] width 88 height 13
